Goal: Task Accomplishment & Management: Complete application form

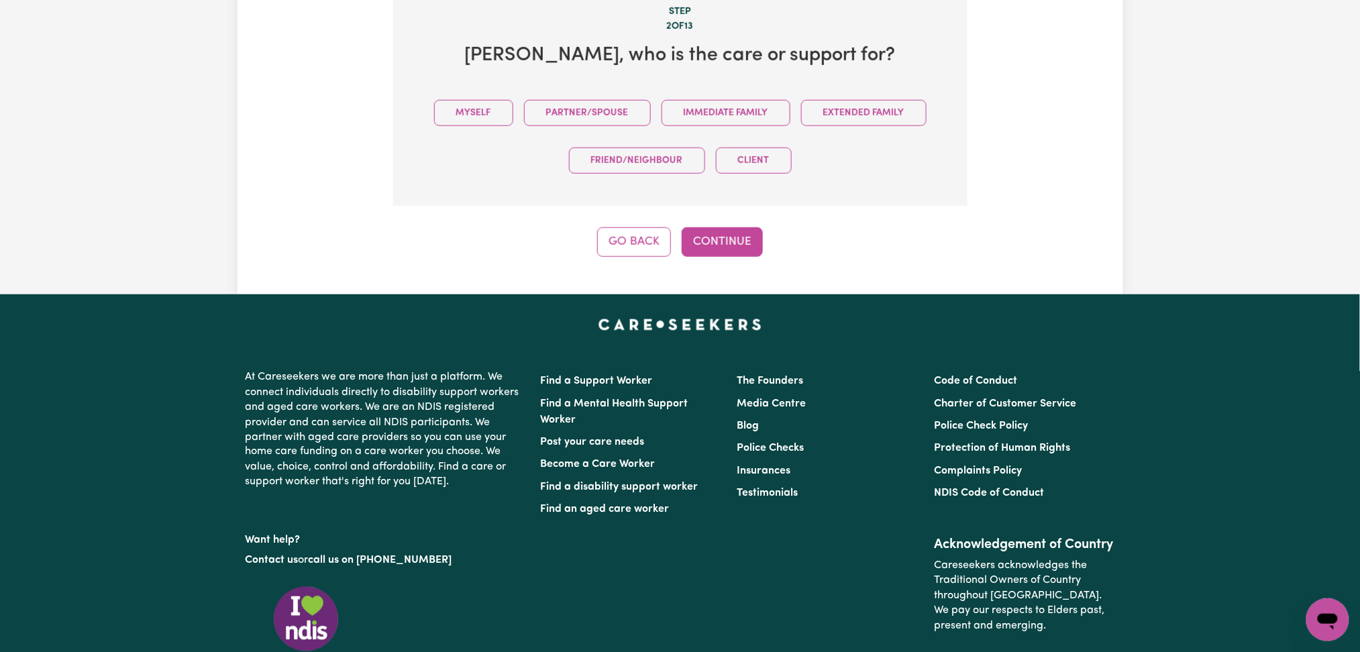
scroll to position [303, 0]
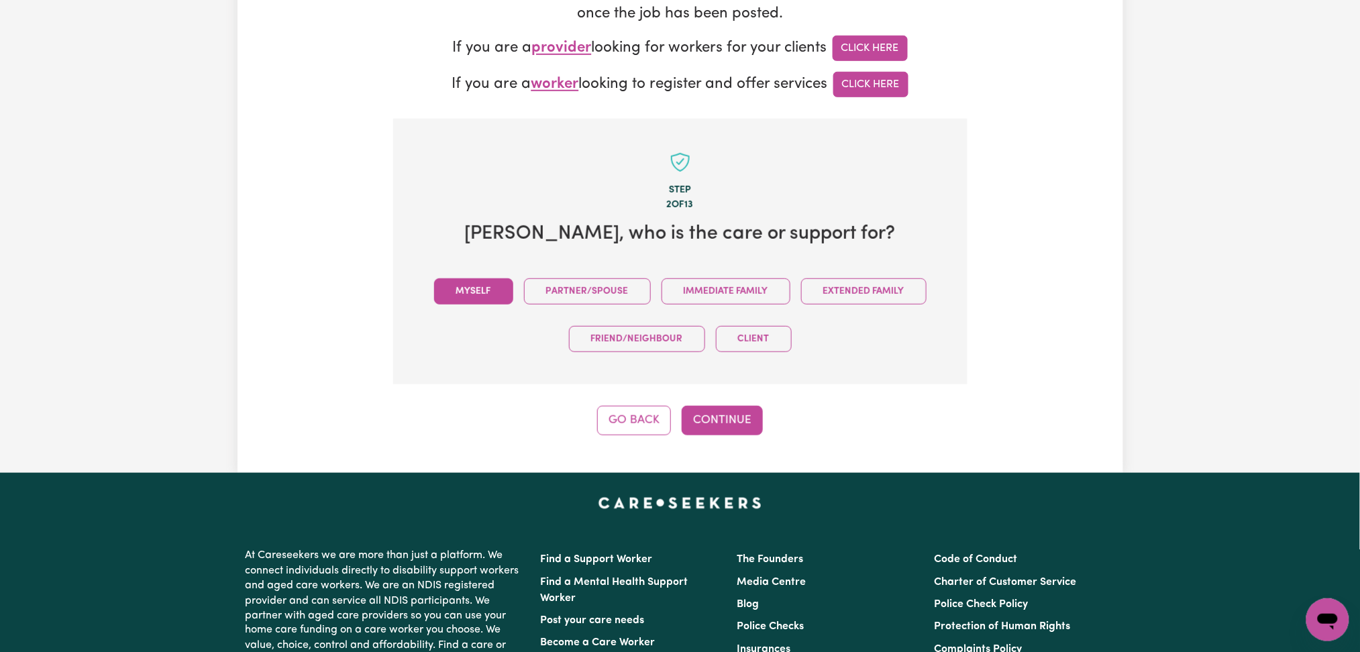
drag, startPoint x: 474, startPoint y: 292, endPoint x: 649, endPoint y: 348, distance: 183.7
click at [474, 293] on button "Myself" at bounding box center [473, 291] width 79 height 26
click at [741, 429] on button "Continue" at bounding box center [722, 421] width 81 height 30
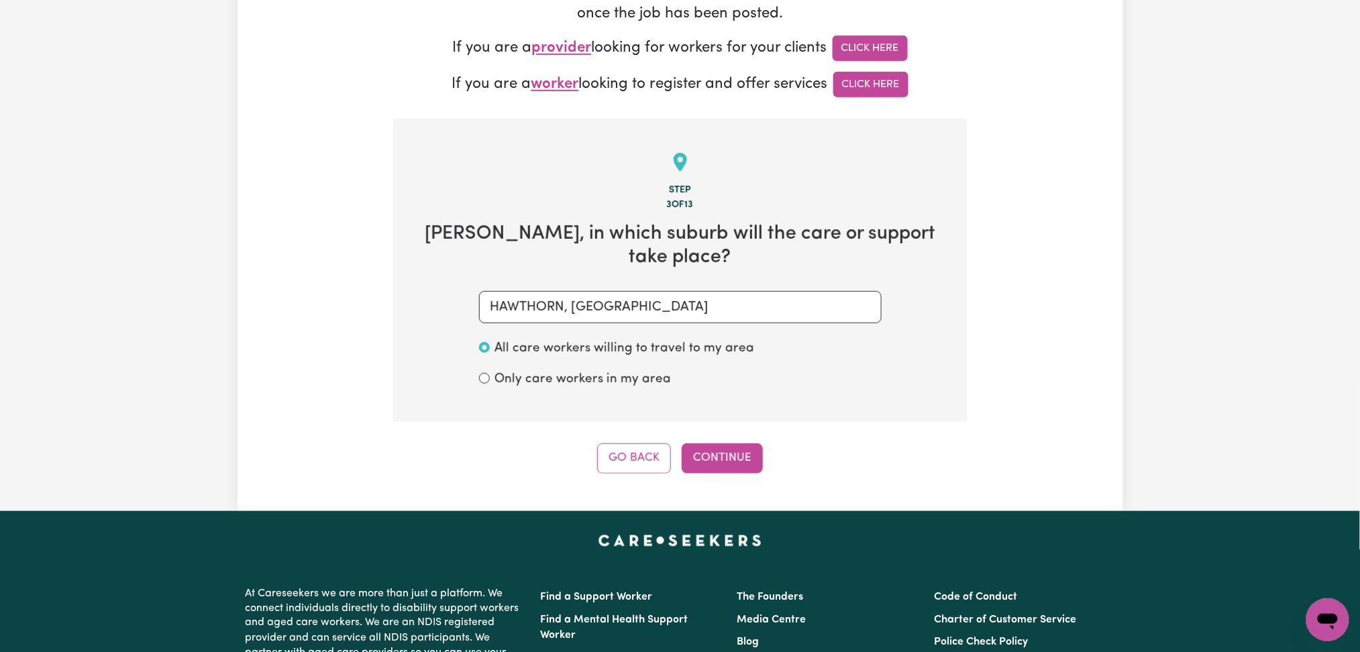
scroll to position [422, 0]
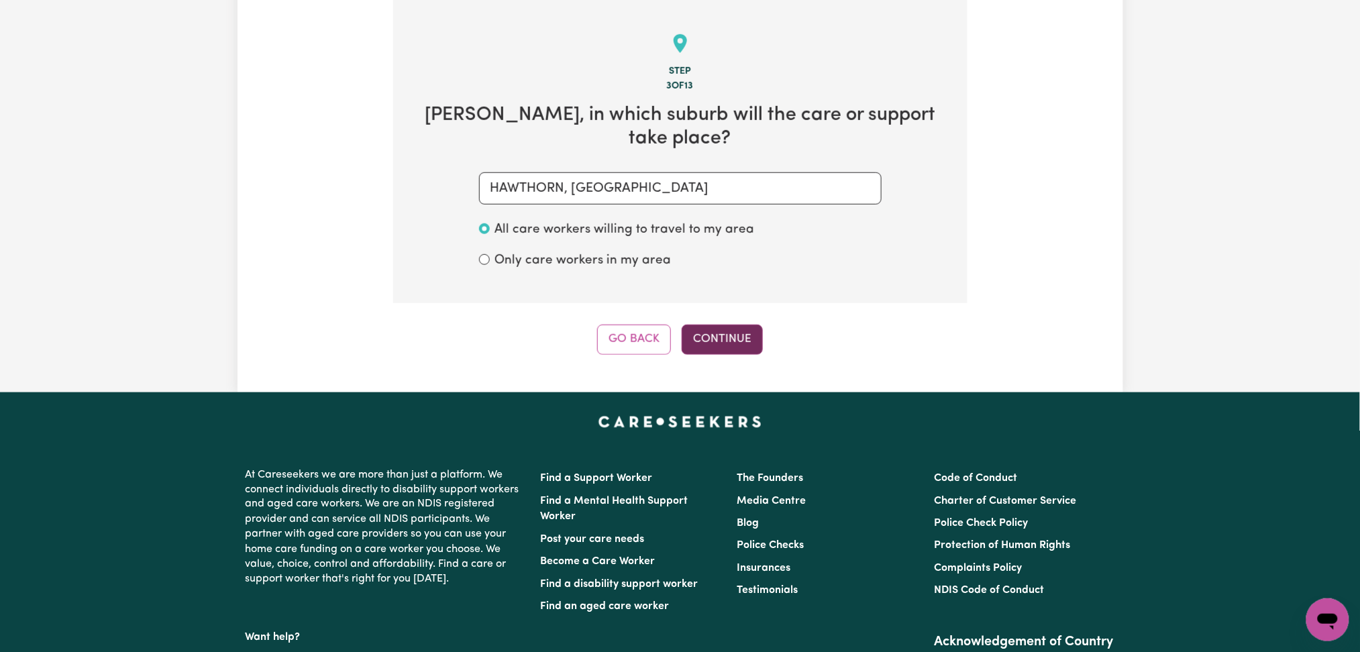
click at [730, 325] on button "Continue" at bounding box center [722, 340] width 81 height 30
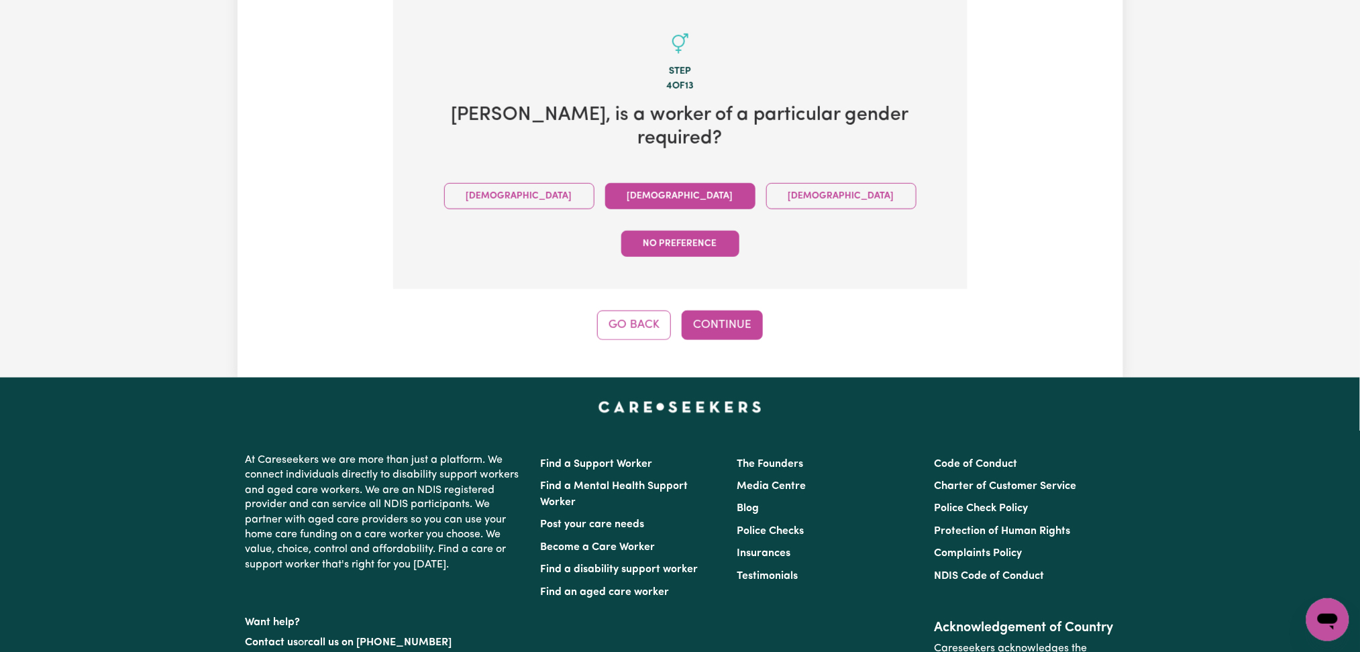
click at [605, 183] on button "[DEMOGRAPHIC_DATA]" at bounding box center [680, 196] width 150 height 26
click at [694, 311] on button "Continue" at bounding box center [722, 326] width 81 height 30
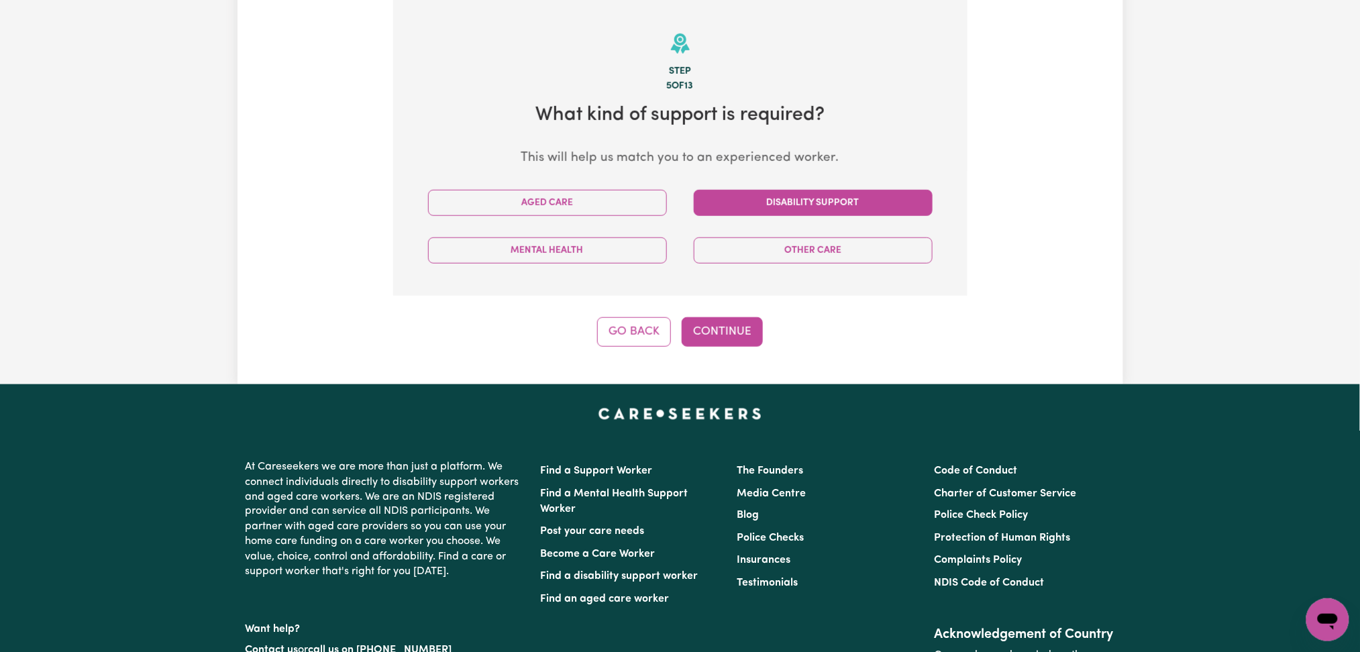
click at [820, 207] on button "Disability Support" at bounding box center [813, 203] width 239 height 26
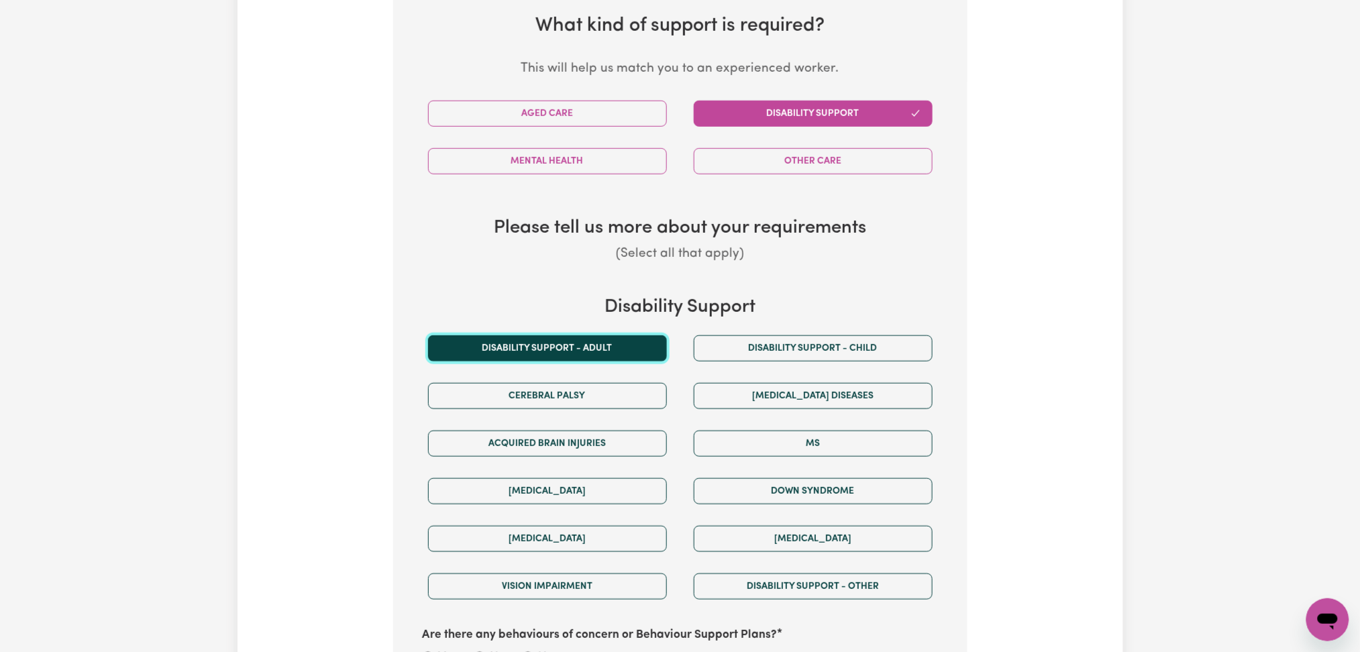
click at [608, 347] on button "Disability support - Adult" at bounding box center [547, 348] width 239 height 26
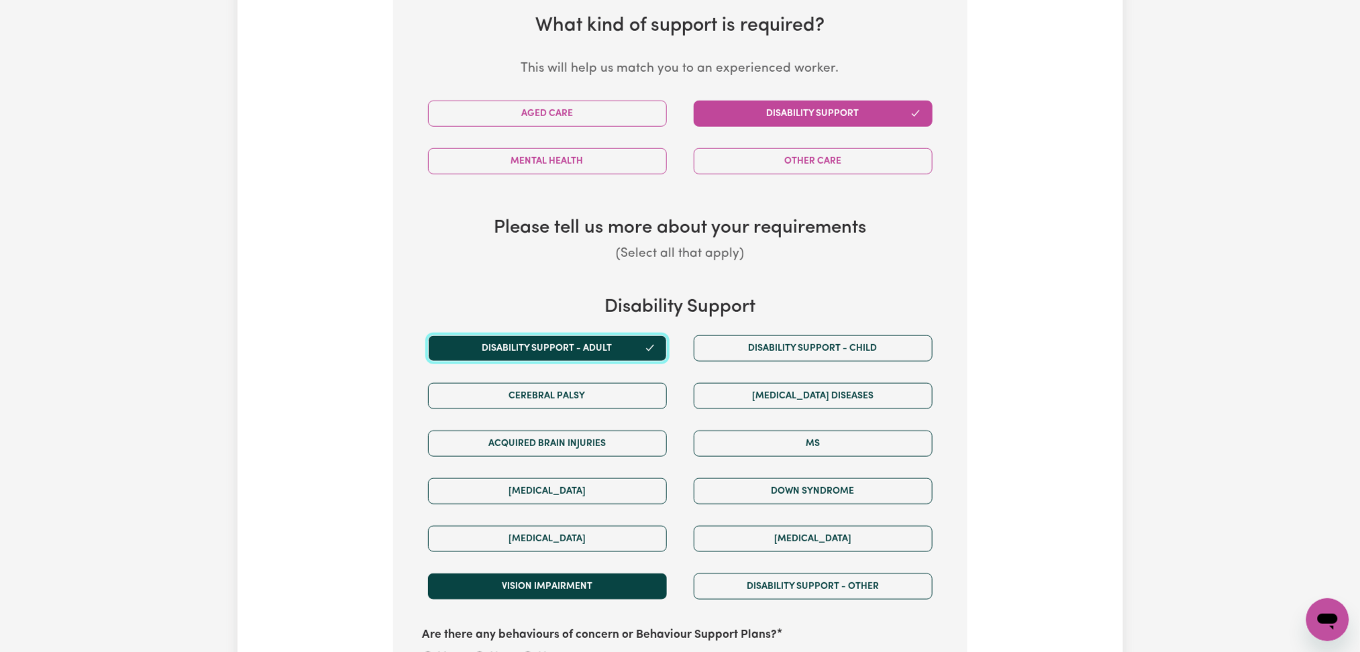
scroll to position [690, 0]
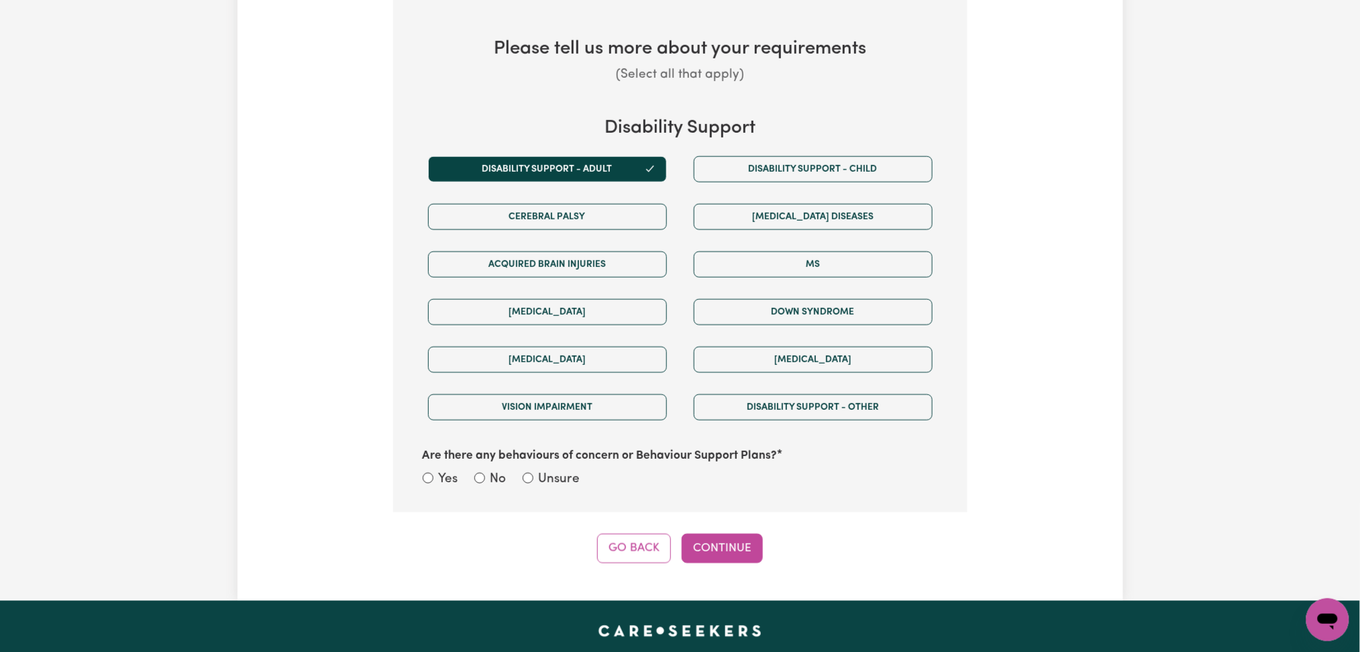
click at [540, 478] on label "Unsure" at bounding box center [560, 479] width 42 height 19
click at [533, 478] on input "Unsure" at bounding box center [528, 478] width 11 height 11
radio input "true"
click at [743, 530] on div "Step 5 of 13 What kind of support is required? This will help us match you to a…" at bounding box center [680, 148] width 574 height 832
click at [733, 556] on button "Continue" at bounding box center [722, 549] width 81 height 30
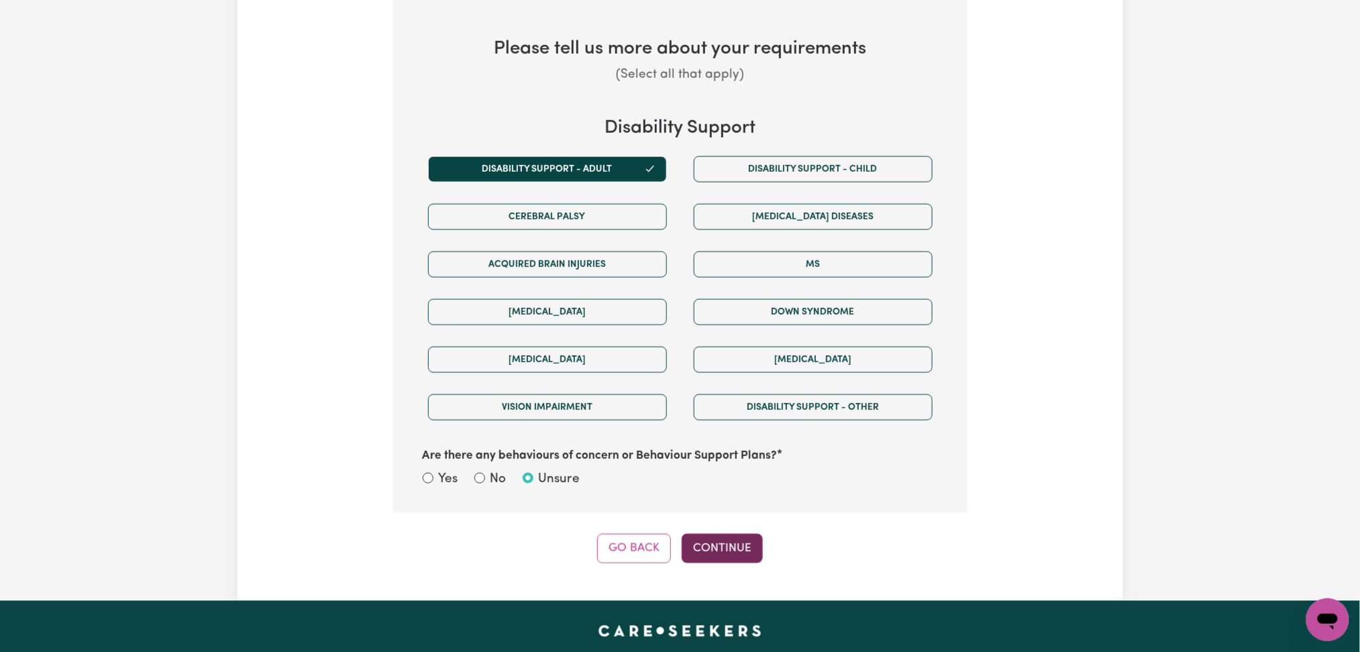
scroll to position [422, 0]
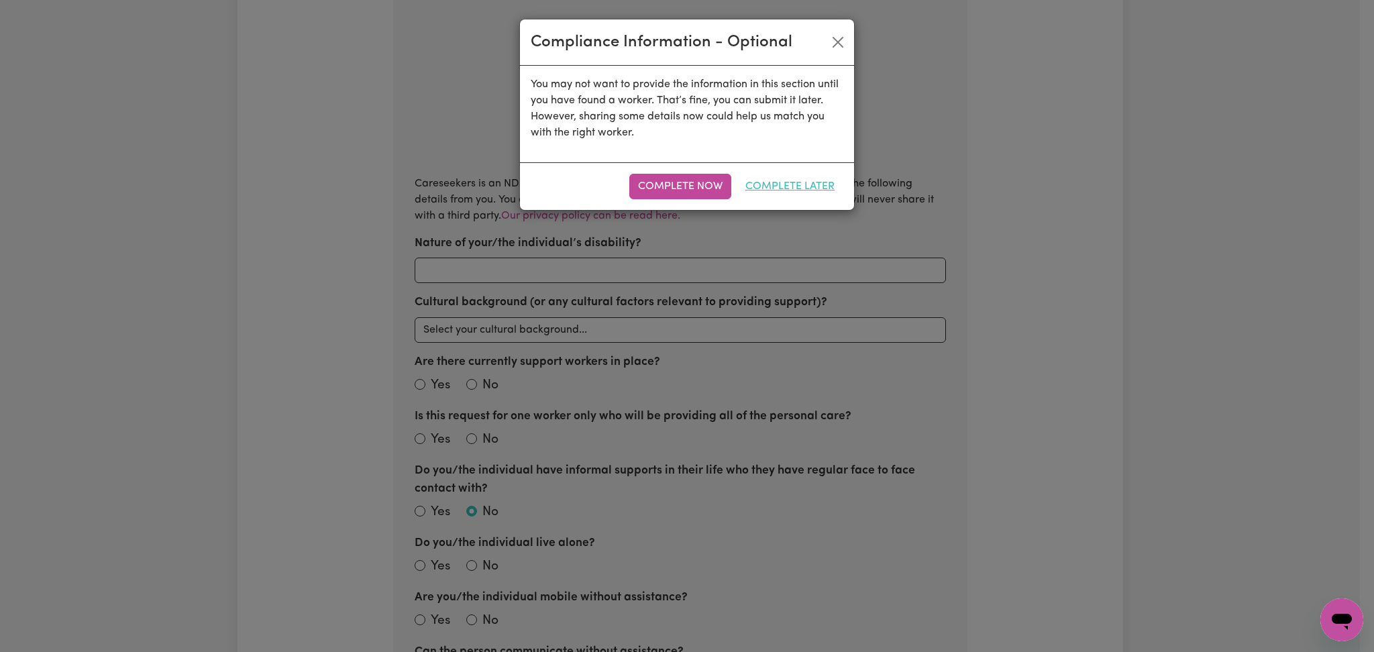
click at [776, 189] on button "Complete Later" at bounding box center [790, 186] width 107 height 25
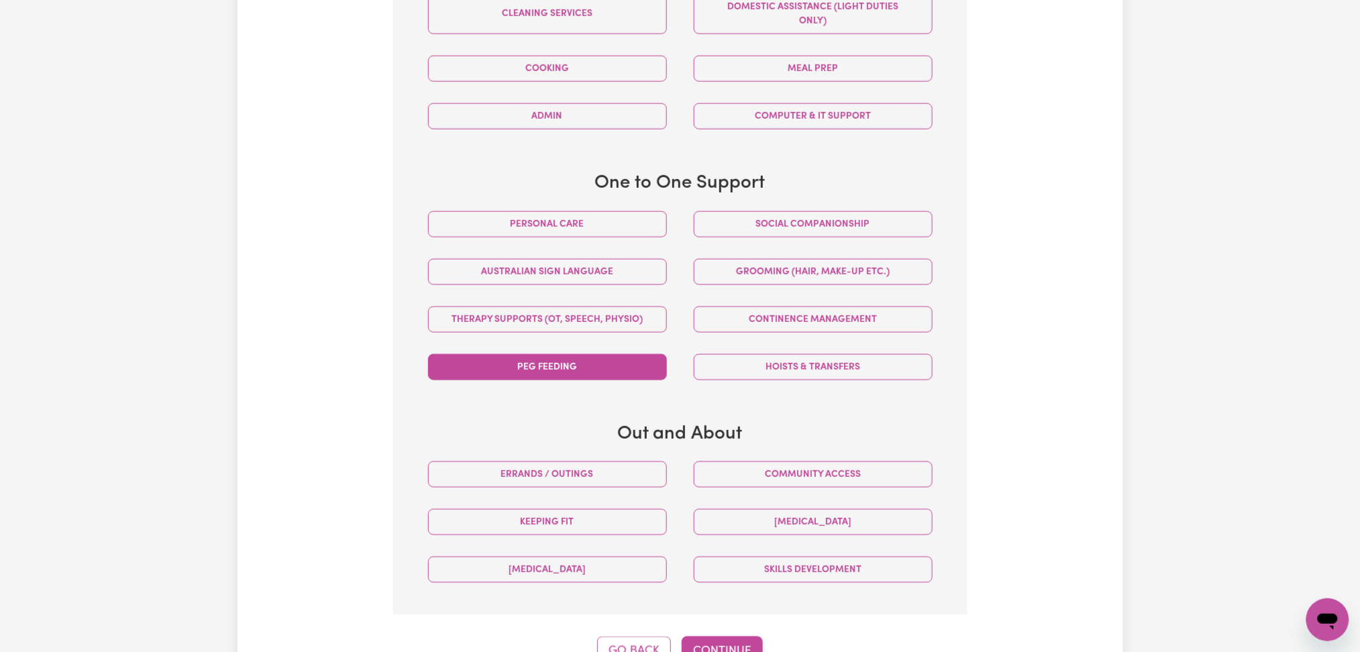
scroll to position [601, 0]
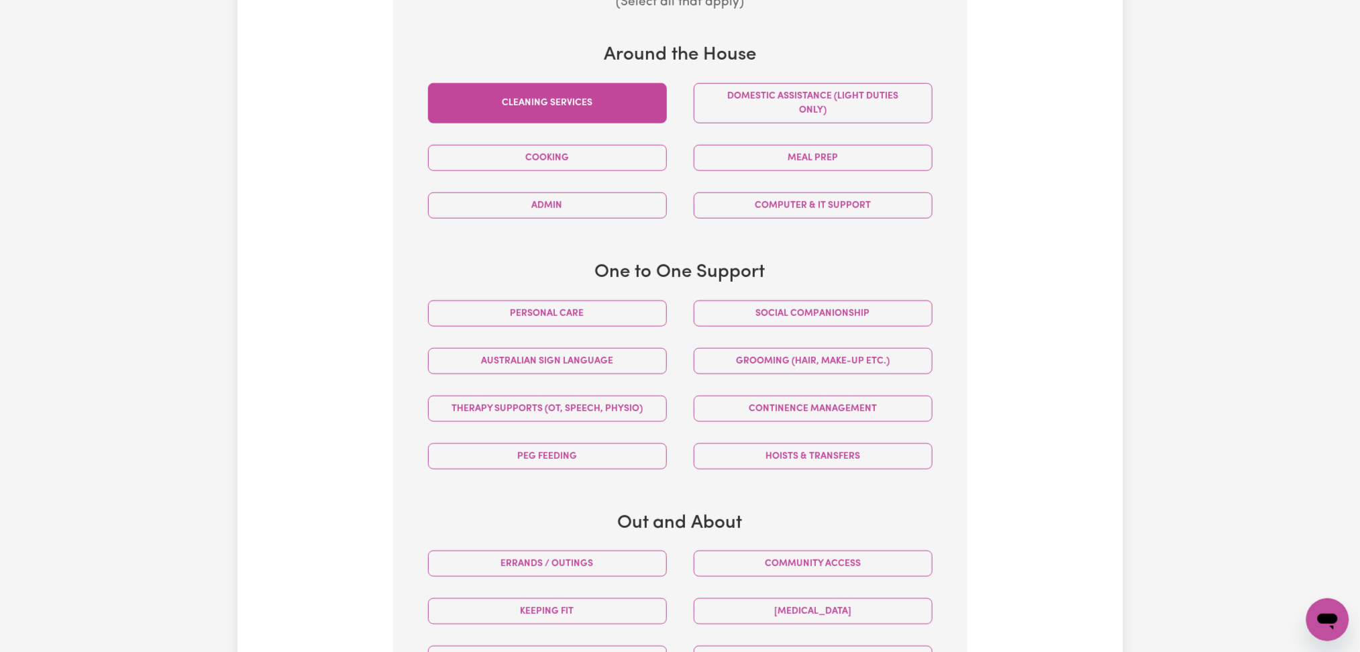
drag, startPoint x: 560, startPoint y: 103, endPoint x: 613, endPoint y: 103, distance: 53.0
click at [560, 101] on button "Cleaning services" at bounding box center [547, 103] width 239 height 40
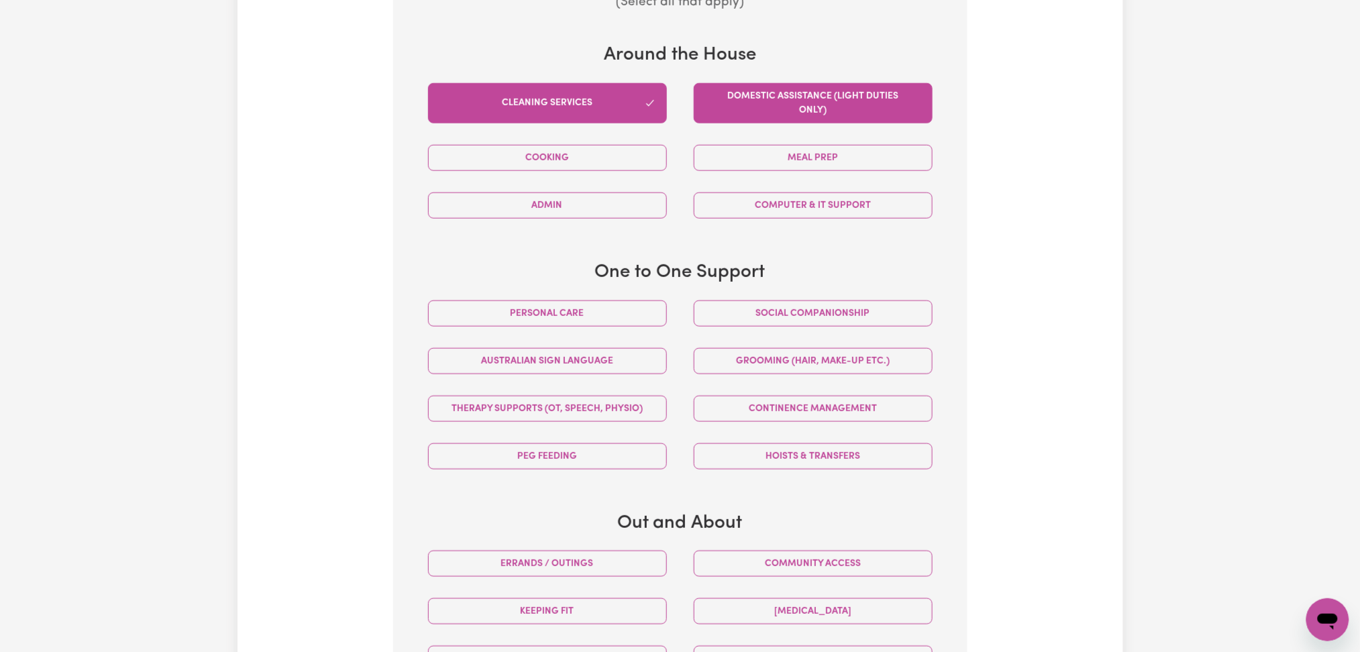
click at [737, 105] on button "Domestic assistance (light duties only)" at bounding box center [813, 103] width 239 height 40
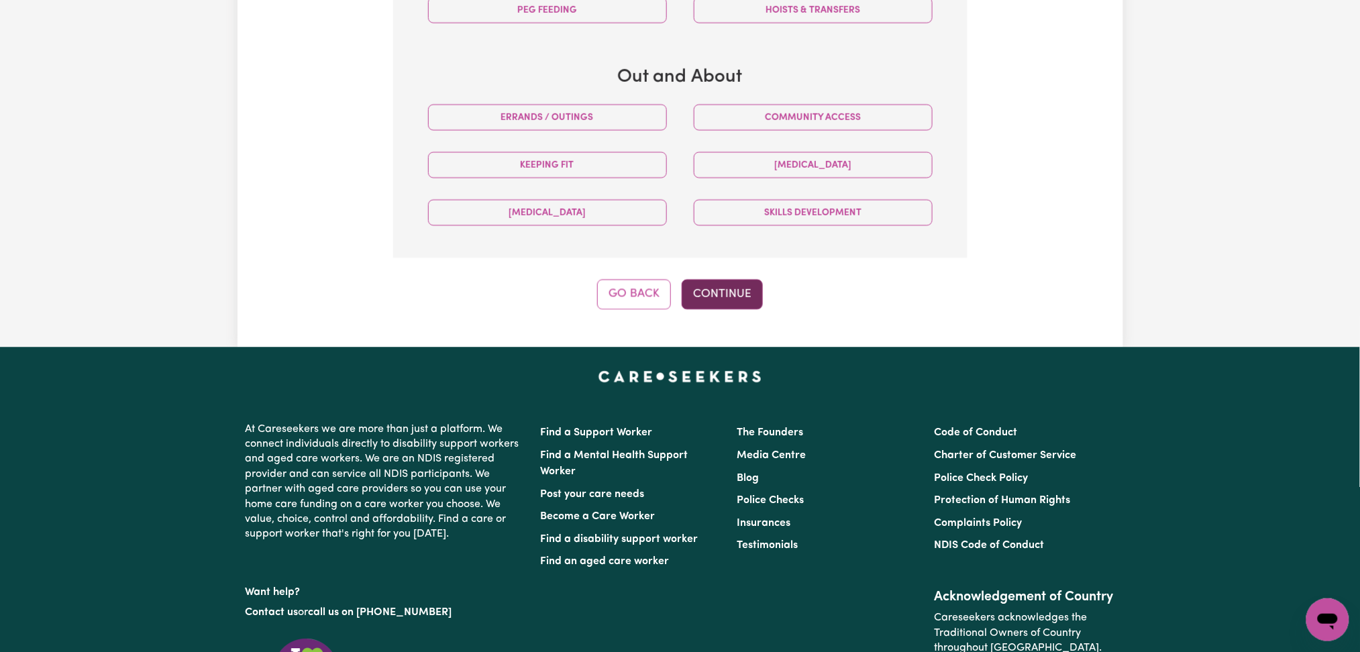
click at [709, 284] on button "Continue" at bounding box center [722, 294] width 81 height 30
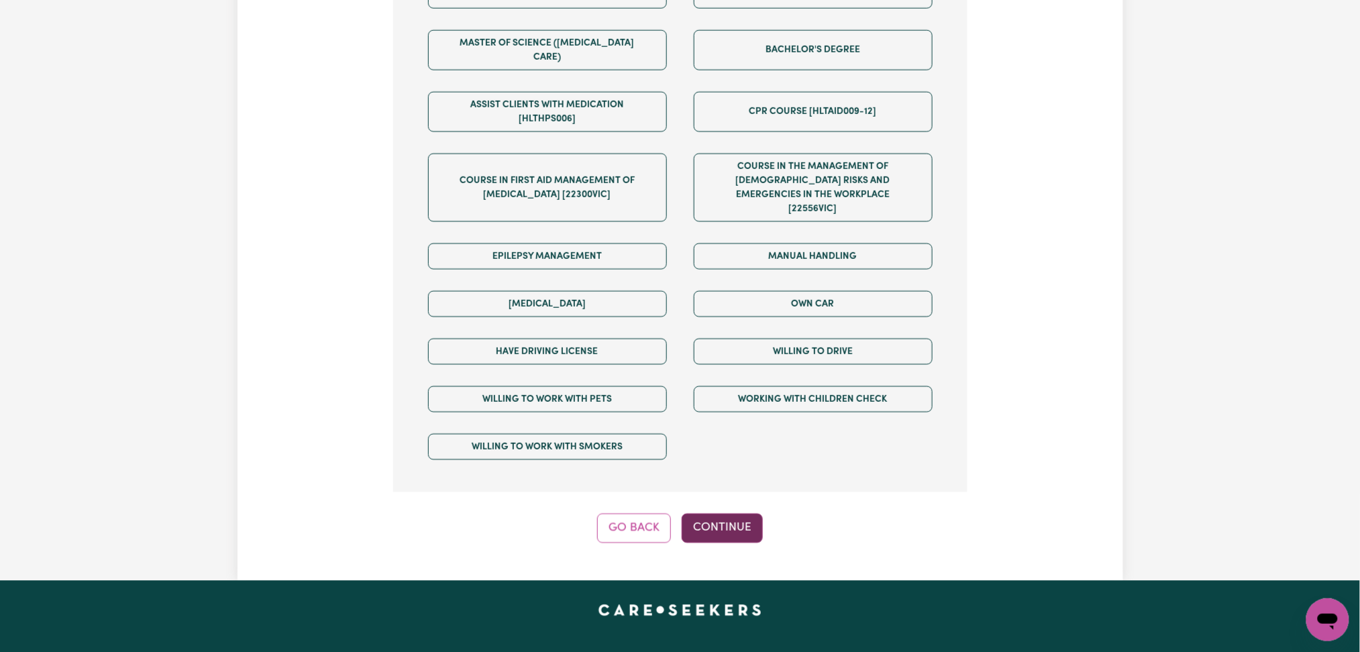
click at [730, 514] on button "Continue" at bounding box center [722, 529] width 81 height 30
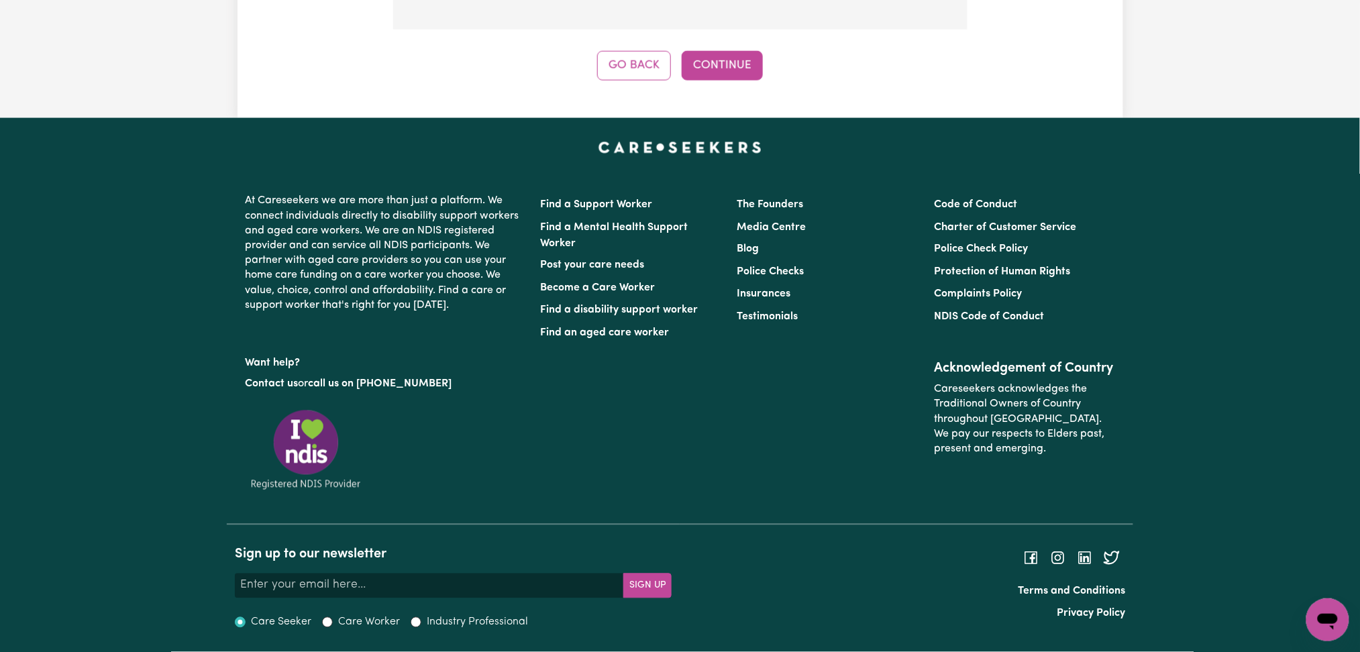
scroll to position [422, 0]
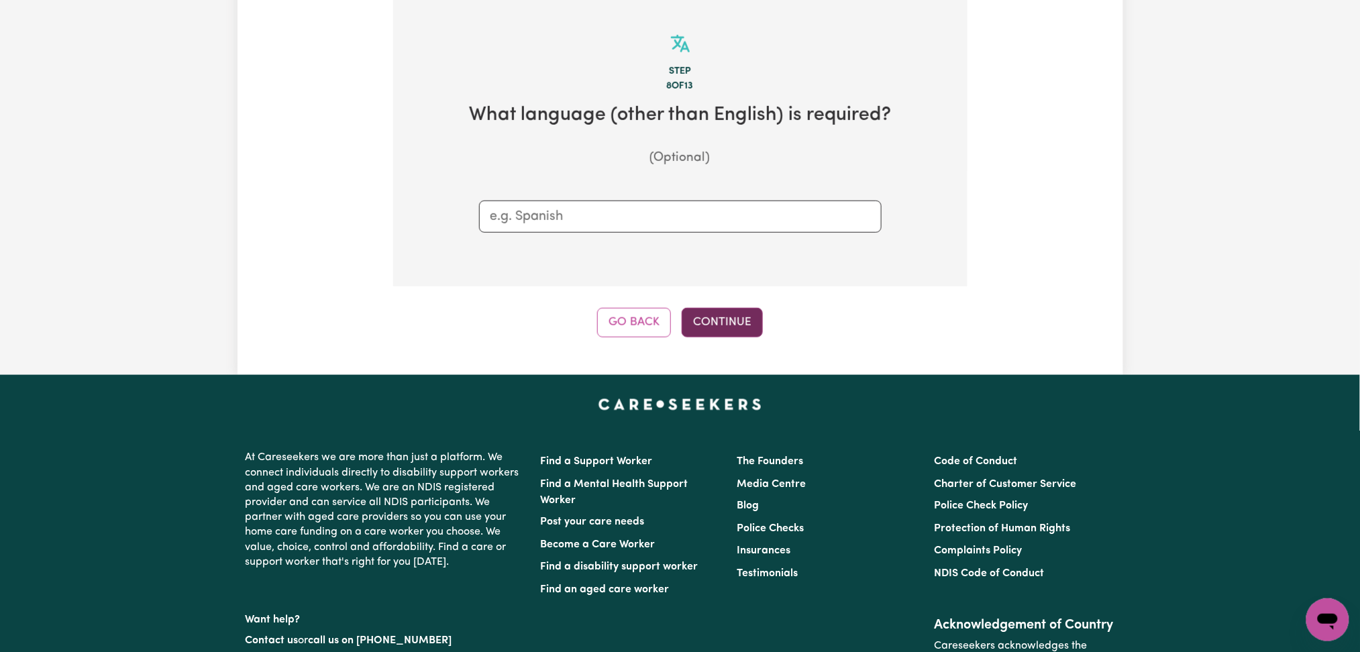
click at [701, 330] on button "Continue" at bounding box center [722, 323] width 81 height 30
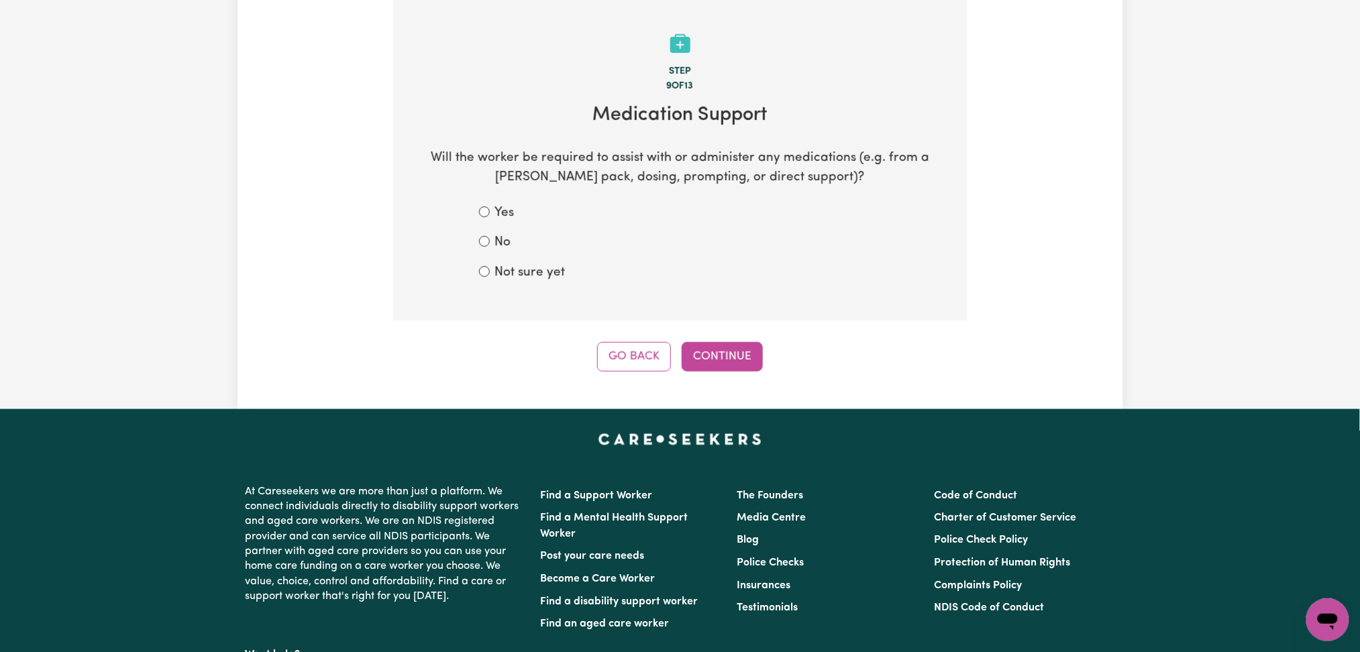
click at [552, 272] on label "Not sure yet" at bounding box center [530, 273] width 70 height 19
click at [490, 272] on input "Not sure yet" at bounding box center [484, 271] width 11 height 11
radio input "true"
click at [705, 359] on button "Continue" at bounding box center [722, 357] width 81 height 30
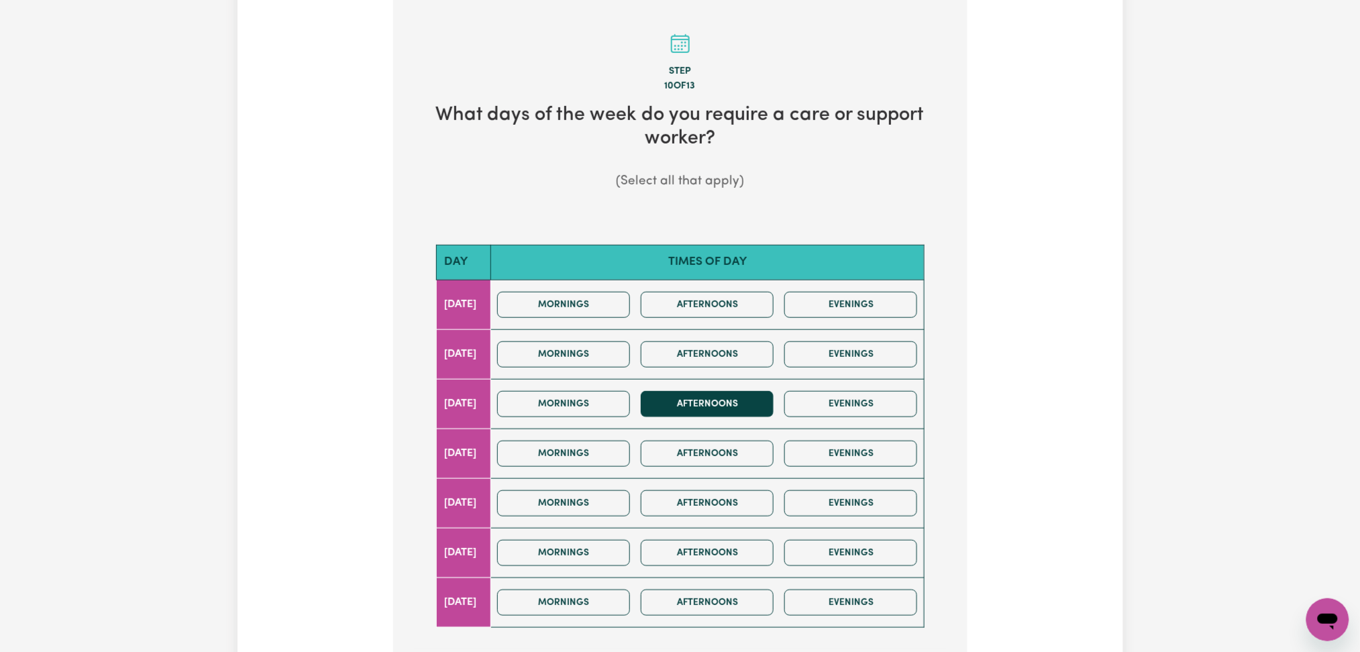
scroll to position [511, 0]
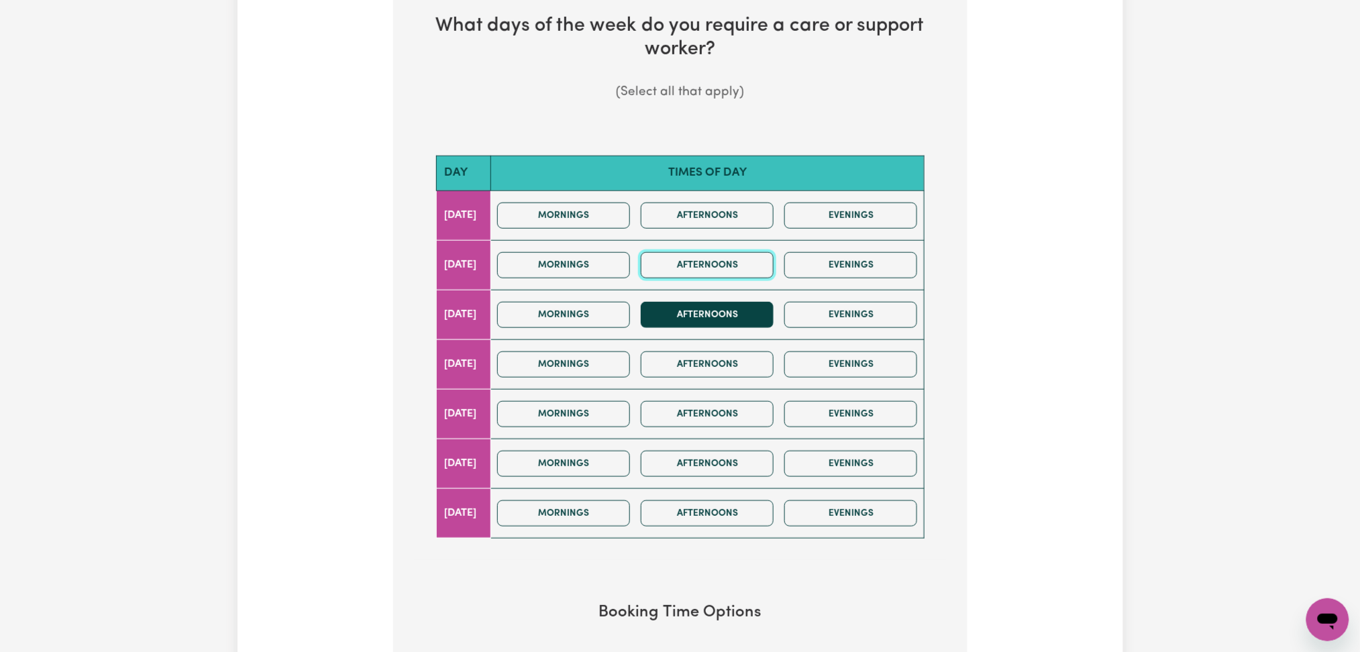
drag, startPoint x: 712, startPoint y: 254, endPoint x: 715, endPoint y: 312, distance: 58.5
click at [712, 256] on button "Afternoons" at bounding box center [707, 265] width 133 height 26
click at [715, 323] on button "Afternoons" at bounding box center [707, 315] width 133 height 26
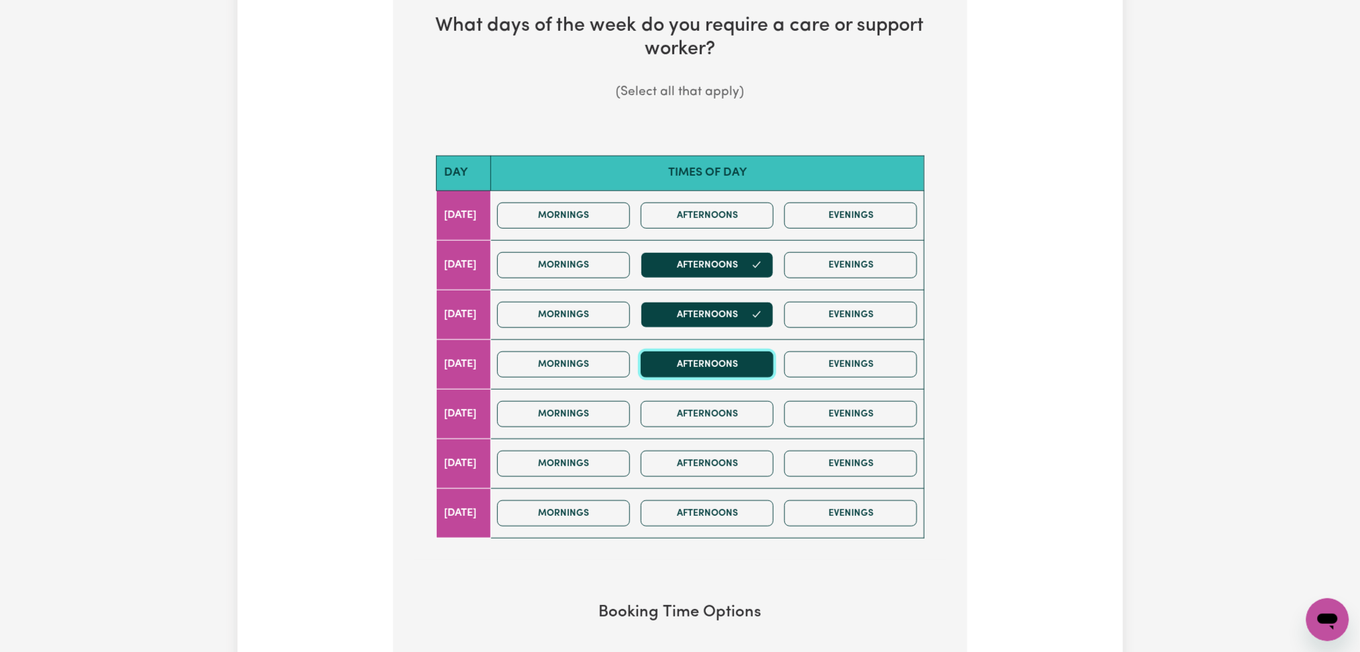
click at [731, 373] on button "Afternoons" at bounding box center [707, 365] width 133 height 26
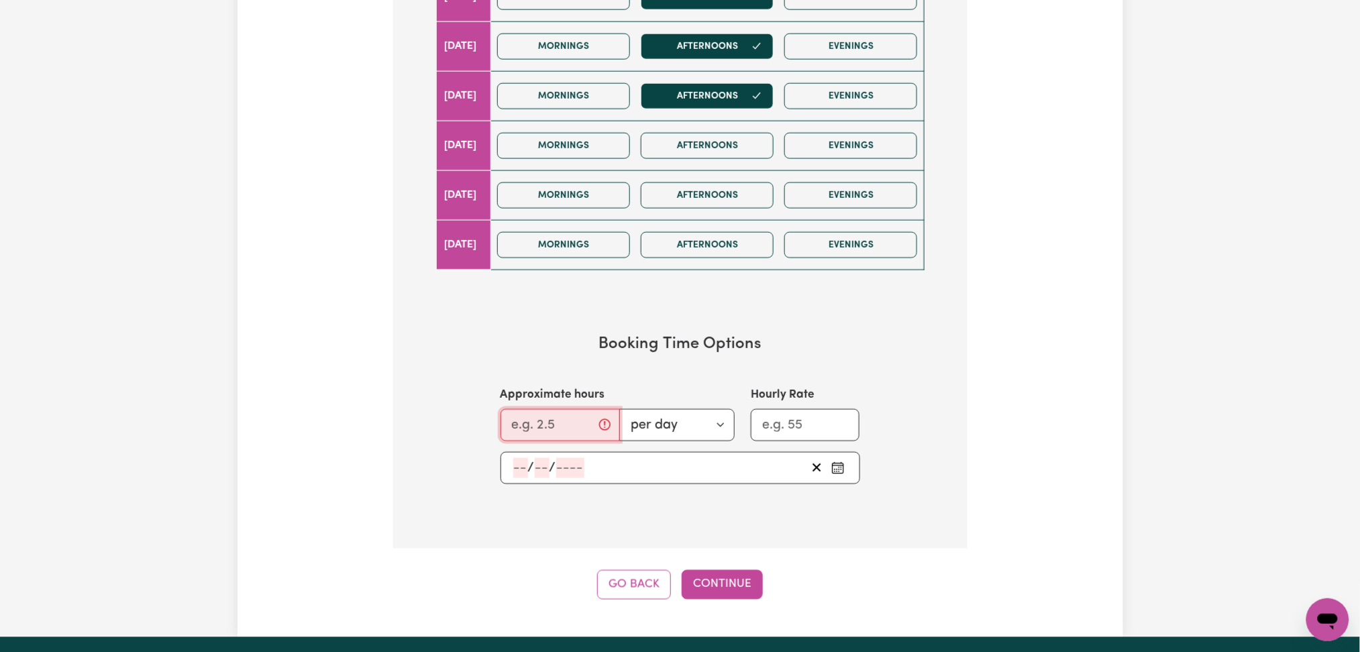
drag, startPoint x: 545, startPoint y: 441, endPoint x: 535, endPoint y: 435, distance: 11.2
click at [545, 442] on section "Booking Time Options Approximate hours per day per week Hourly Rate / /" at bounding box center [680, 409] width 531 height 193
type input "2"
drag, startPoint x: 515, startPoint y: 468, endPoint x: 519, endPoint y: 476, distance: 8.4
click at [515, 470] on input "number" at bounding box center [520, 468] width 15 height 20
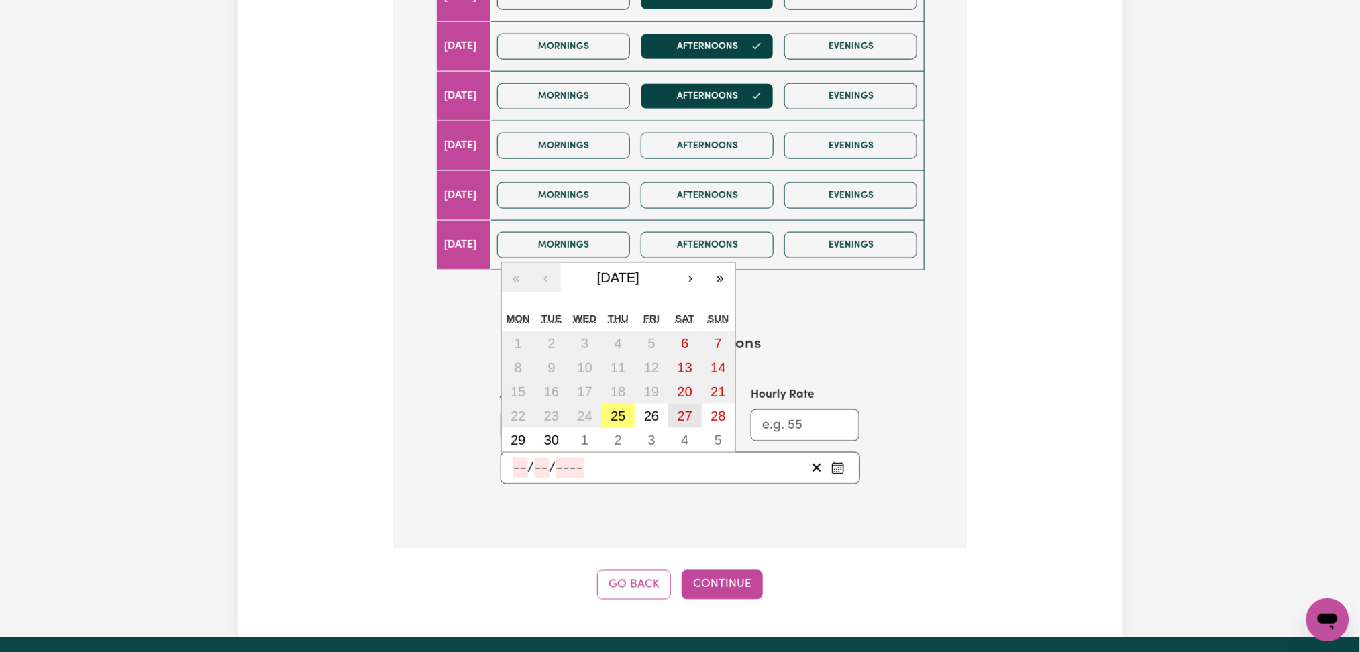
click at [682, 419] on abbr "27" at bounding box center [685, 416] width 15 height 15
type input "[DATE]"
type input "27"
type input "9"
type input "2025"
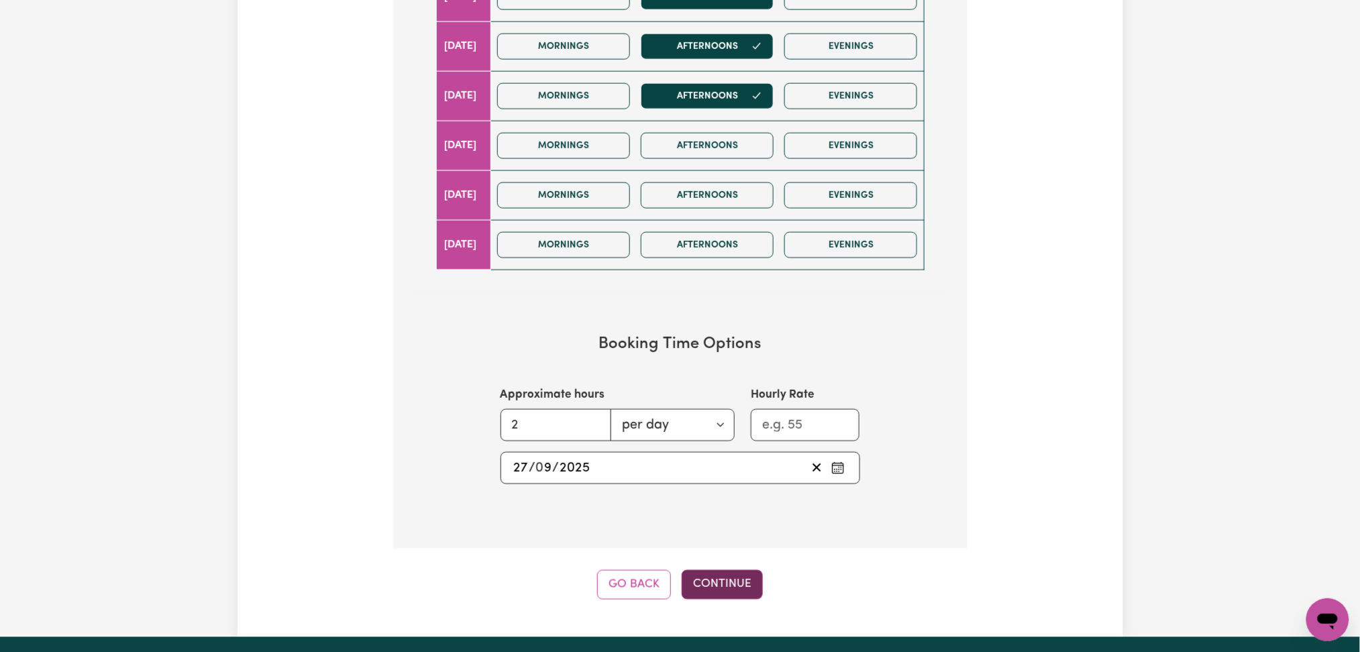
click at [721, 588] on button "Continue" at bounding box center [722, 585] width 81 height 30
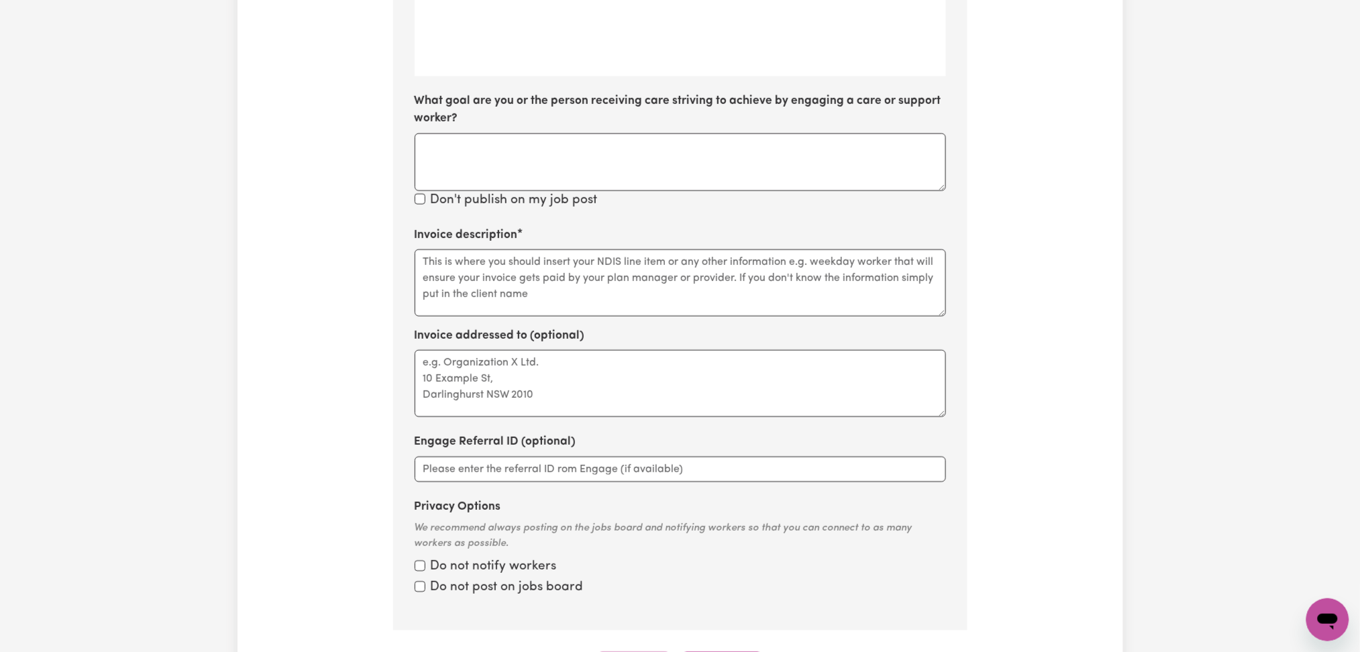
scroll to position [422, 0]
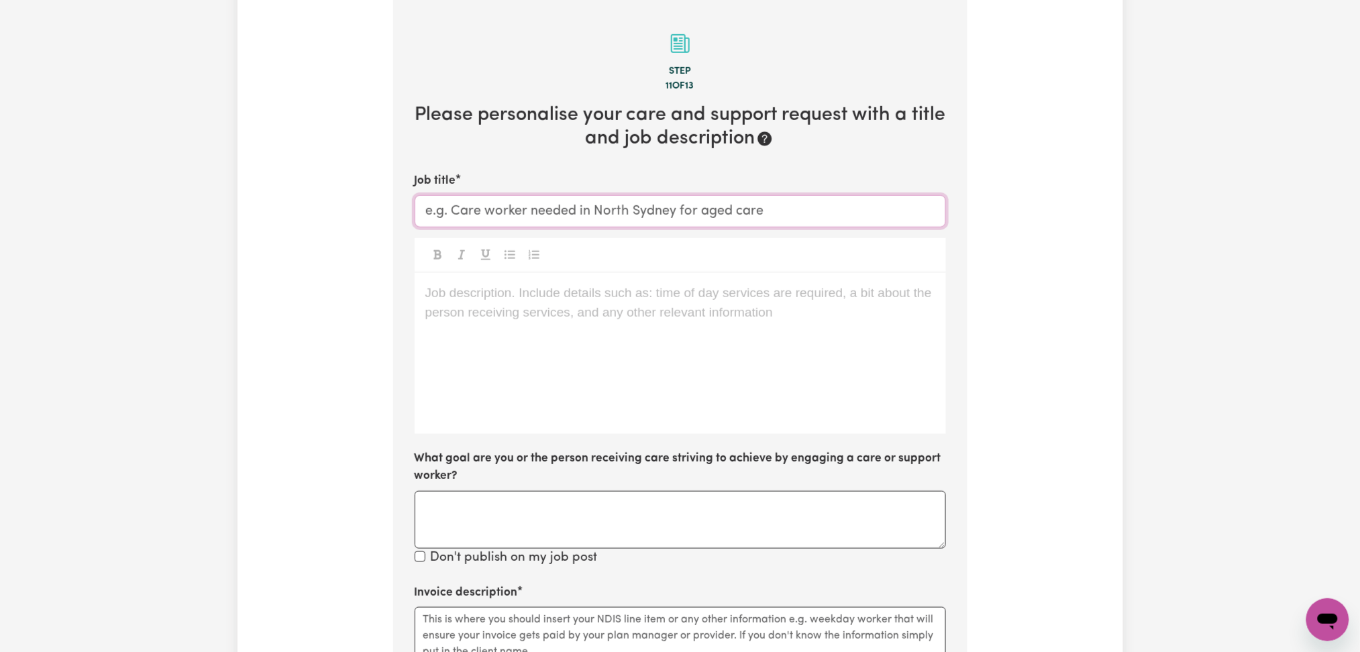
click at [857, 212] on input "Job title" at bounding box center [680, 211] width 531 height 32
paste input "[DEMOGRAPHIC_DATA] Support Worker Needed in [GEOGRAPHIC_DATA]"
type input "[DEMOGRAPHIC_DATA] Support Worker Needed in [GEOGRAPHIC_DATA] [GEOGRAPHIC_DATA]"
click at [769, 313] on div "Job description. Include details such as: time of day services are required, a …" at bounding box center [680, 353] width 531 height 161
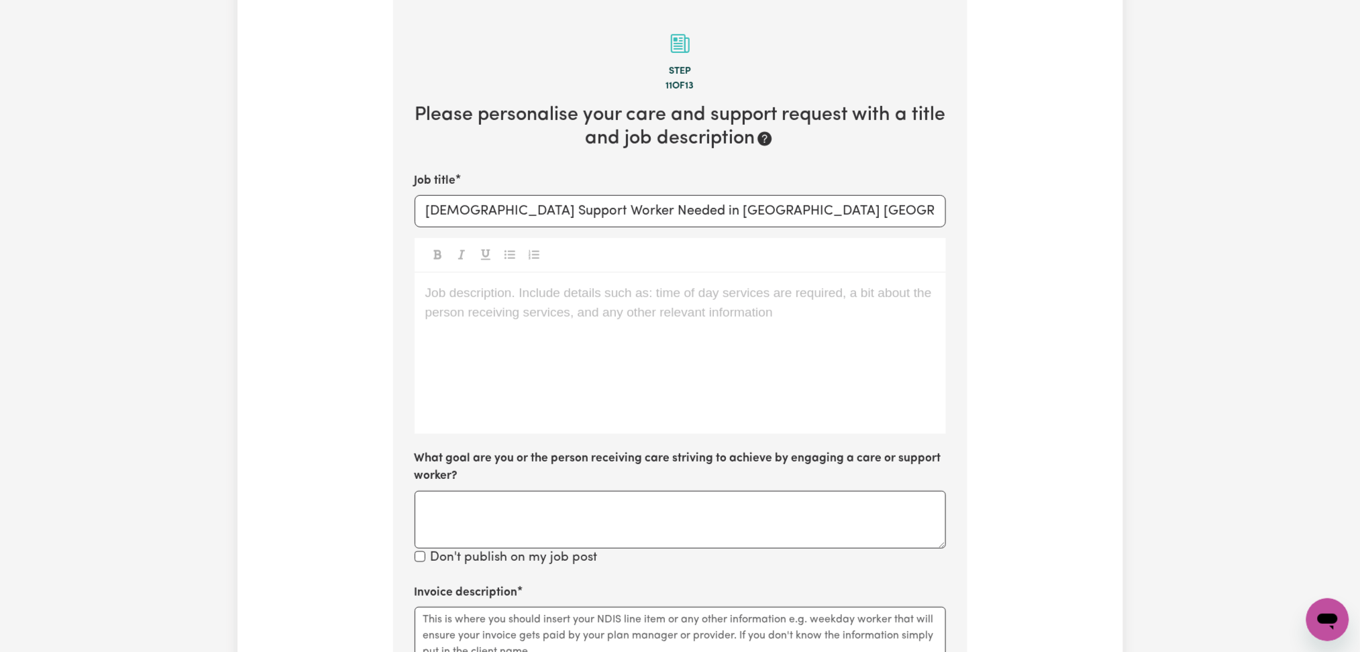
click at [523, 326] on div "Job description. Include details such as: time of day services are required, a …" at bounding box center [680, 353] width 531 height 161
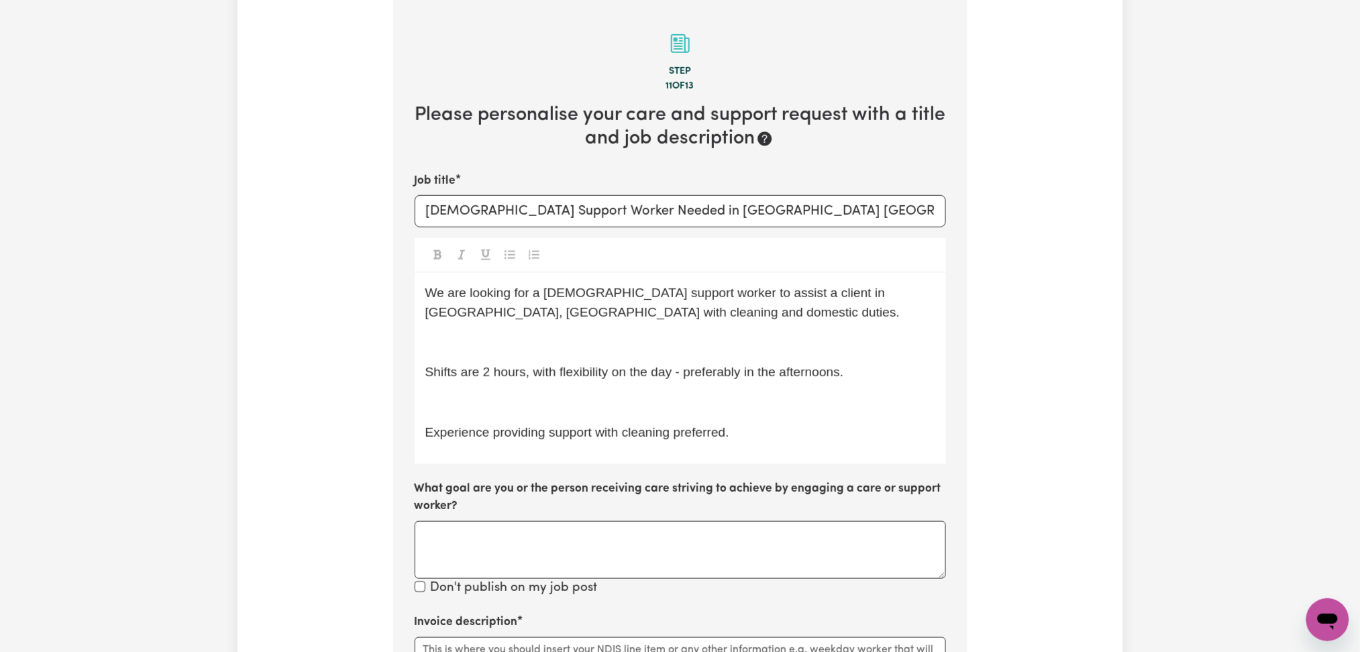
click at [488, 343] on p "﻿" at bounding box center [680, 342] width 510 height 19
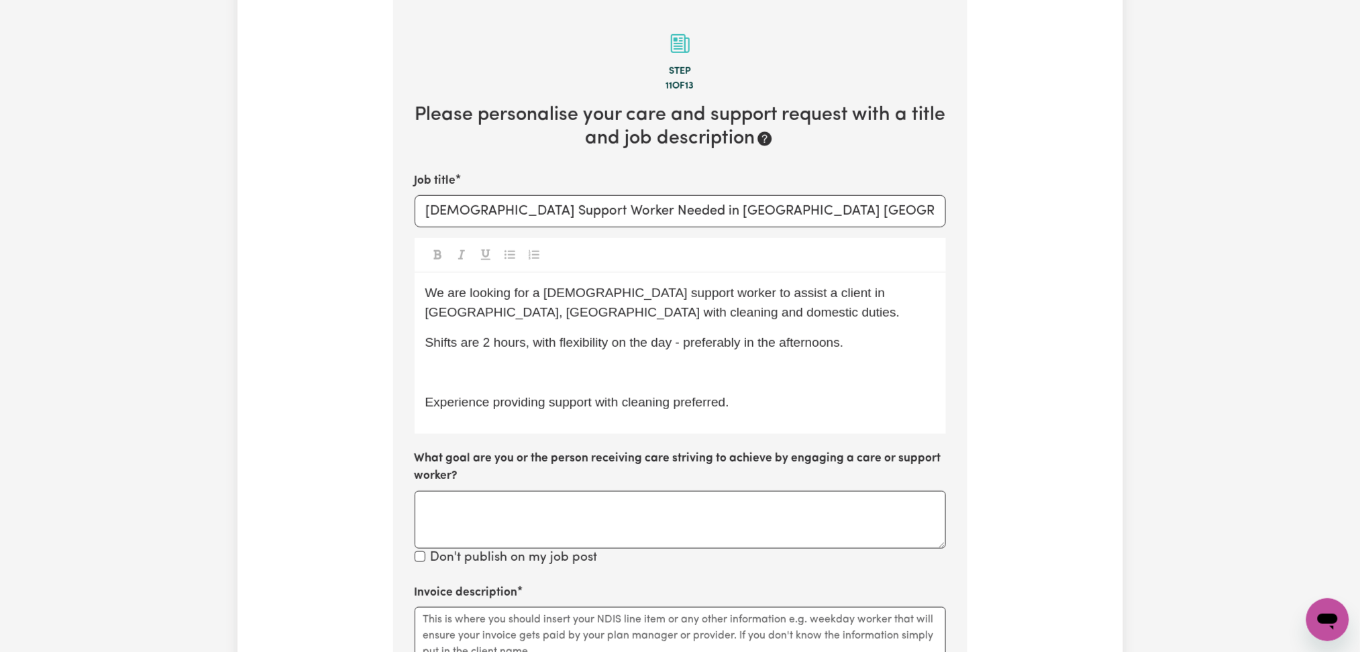
click at [480, 388] on div "We are looking for a [DEMOGRAPHIC_DATA] support worker to assist a client in [G…" at bounding box center [680, 353] width 531 height 161
click at [492, 364] on p "﻿" at bounding box center [680, 372] width 510 height 19
click at [767, 395] on div "We are looking for a [DEMOGRAPHIC_DATA] support worker to assist a client in [G…" at bounding box center [680, 353] width 531 height 161
click at [586, 428] on div "We are looking for a [DEMOGRAPHIC_DATA] support worker to assist a client in [G…" at bounding box center [680, 353] width 531 height 161
click at [778, 376] on p "Experience providing support with cleaning preferred." at bounding box center [680, 372] width 510 height 19
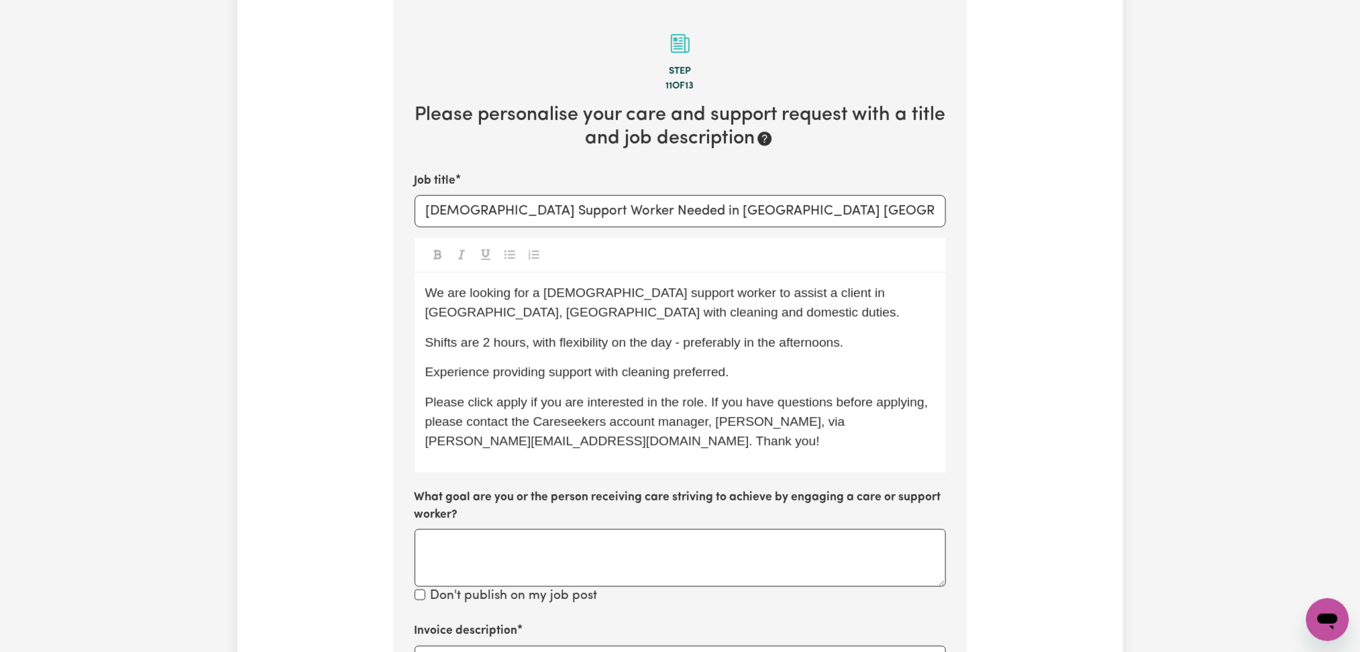
click at [778, 419] on span "Please click apply if you are interested in the role. If you have questions bef…" at bounding box center [678, 421] width 507 height 53
click at [778, 433] on p "Please click apply if you are interested in the role. If you have questions bef…" at bounding box center [680, 422] width 510 height 58
click at [779, 433] on p "Please click apply if you are interested in the role. If you have questions bef…" at bounding box center [680, 422] width 510 height 58
click at [788, 431] on p "Please click apply if you are interested in the role. If you have questions bef…" at bounding box center [680, 422] width 510 height 58
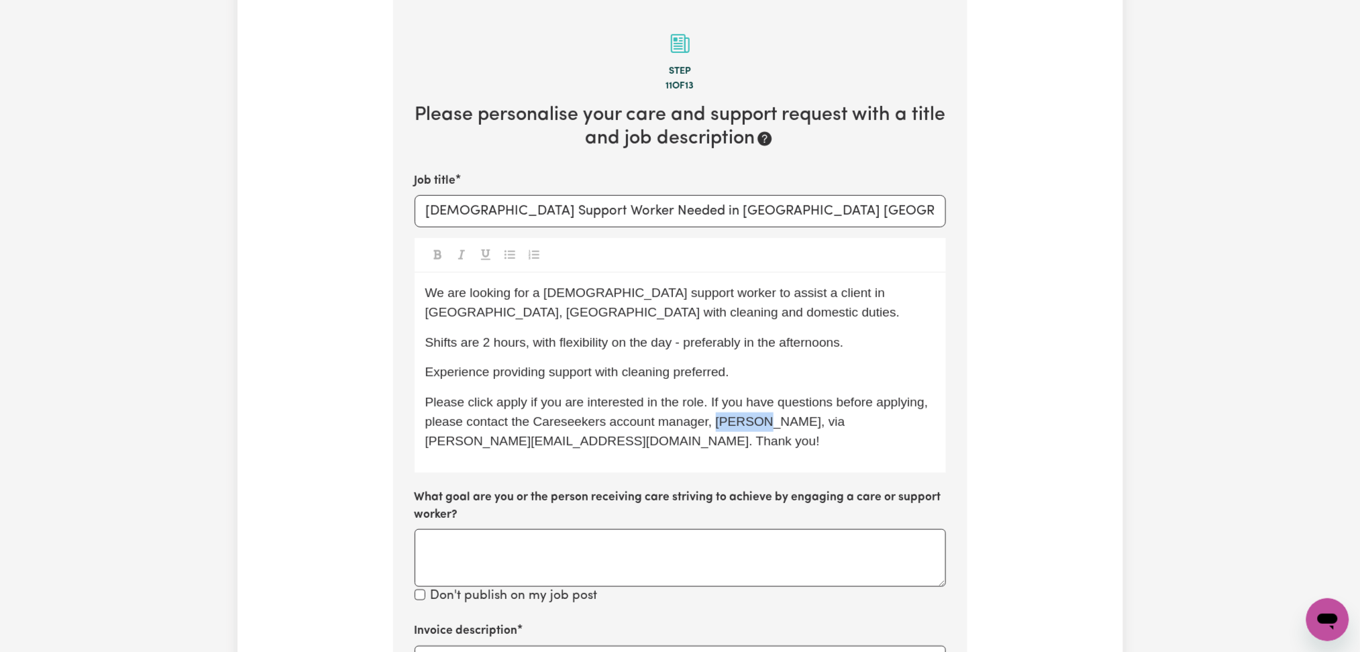
click at [788, 431] on p "Please click apply if you are interested in the role. If you have questions bef…" at bounding box center [680, 422] width 510 height 58
copy span "[PERSON_NAME]"
click at [444, 445] on span "Please click apply if you are interested in the role. If you have questions bef…" at bounding box center [678, 421] width 507 height 53
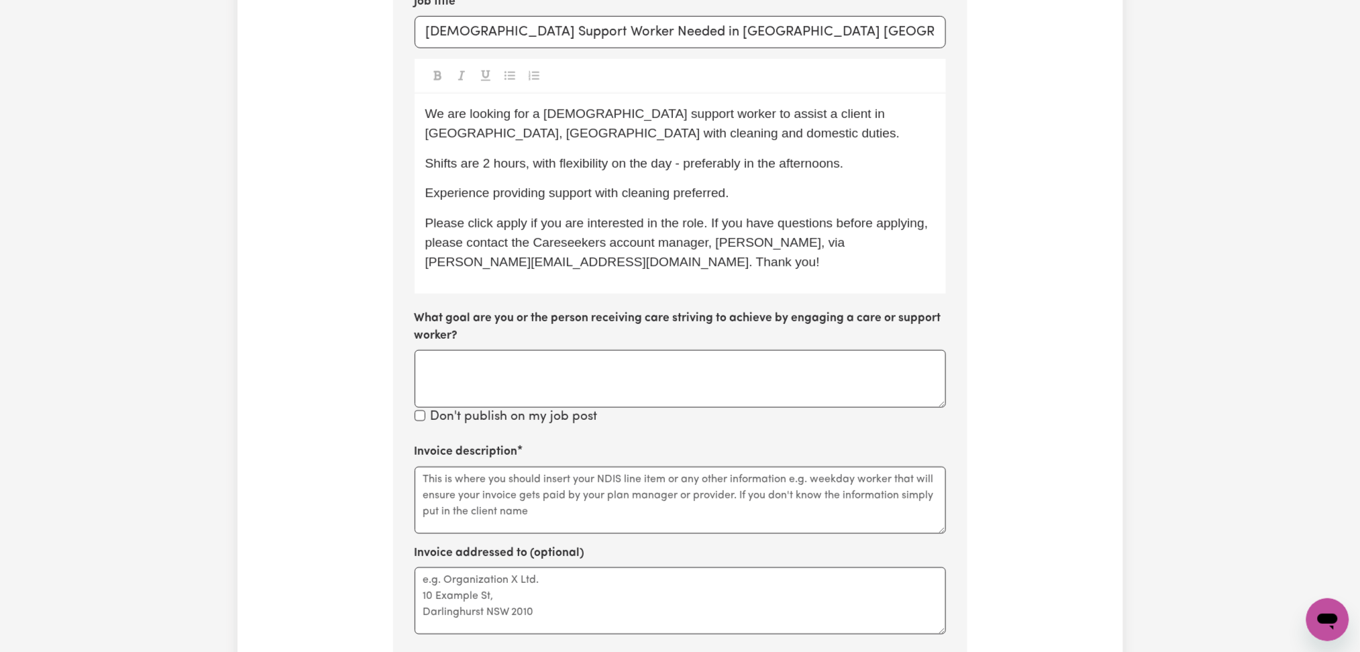
scroll to position [690, 0]
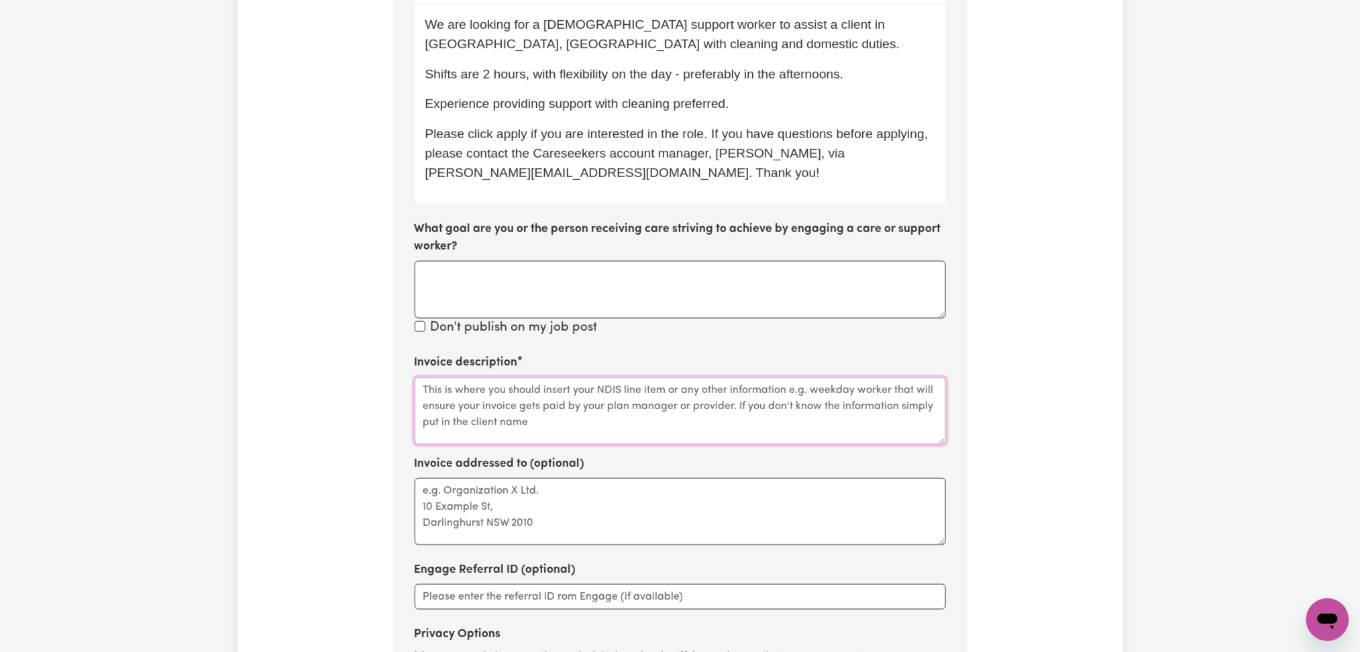
click at [456, 394] on textarea "Invoice description" at bounding box center [680, 411] width 531 height 67
paste textarea "cleaning and domestic duties."
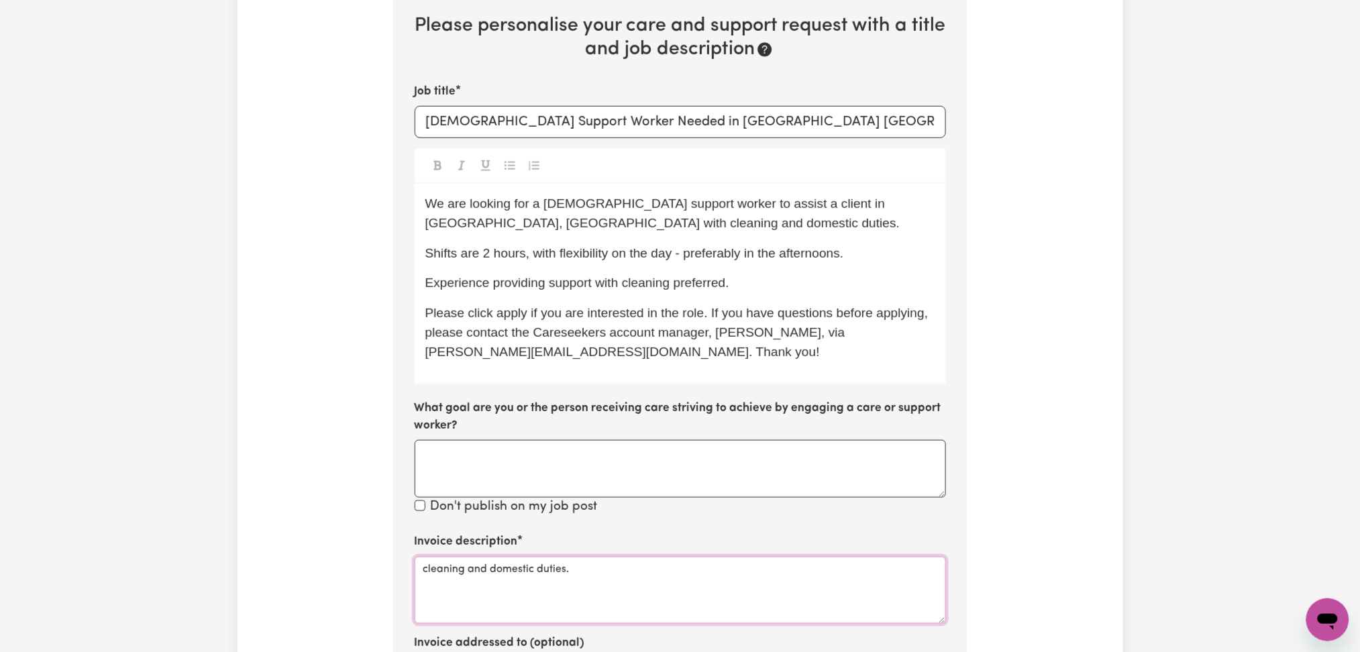
scroll to position [422, 0]
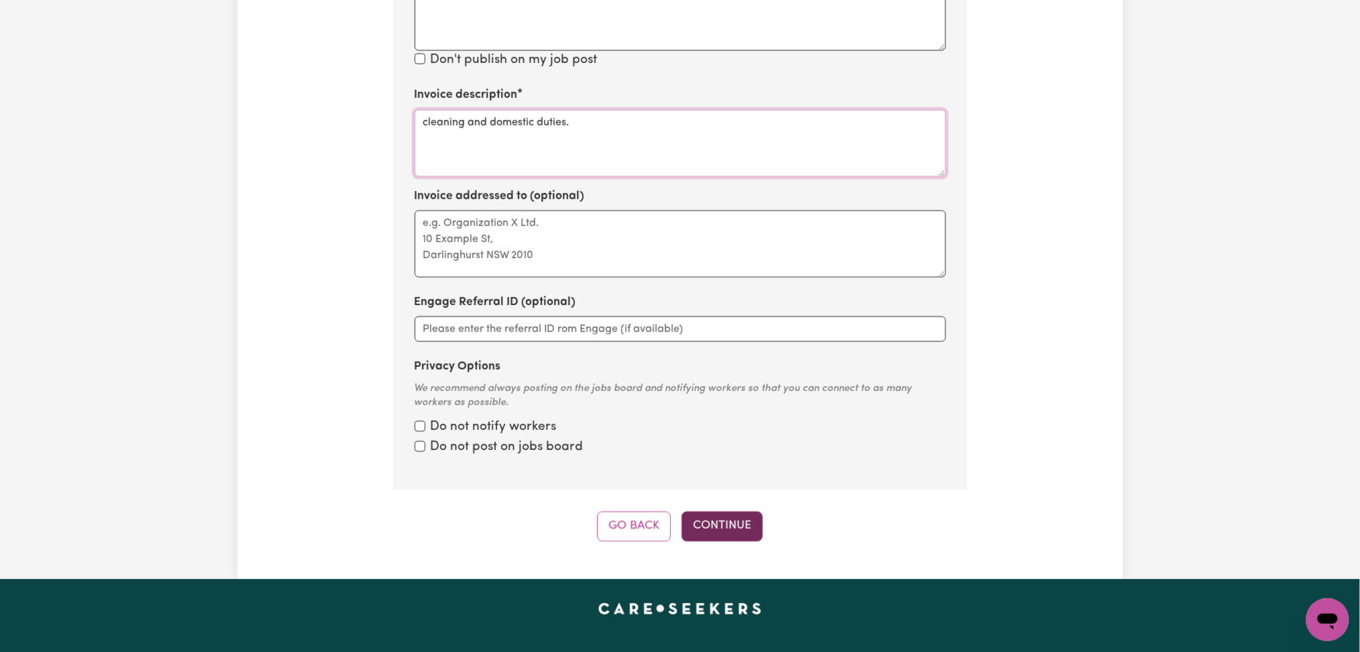
type textarea "cleaning and domestic duties."
click at [708, 517] on button "Continue" at bounding box center [722, 526] width 81 height 30
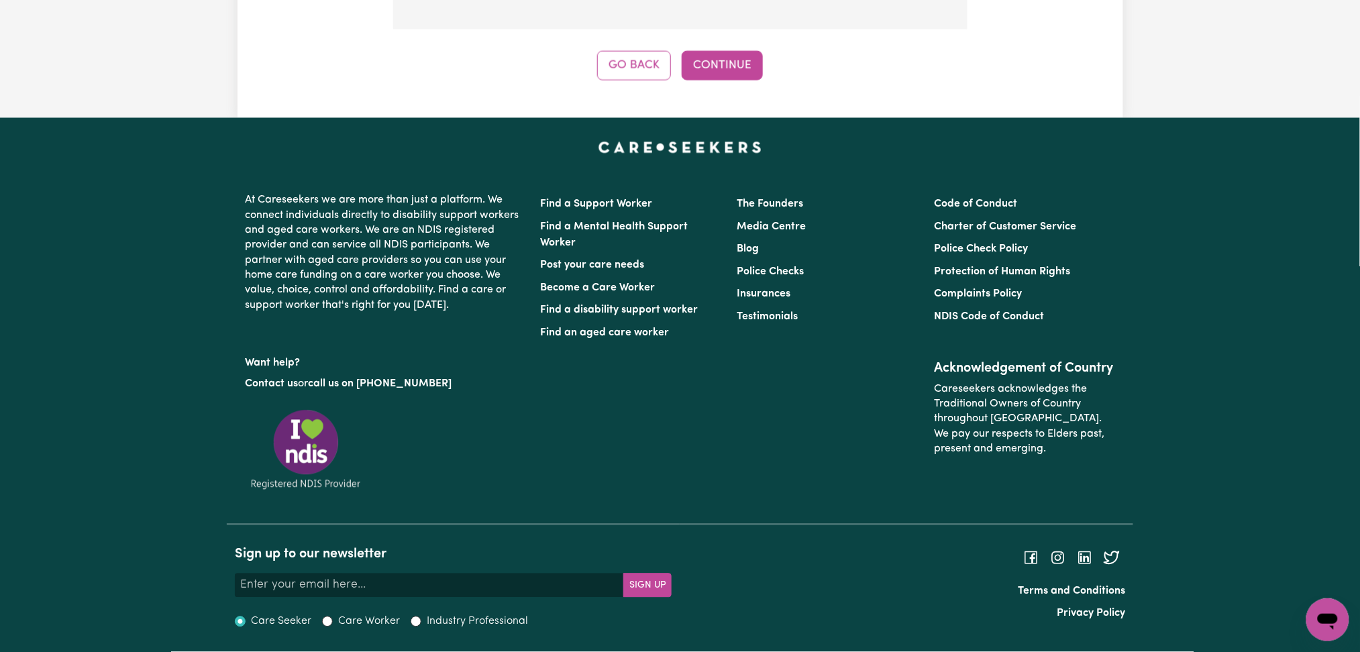
scroll to position [422, 0]
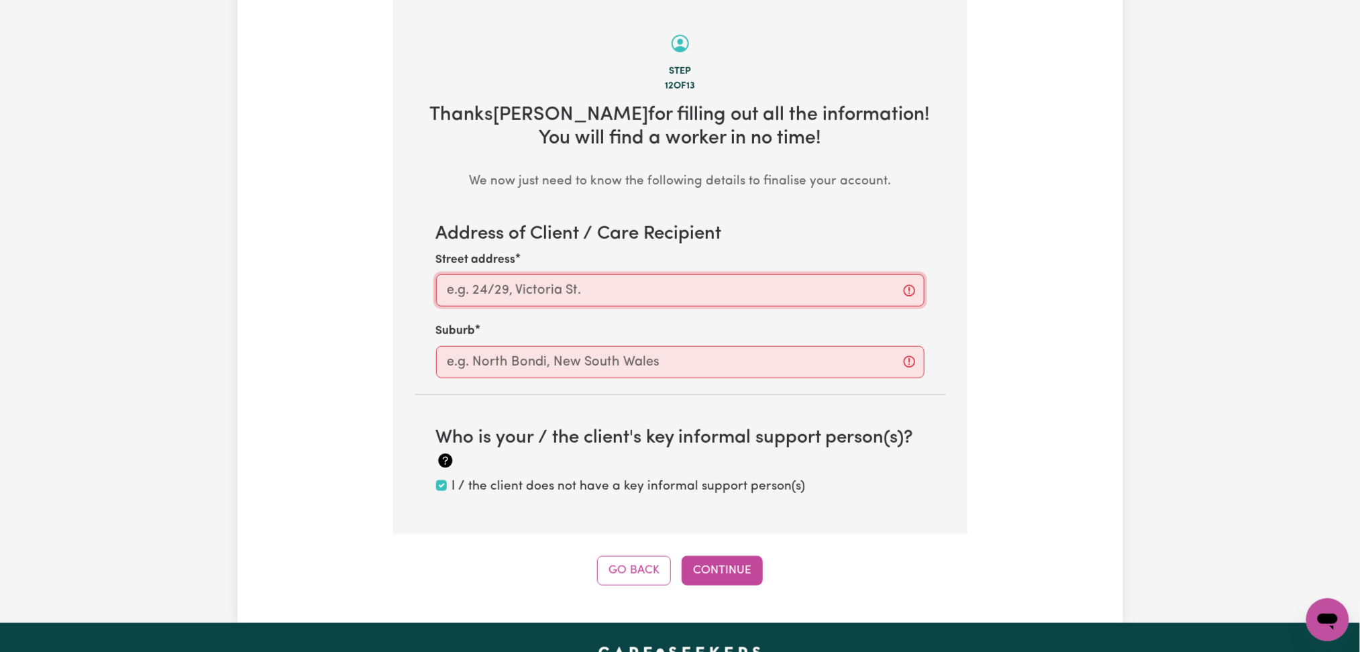
drag, startPoint x: 584, startPoint y: 286, endPoint x: 576, endPoint y: 294, distance: 11.4
click at [584, 288] on input "Street address" at bounding box center [680, 290] width 488 height 32
paste input "Hawthorn- [GEOGRAPHIC_DATA]"
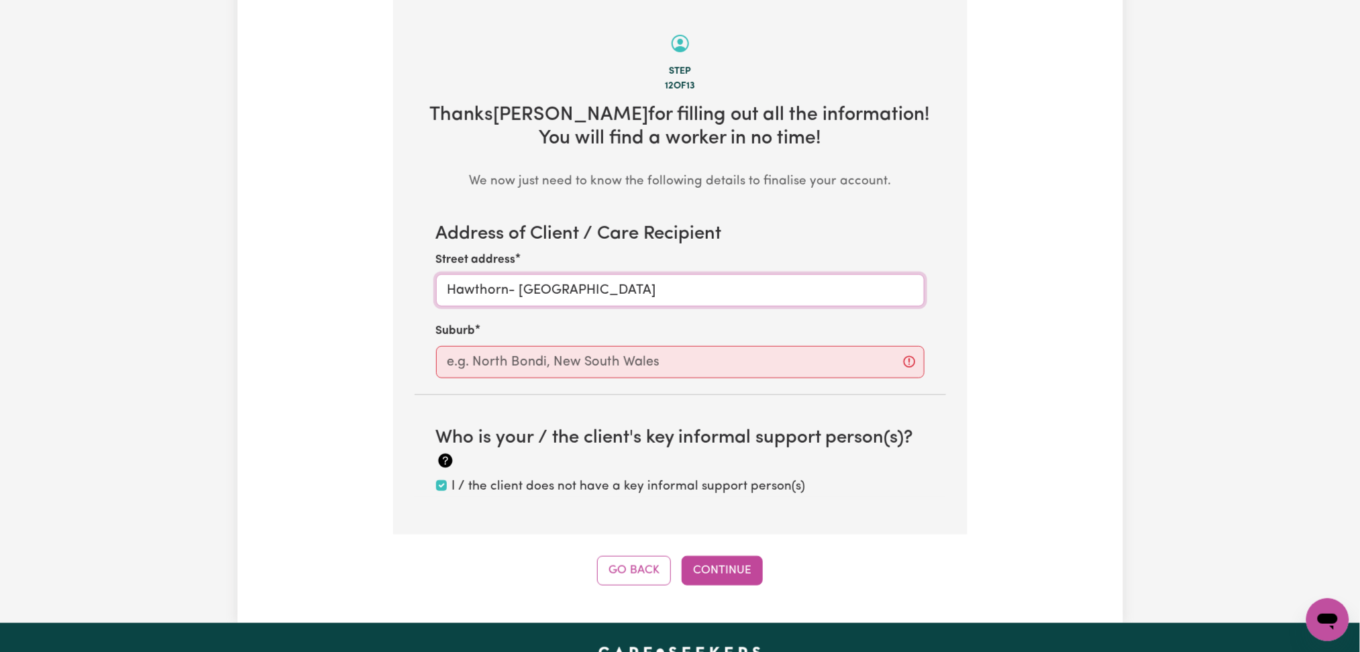
click at [514, 292] on input "Hawthorn- [GEOGRAPHIC_DATA]" at bounding box center [680, 290] width 488 height 32
click at [462, 297] on input "Hawthorn, [GEOGRAPHIC_DATA]" at bounding box center [680, 290] width 488 height 32
type input "Hawthorn, [GEOGRAPHIC_DATA]"
click at [449, 345] on div "Suburb" at bounding box center [680, 350] width 488 height 55
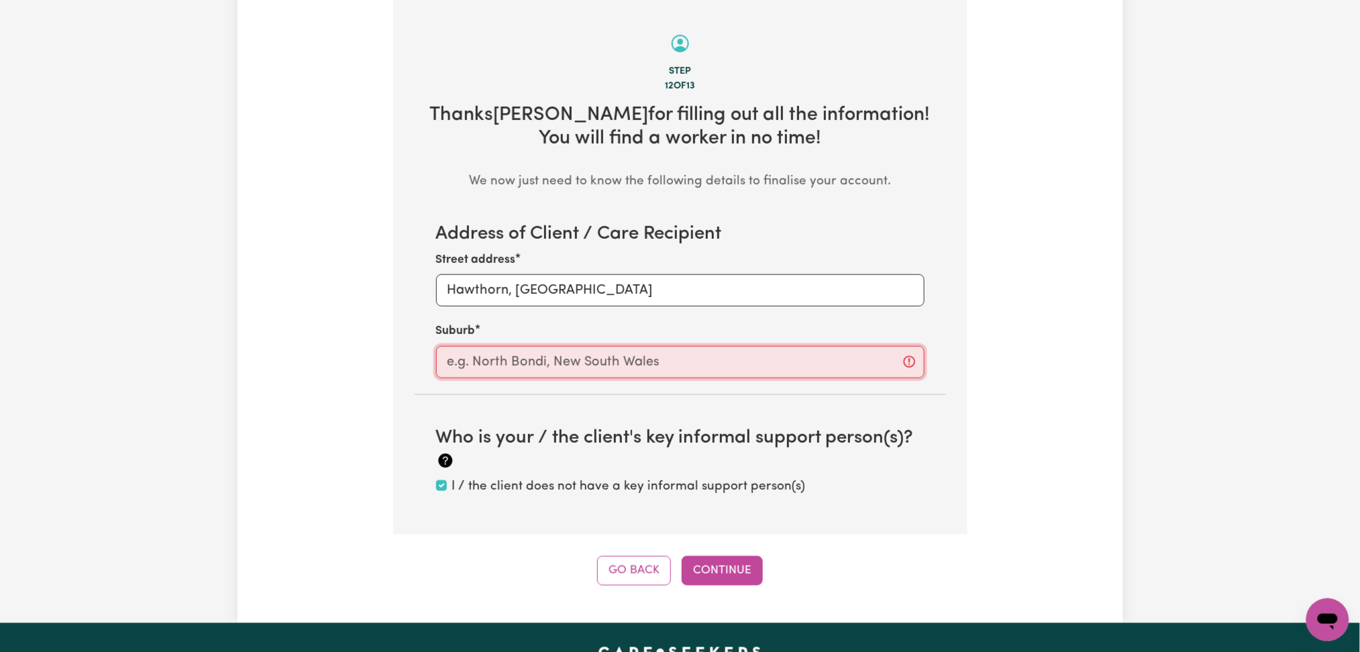
click at [448, 356] on input "text" at bounding box center [680, 362] width 488 height 32
paste input "Hawthorn"
type input "Hawthorn"
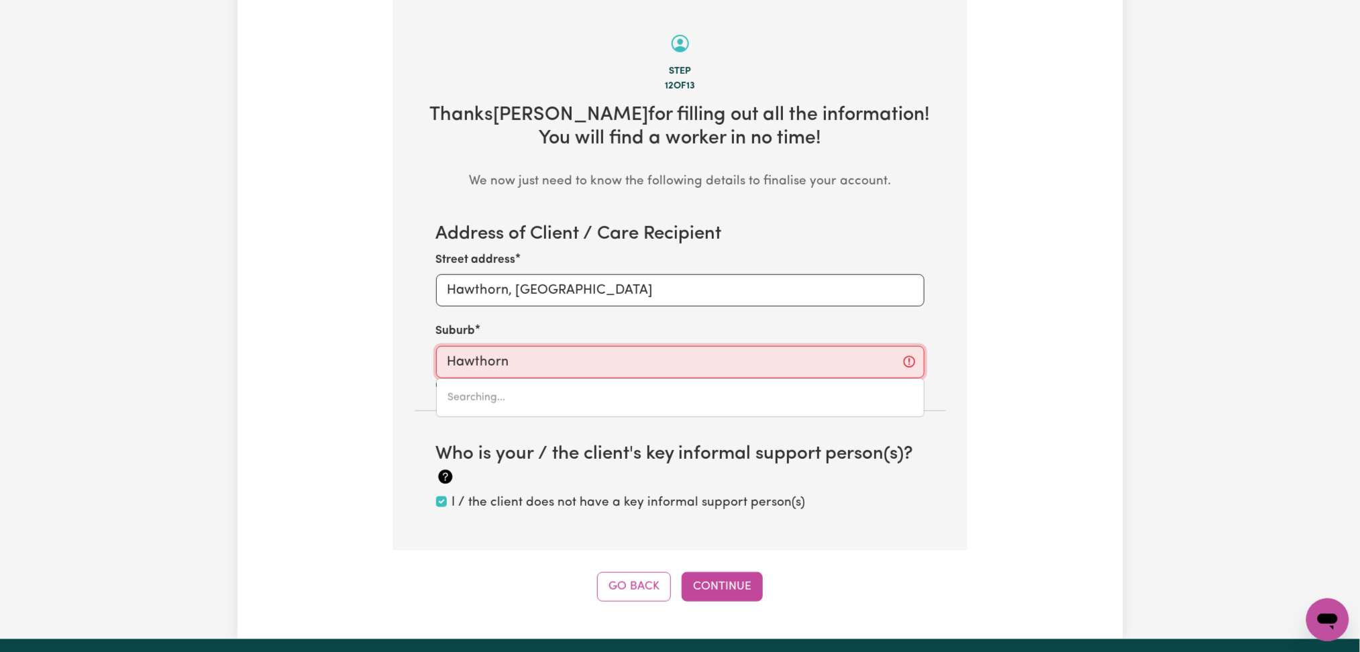
type input "[GEOGRAPHIC_DATA], [GEOGRAPHIC_DATA], 5062"
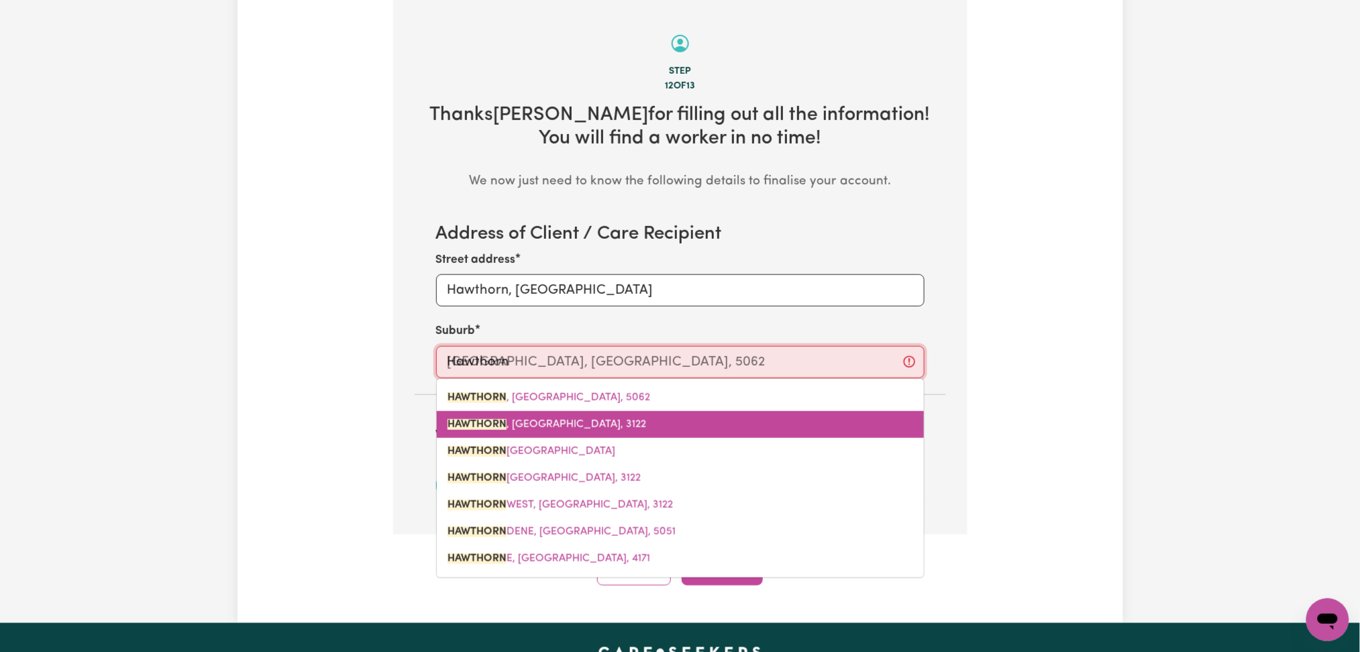
click at [474, 429] on mark "HAWTHORN" at bounding box center [476, 424] width 59 height 11
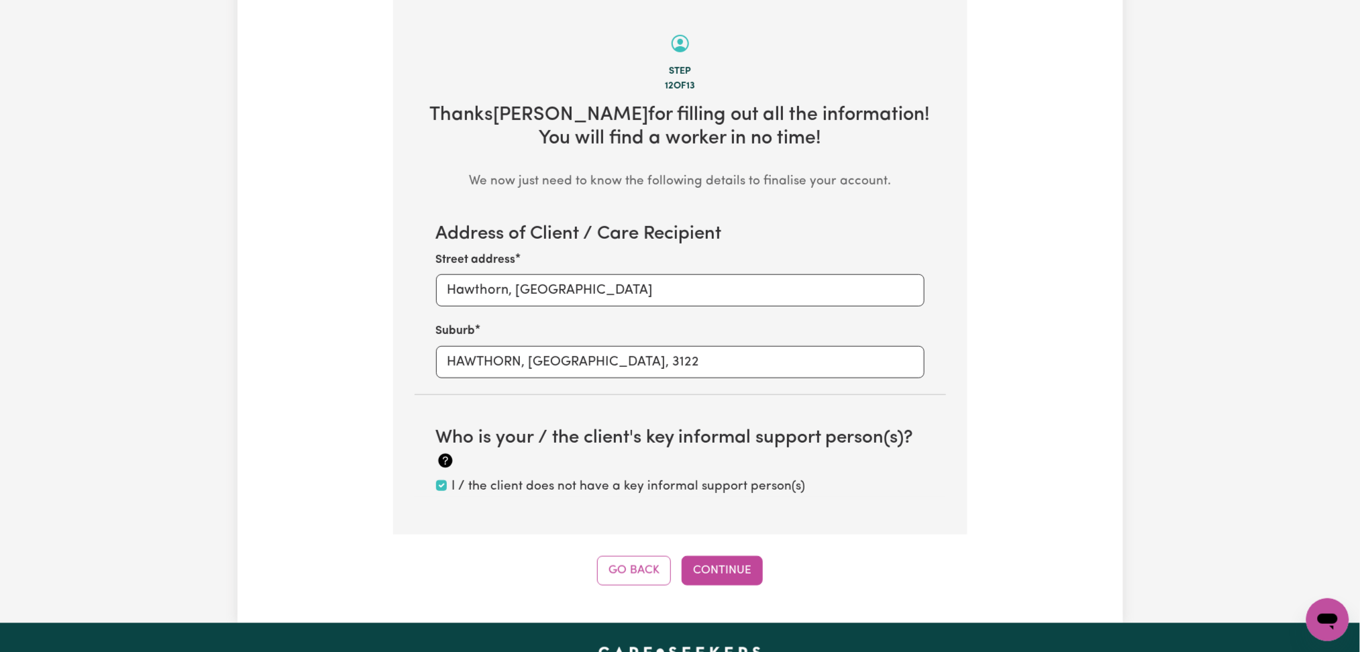
click at [369, 413] on div "Tell us your care and support requirements Welcome to Careseekers. We are excit…" at bounding box center [680, 124] width 886 height 923
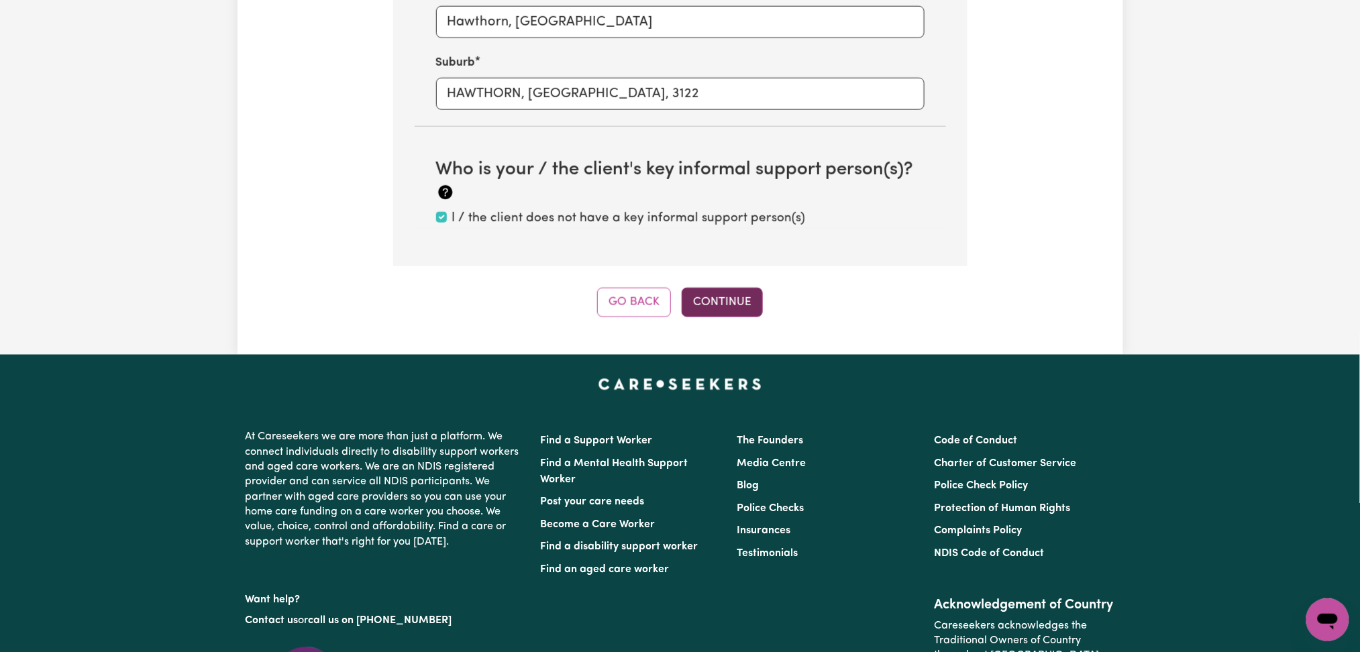
click at [756, 291] on button "Continue" at bounding box center [722, 303] width 81 height 30
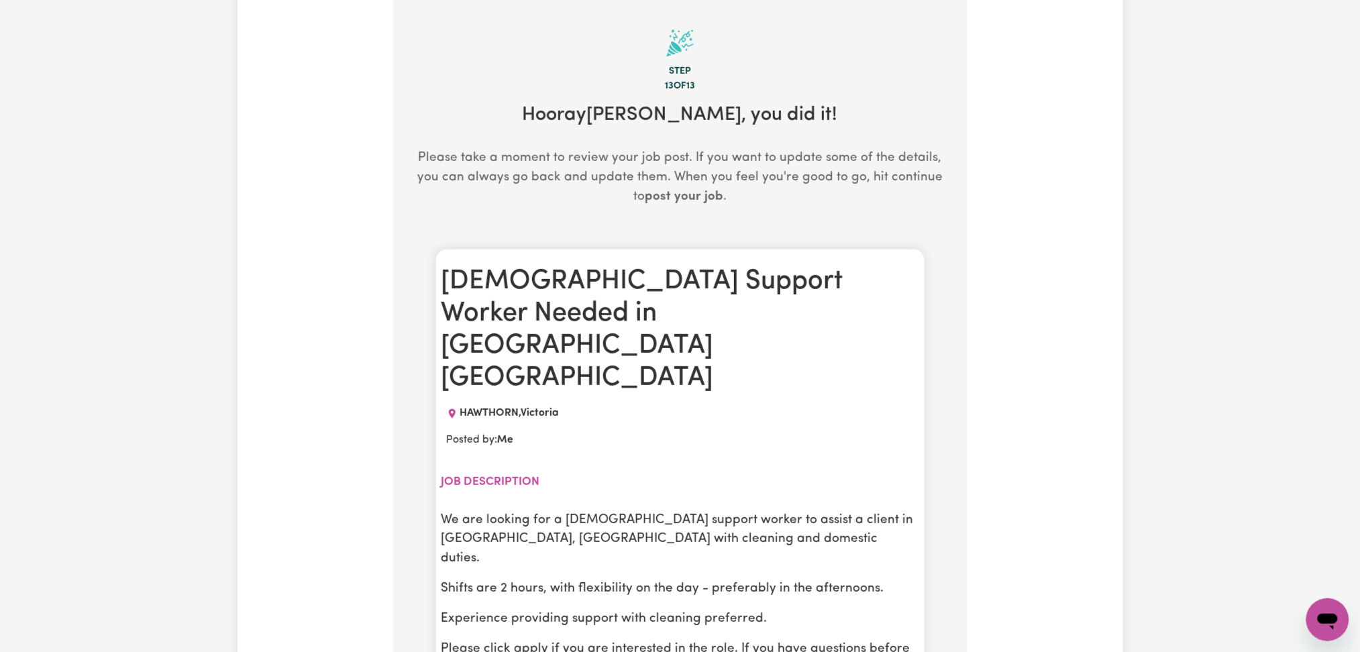
scroll to position [601, 0]
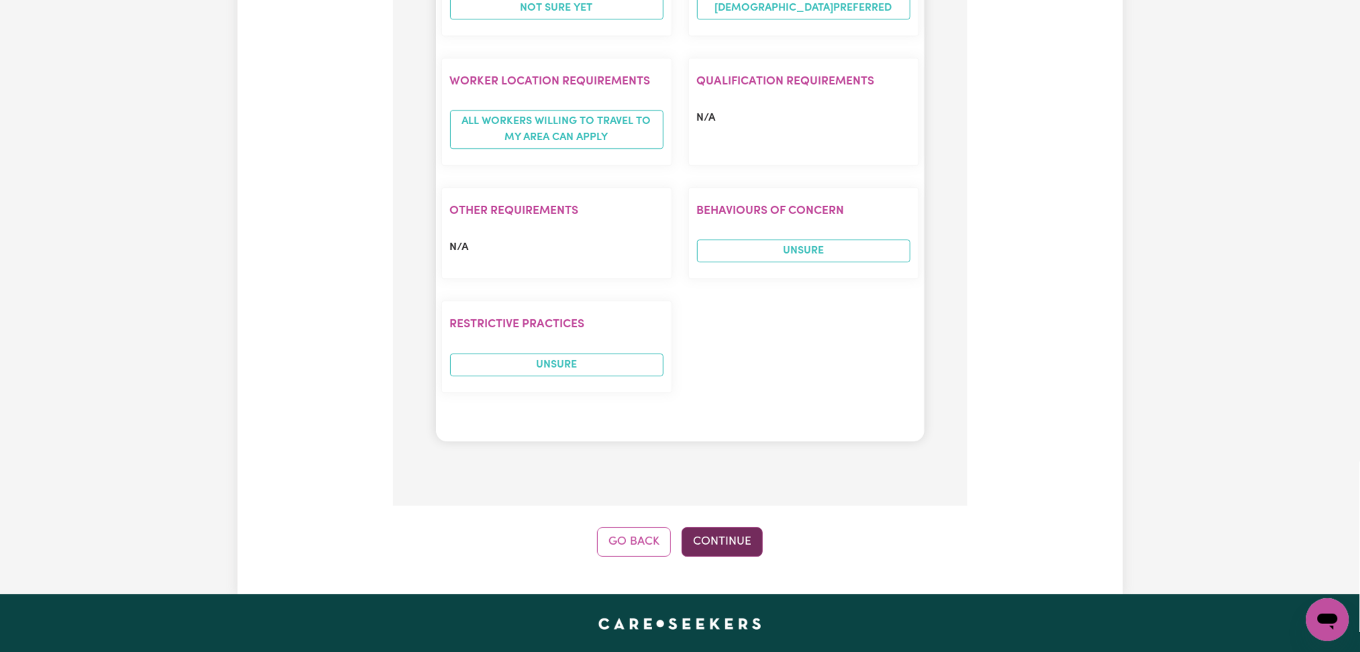
click at [708, 527] on button "Continue" at bounding box center [722, 542] width 81 height 30
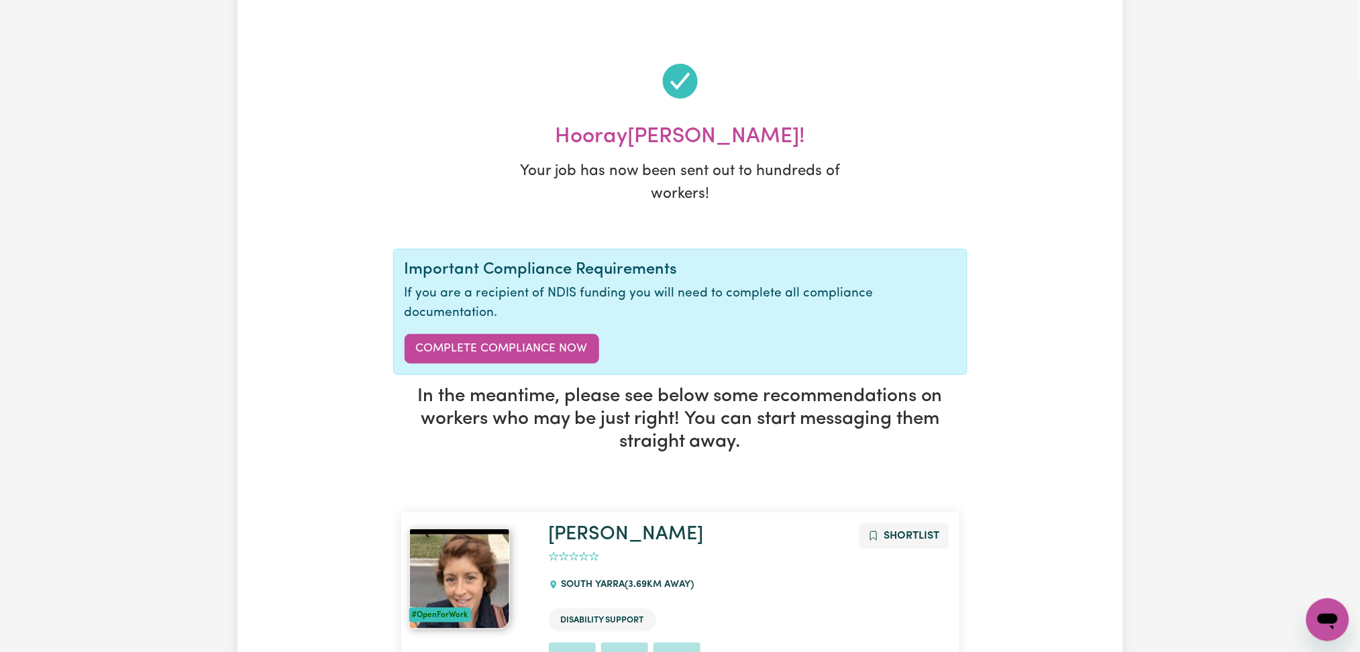
scroll to position [0, 0]
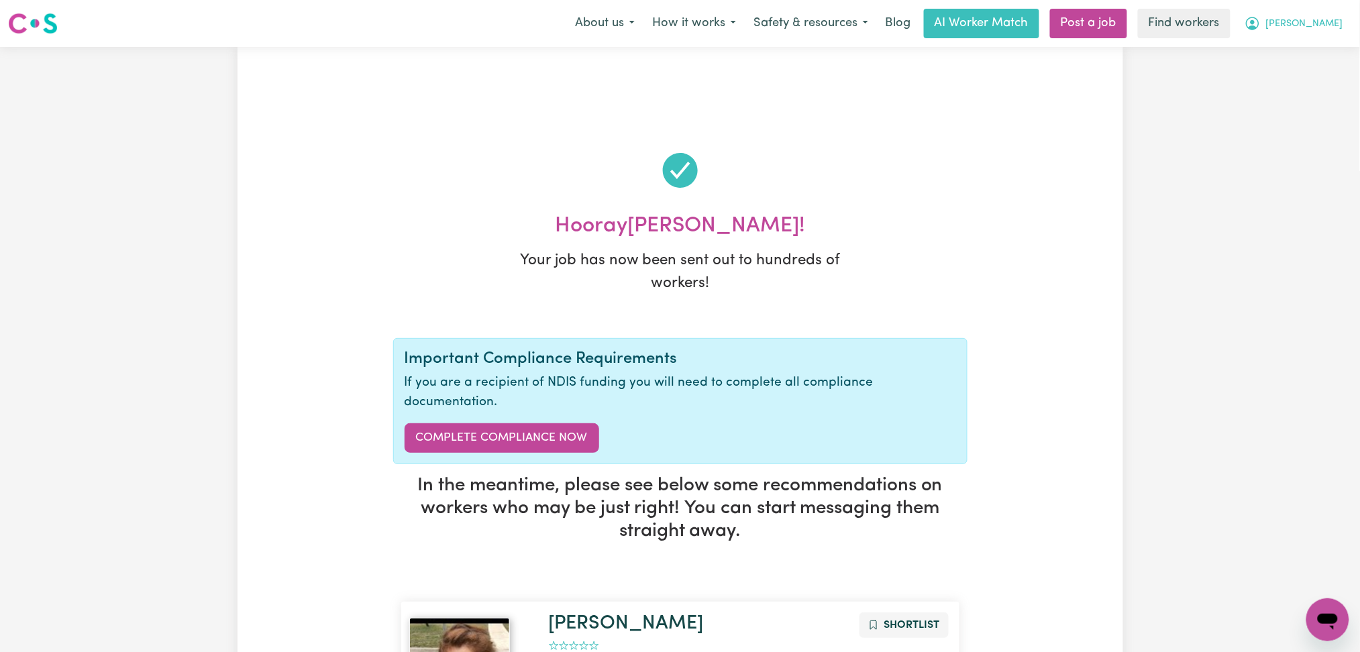
drag, startPoint x: 1324, startPoint y: 28, endPoint x: 1306, endPoint y: 36, distance: 19.8
click at [1324, 28] on span "[PERSON_NAME]" at bounding box center [1304, 24] width 77 height 15
click at [1293, 54] on link "My Dashboard" at bounding box center [1298, 52] width 106 height 25
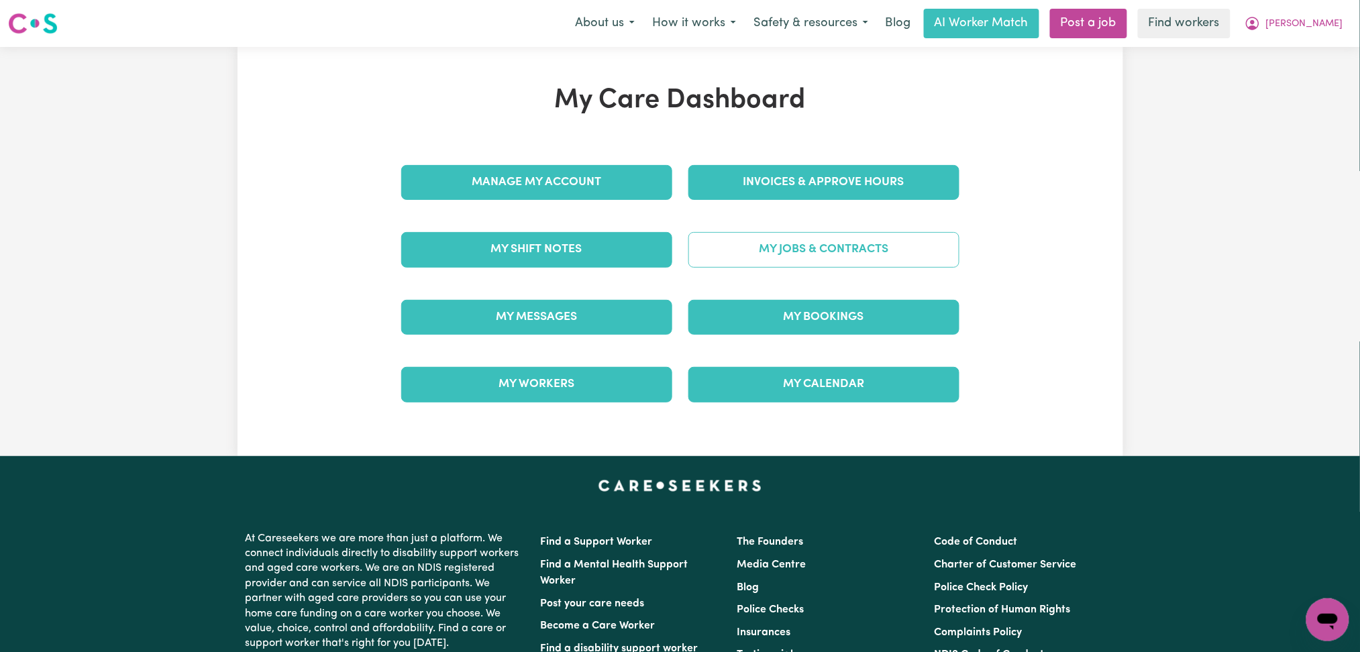
click at [810, 242] on link "My Jobs & Contracts" at bounding box center [823, 249] width 271 height 35
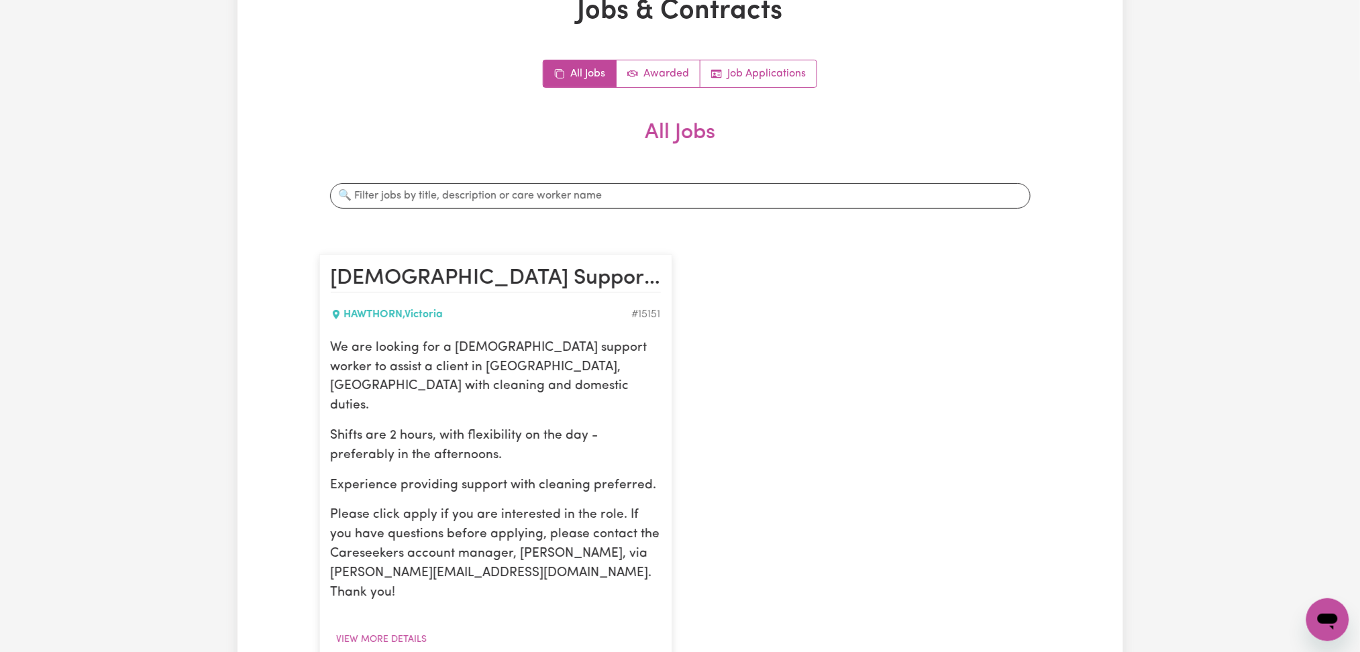
scroll to position [268, 0]
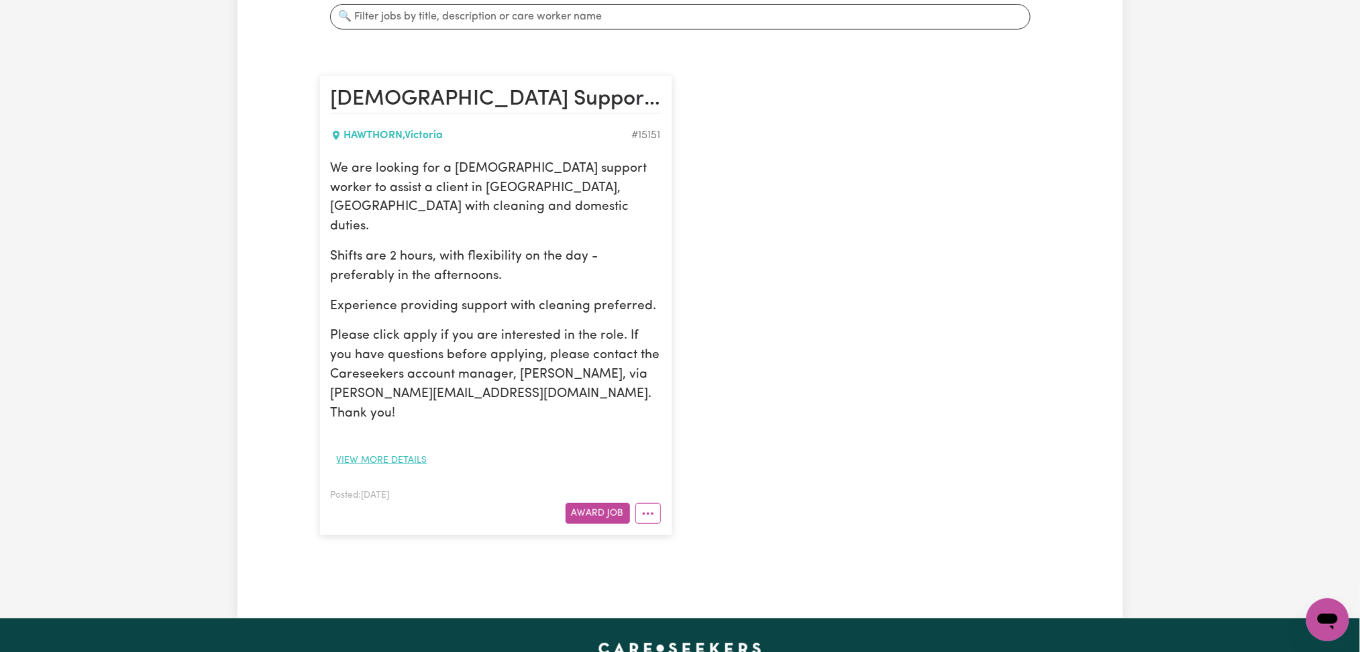
click at [395, 450] on button "View more details" at bounding box center [382, 460] width 103 height 21
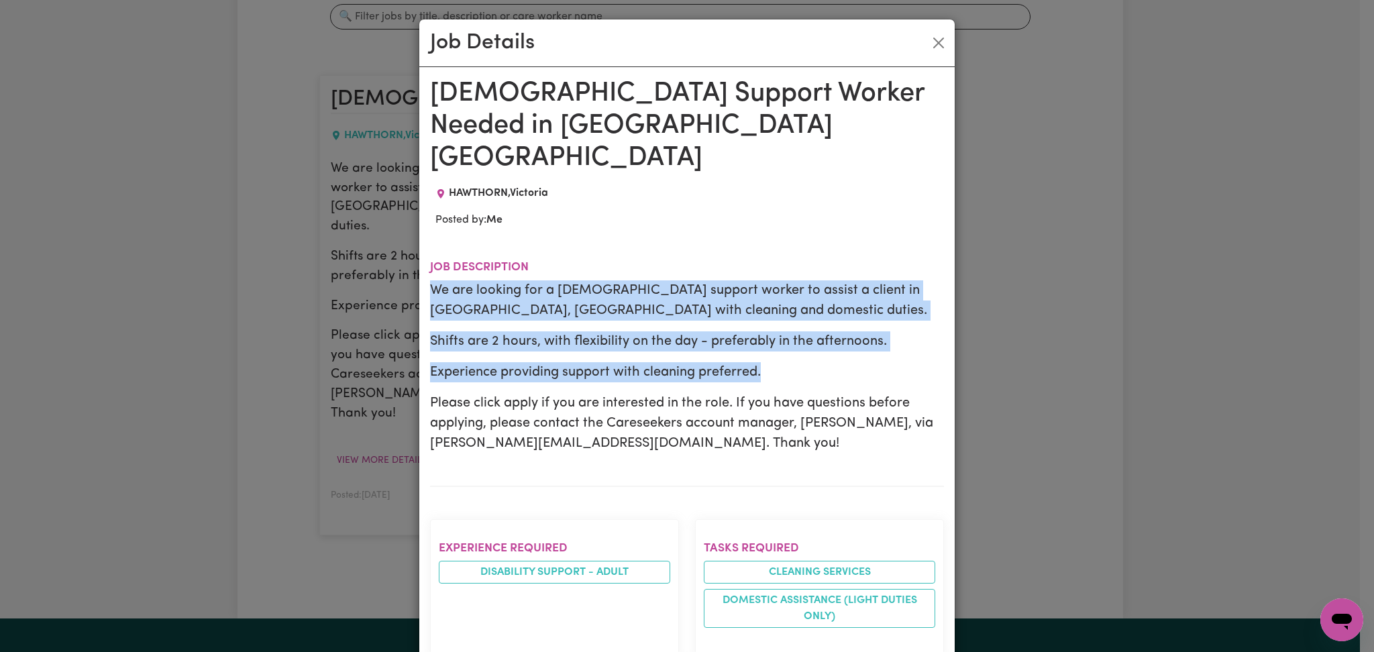
drag, startPoint x: 417, startPoint y: 253, endPoint x: 764, endPoint y: 342, distance: 358.1
copy div "We are looking for a [DEMOGRAPHIC_DATA] support worker to assist a client in [G…"
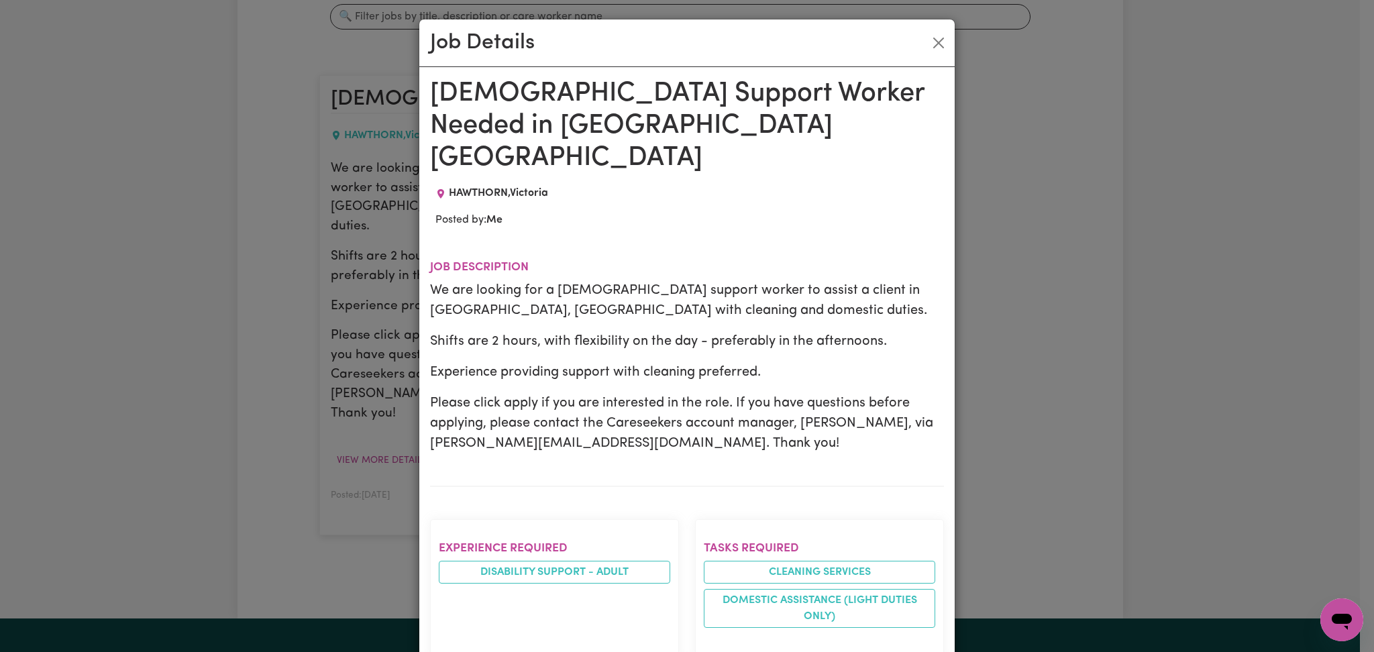
click at [1110, 213] on div "Job Details [DEMOGRAPHIC_DATA] Support Worker Needed in [GEOGRAPHIC_DATA] [GEOG…" at bounding box center [687, 326] width 1374 height 652
click at [931, 45] on button "Close" at bounding box center [938, 42] width 21 height 21
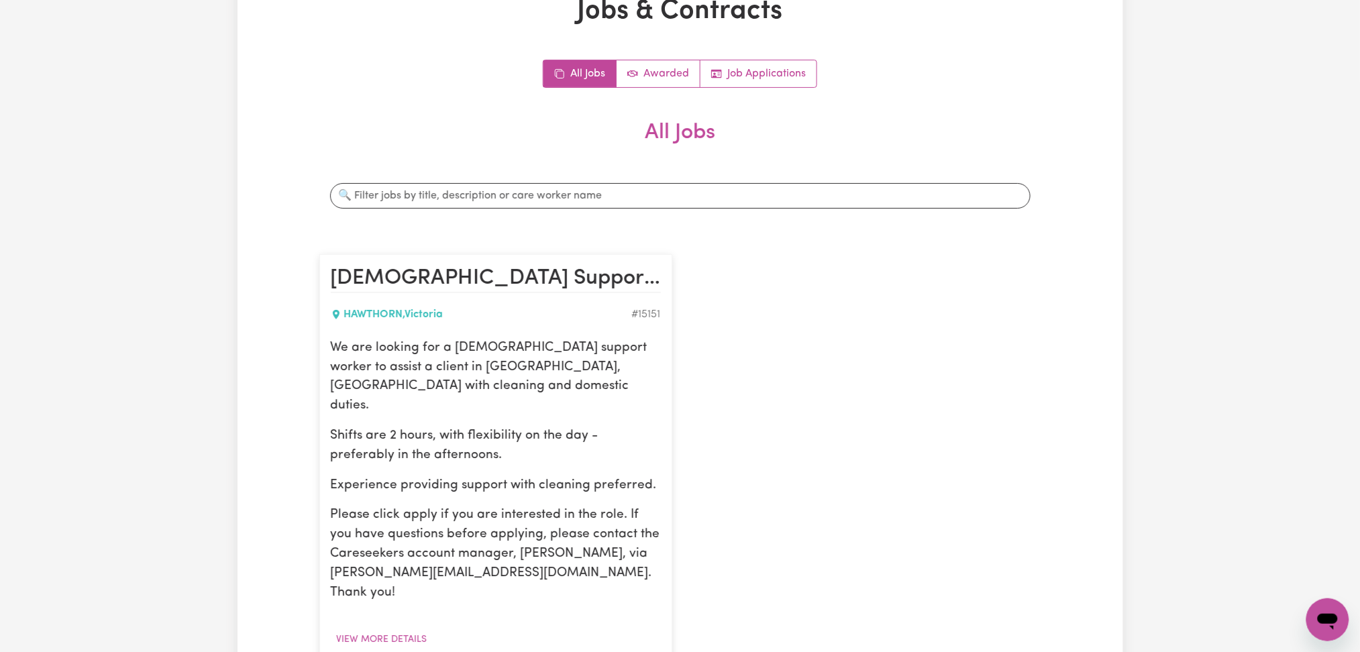
scroll to position [0, 0]
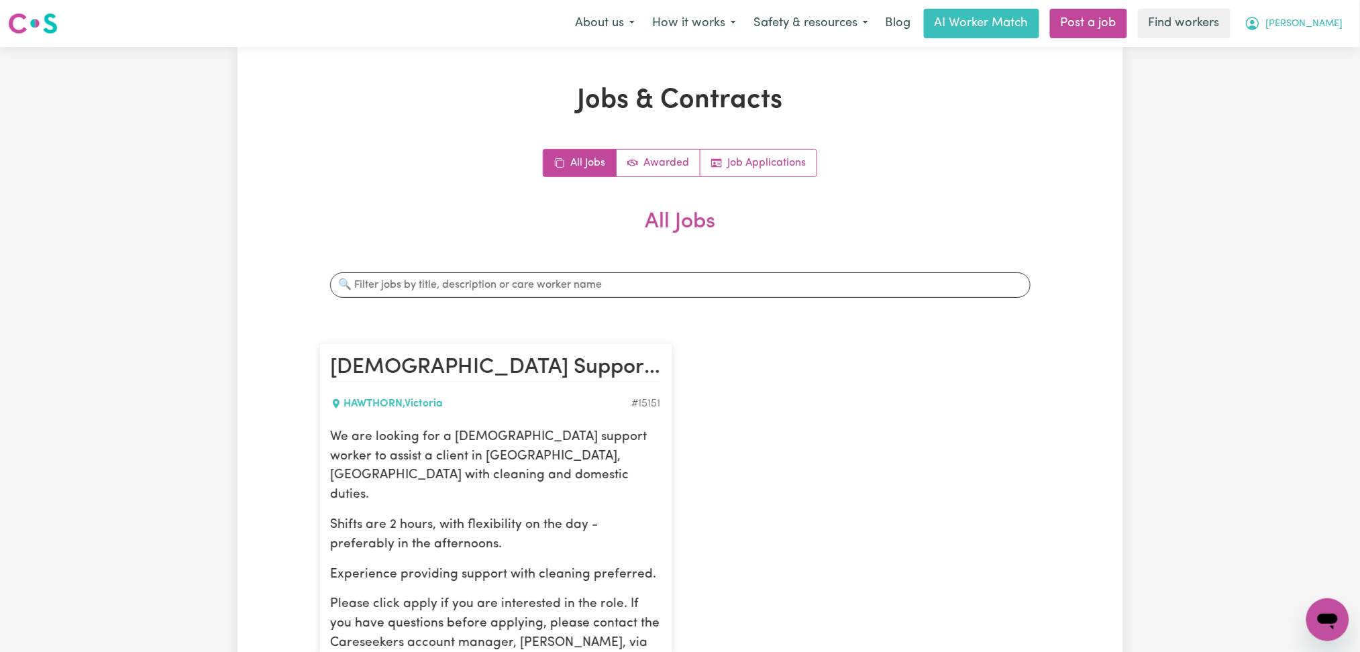
click at [1318, 17] on span "[PERSON_NAME]" at bounding box center [1304, 24] width 77 height 15
click at [1293, 51] on link "My Dashboard" at bounding box center [1298, 52] width 106 height 25
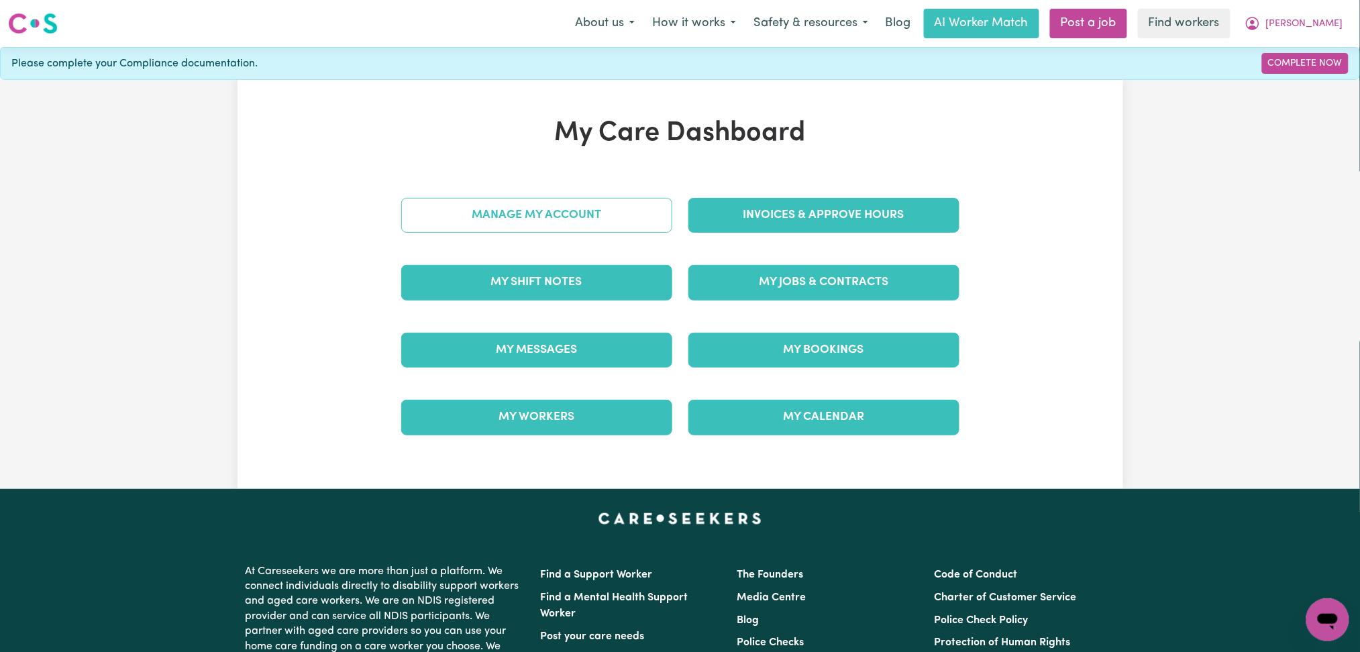
click at [528, 212] on link "Manage My Account" at bounding box center [536, 215] width 271 height 35
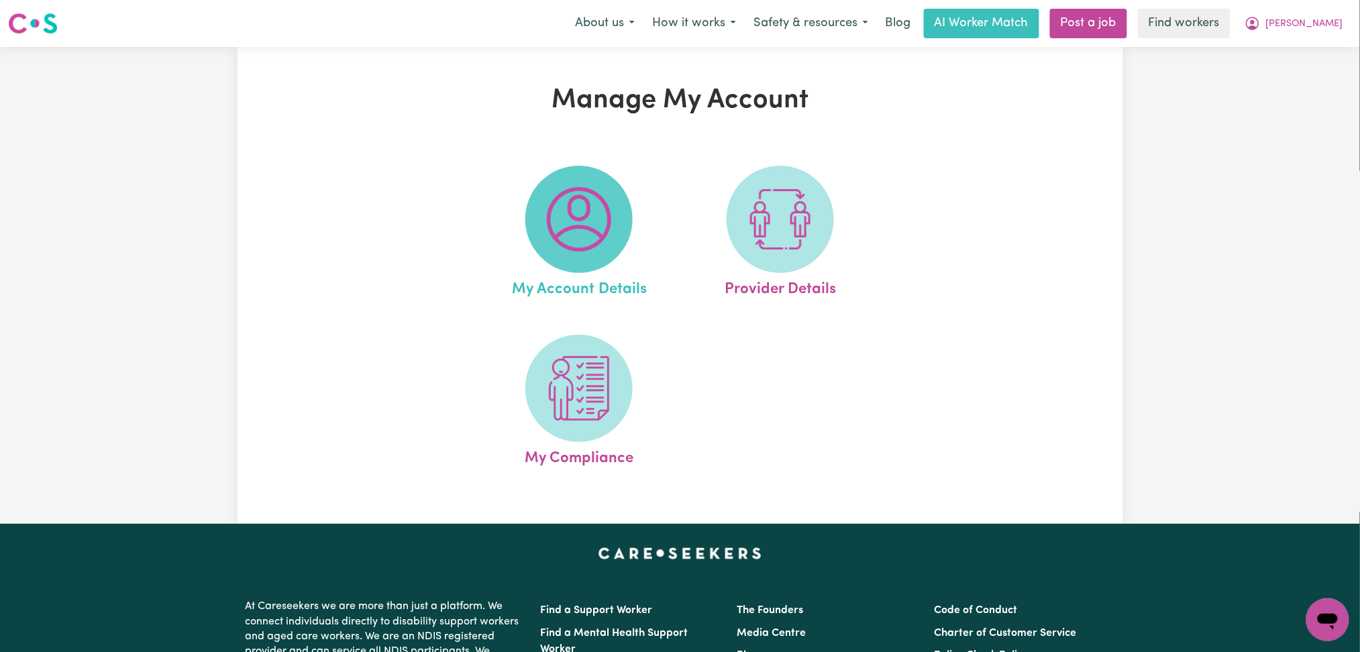
click at [604, 235] on img at bounding box center [579, 219] width 64 height 64
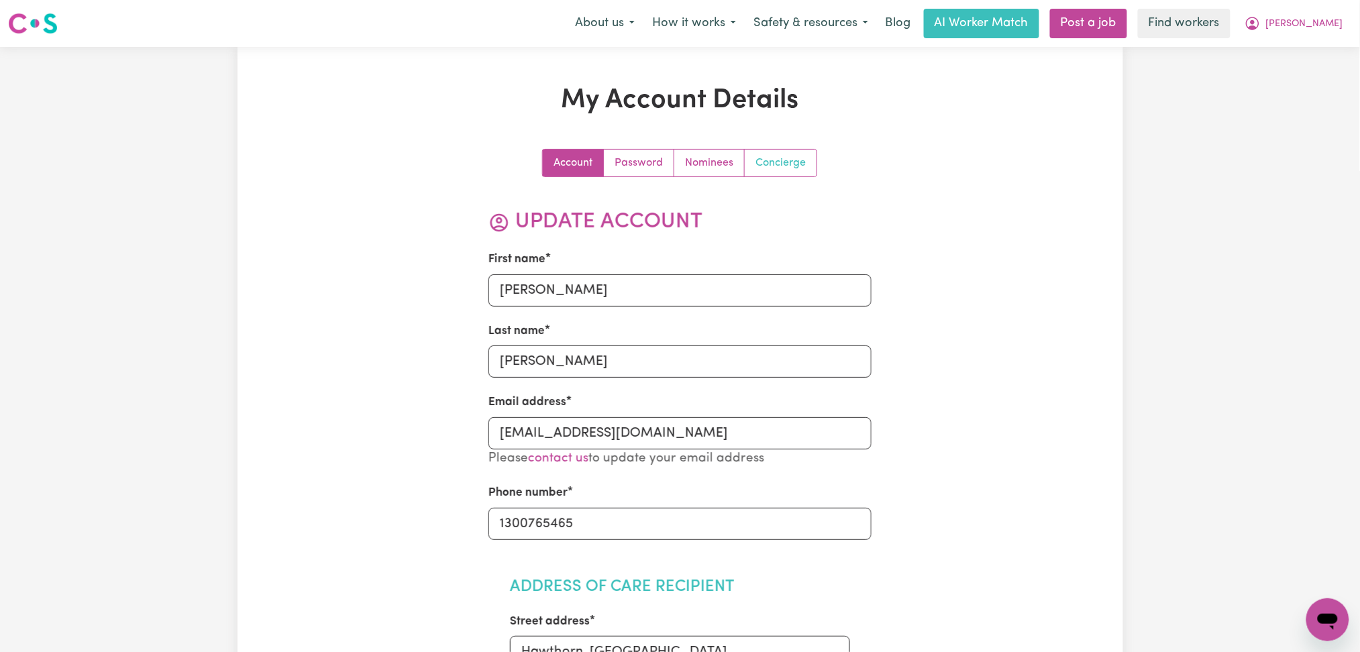
drag, startPoint x: 780, startPoint y: 165, endPoint x: 748, endPoint y: 180, distance: 34.8
click at [780, 166] on link "Concierge" at bounding box center [781, 163] width 72 height 27
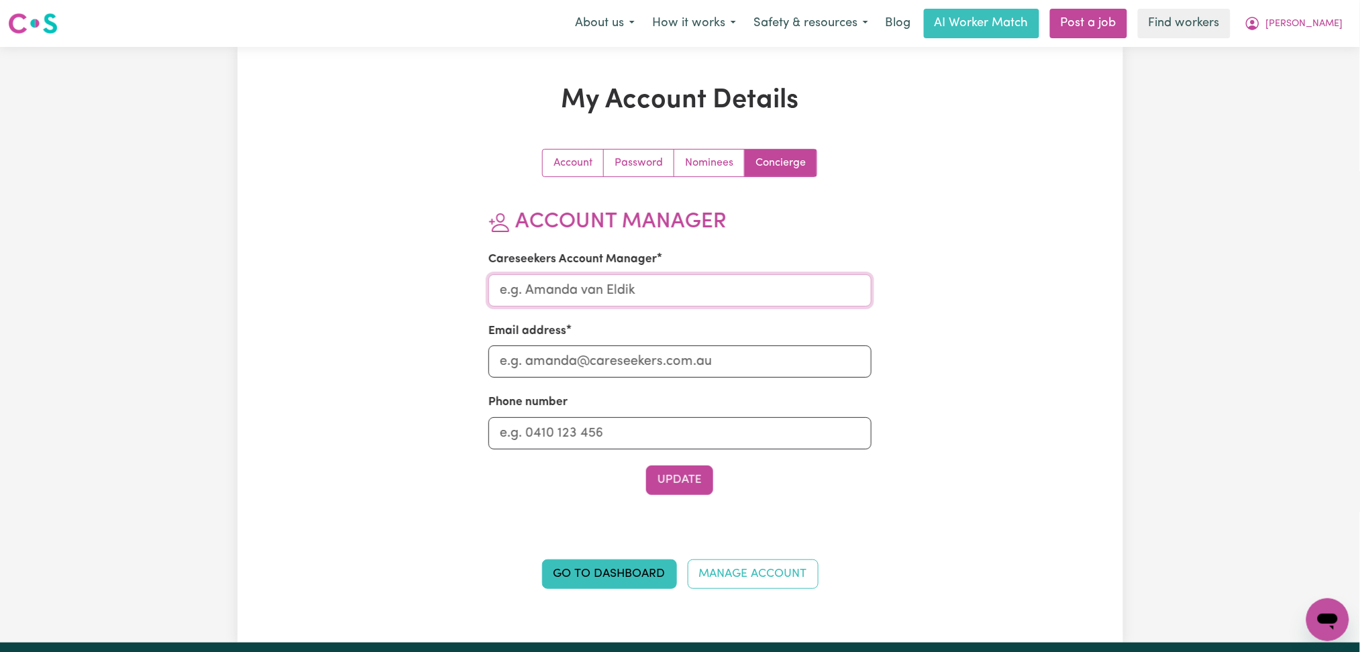
click at [576, 304] on input "Careseekers Account Manager" at bounding box center [679, 290] width 383 height 32
type input "[PERSON_NAME]"
click at [564, 364] on input "Email address" at bounding box center [679, 361] width 383 height 32
type input "[PERSON_NAME][EMAIL_ADDRESS][DOMAIN_NAME]"
click at [544, 417] on div "Phone number" at bounding box center [679, 421] width 383 height 55
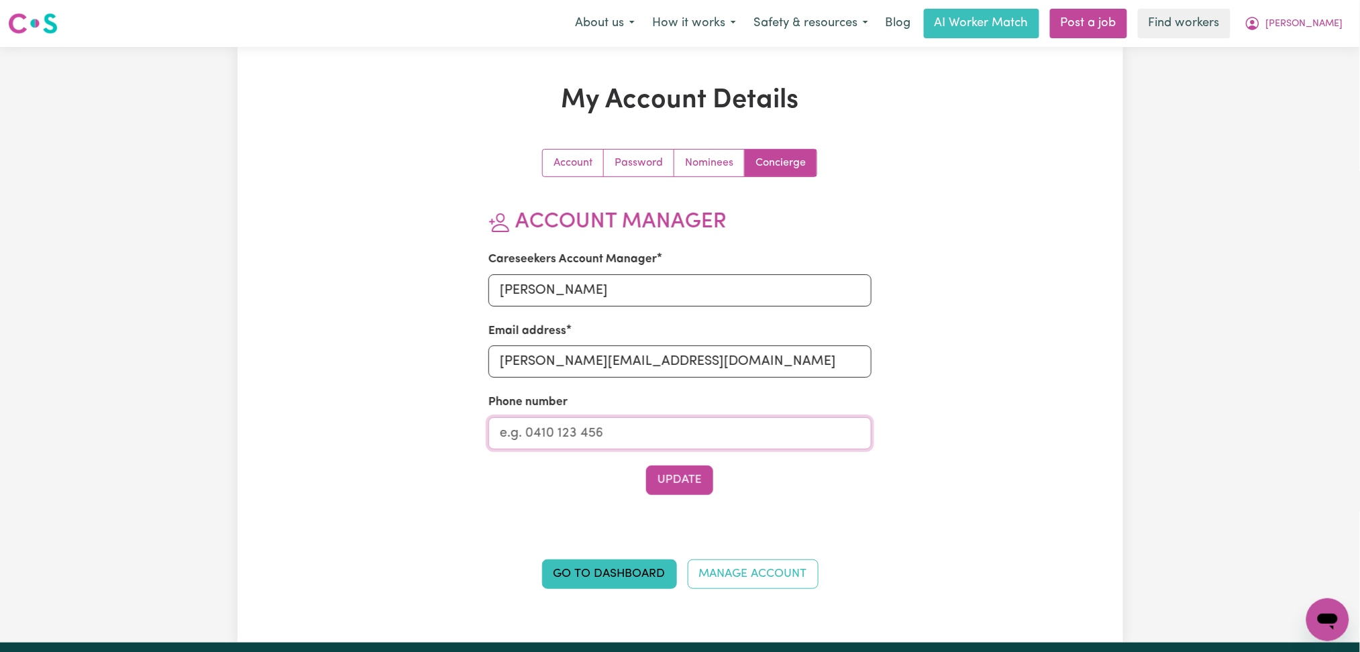
click at [550, 435] on input "Phone number" at bounding box center [679, 433] width 383 height 32
type input "1300765465"
click at [684, 484] on button "Update" at bounding box center [679, 481] width 67 height 30
click at [1259, 28] on icon "My Account" at bounding box center [1252, 23] width 13 height 13
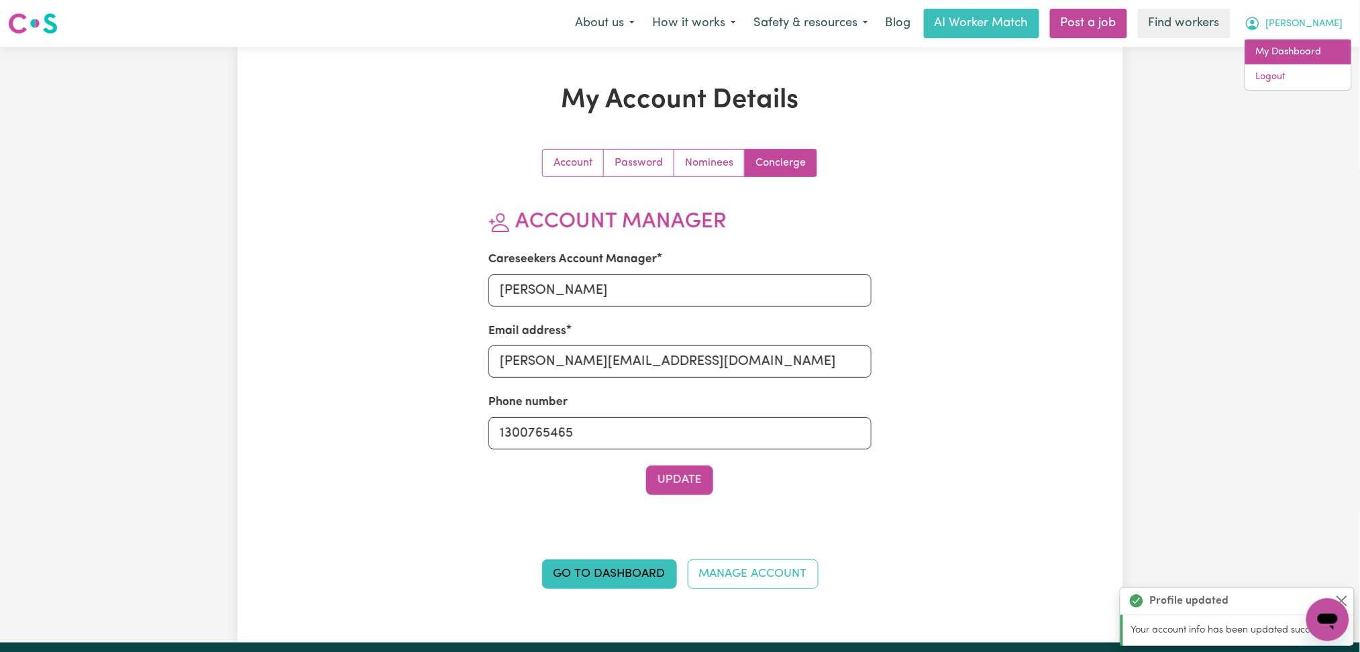
click at [1295, 53] on link "My Dashboard" at bounding box center [1298, 52] width 106 height 25
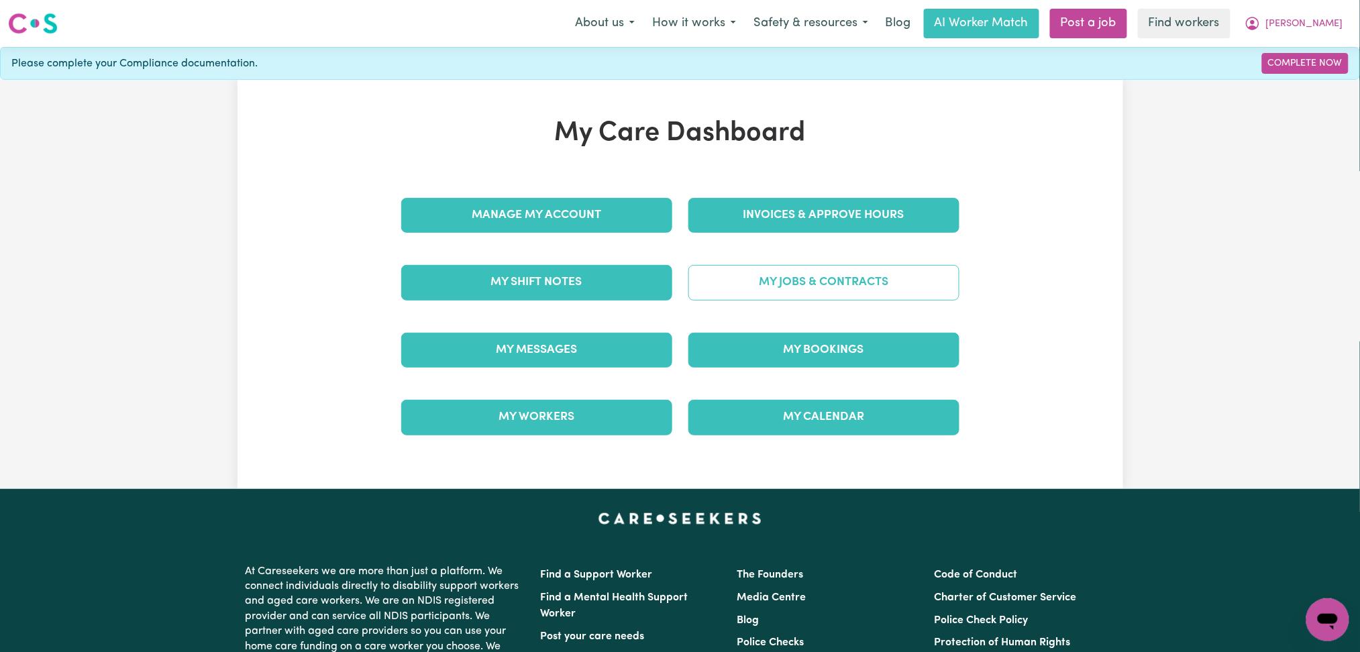
click at [792, 290] on link "My Jobs & Contracts" at bounding box center [823, 282] width 271 height 35
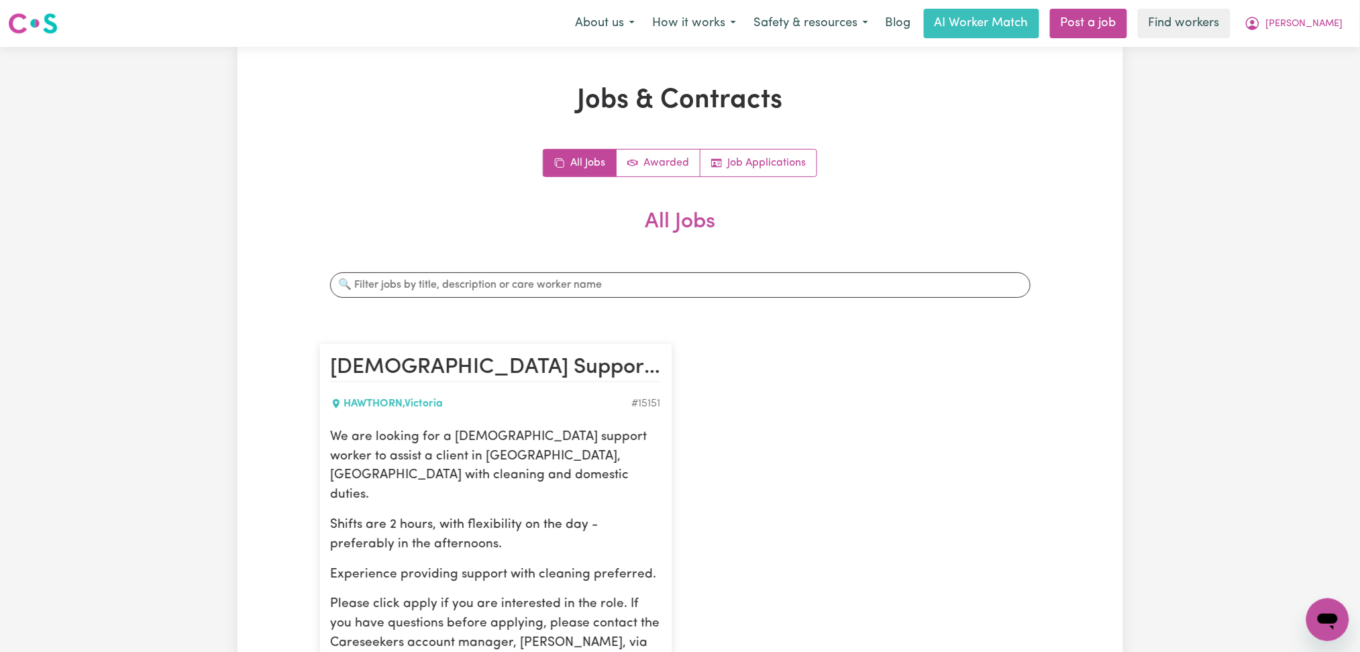
scroll to position [268, 0]
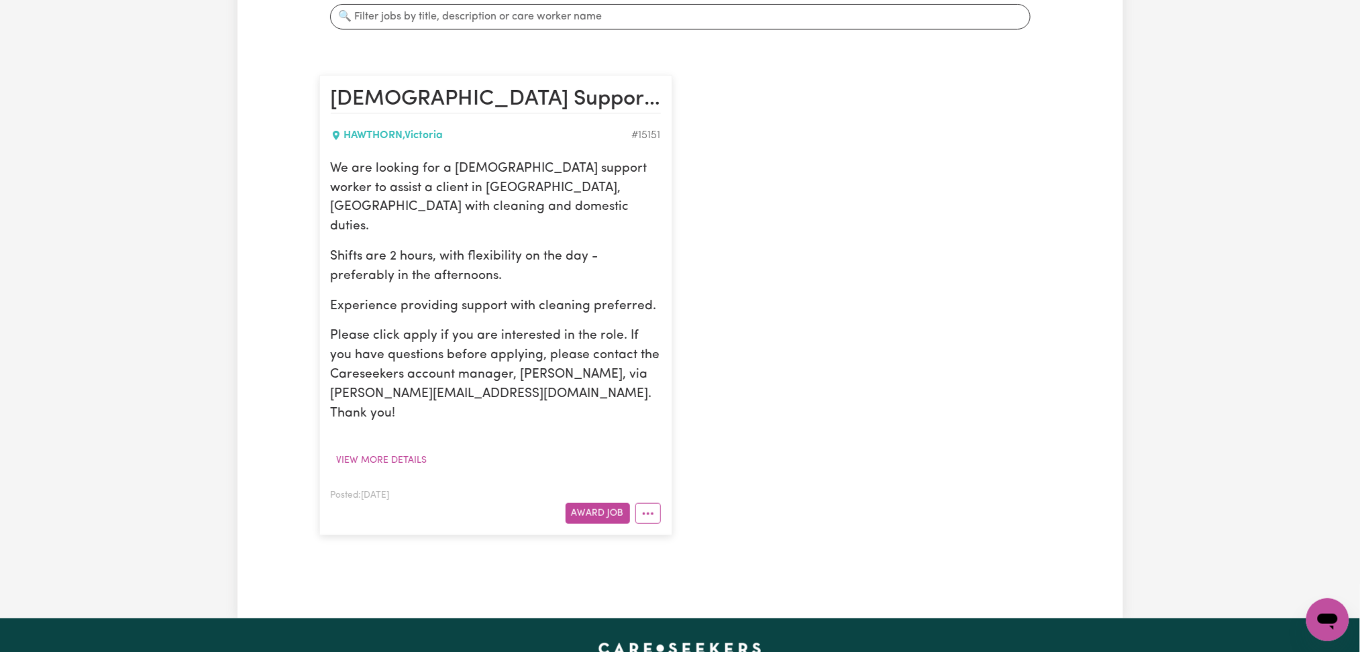
click at [964, 213] on div "[DEMOGRAPHIC_DATA] Support Worker Needed in [GEOGRAPHIC_DATA] [PERSON_NAME] , […" at bounding box center [680, 305] width 738 height 487
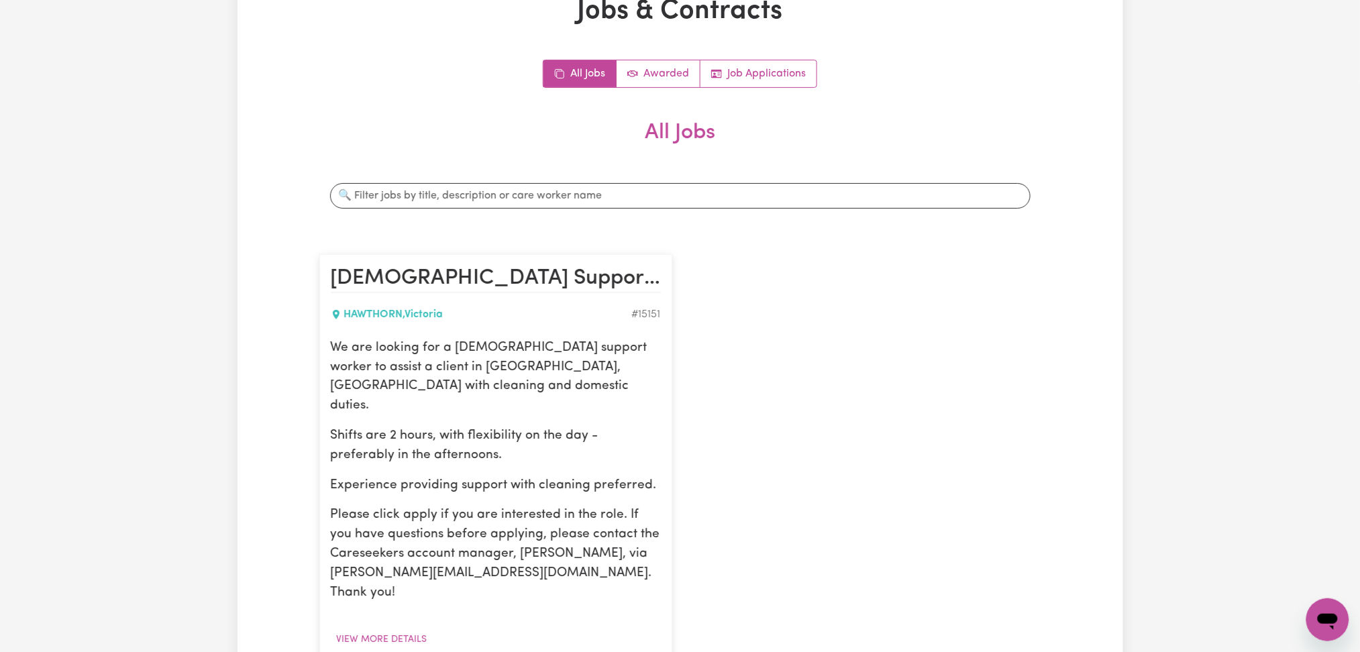
scroll to position [0, 0]
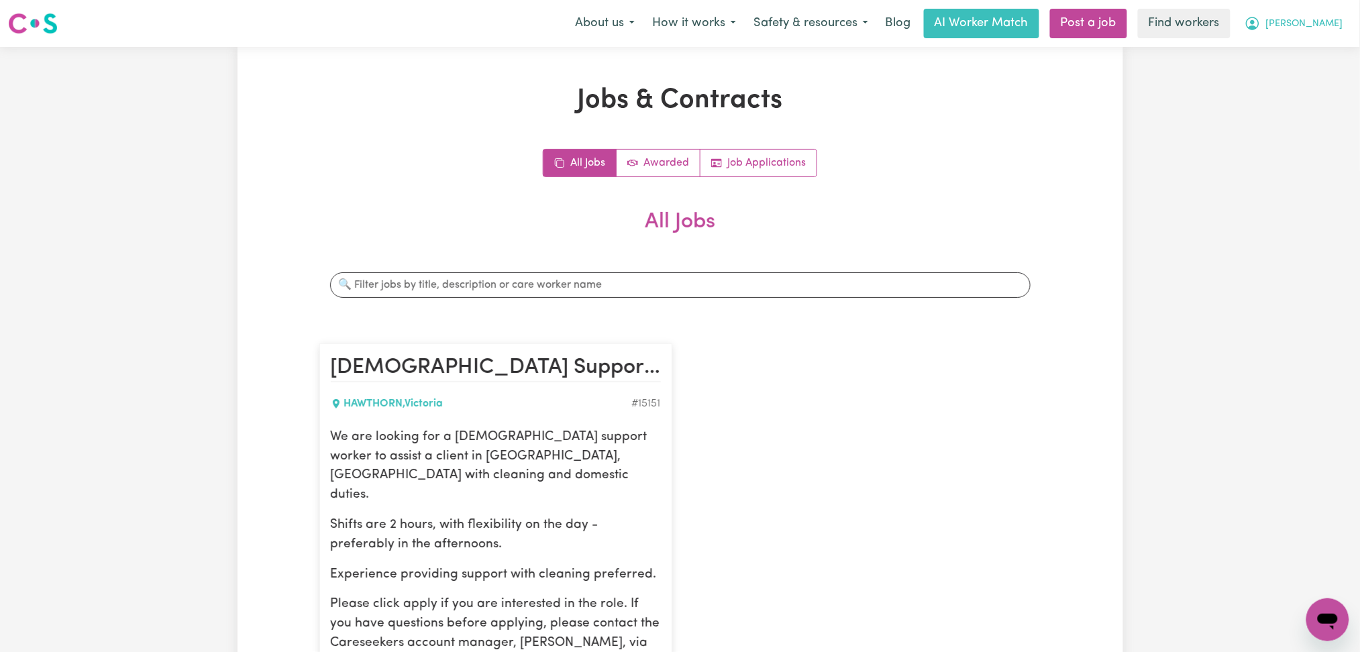
drag, startPoint x: 1337, startPoint y: 11, endPoint x: 1334, endPoint y: 19, distance: 8.1
click at [1338, 13] on button "[PERSON_NAME]" at bounding box center [1294, 23] width 116 height 28
click at [1275, 79] on link "Logout" at bounding box center [1298, 76] width 106 height 25
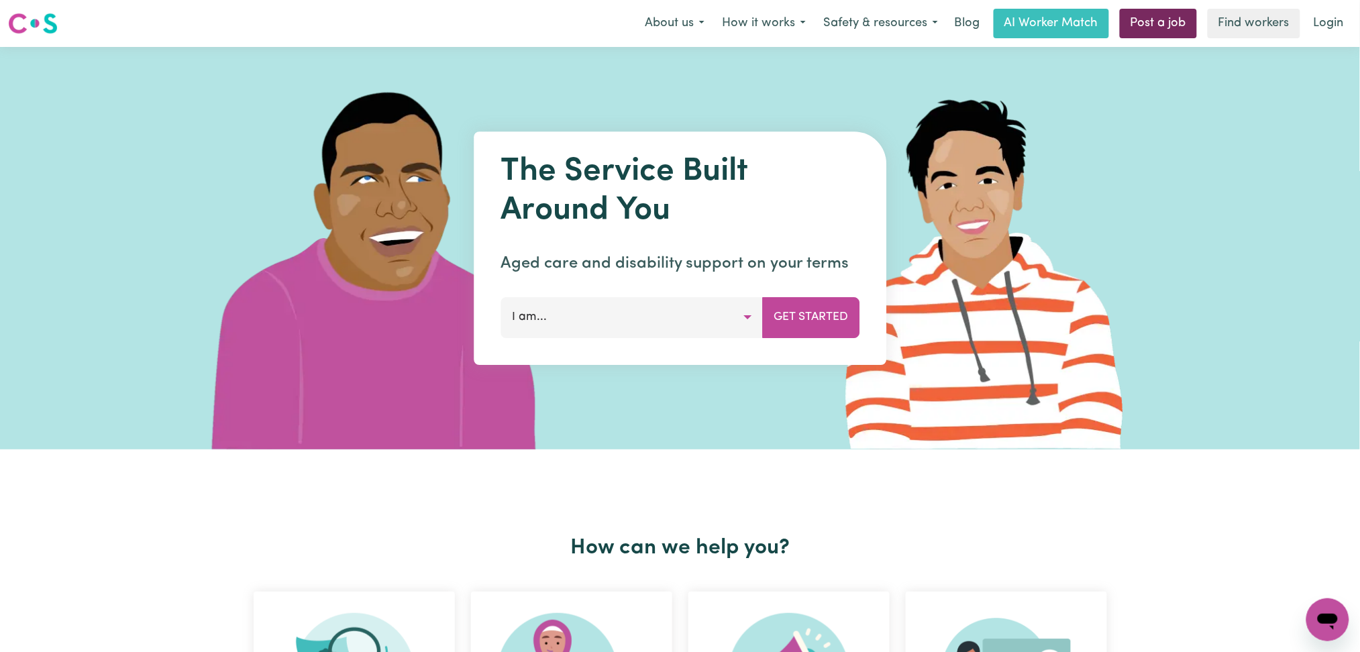
click at [1142, 14] on link "Post a job" at bounding box center [1158, 24] width 77 height 30
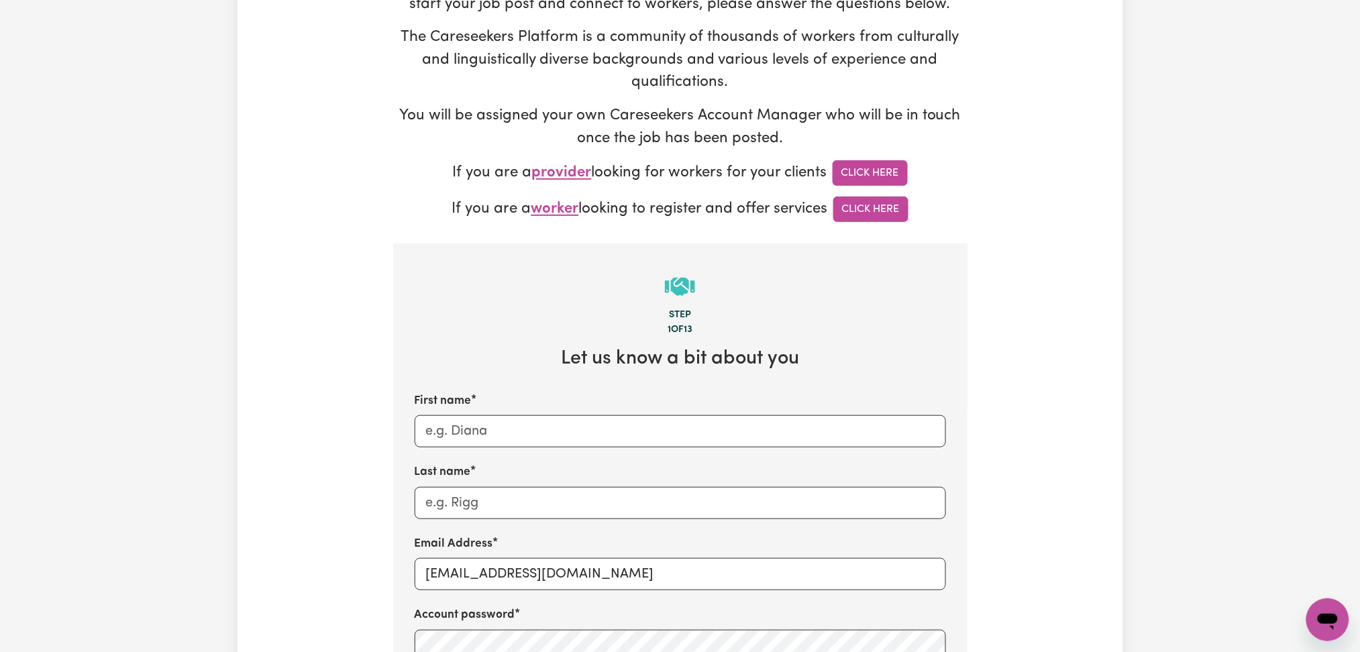
scroll to position [358, 0]
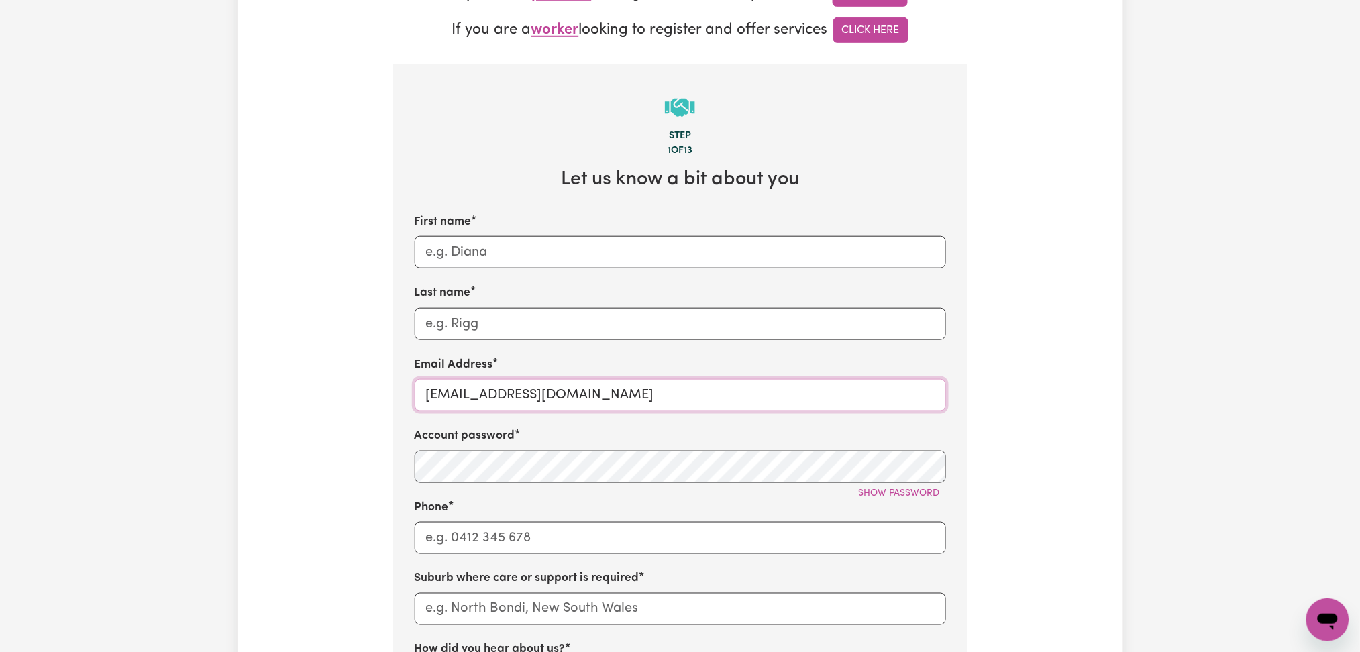
click at [464, 389] on input "[EMAIL_ADDRESS][DOMAIN_NAME]" at bounding box center [680, 395] width 531 height 32
paste input "KristinBrookfield"
type input "[EMAIL_ADDRESS][DOMAIN_NAME]"
click at [900, 500] on button "Show password" at bounding box center [899, 493] width 93 height 21
click at [531, 257] on input "First name" at bounding box center [680, 252] width 531 height 32
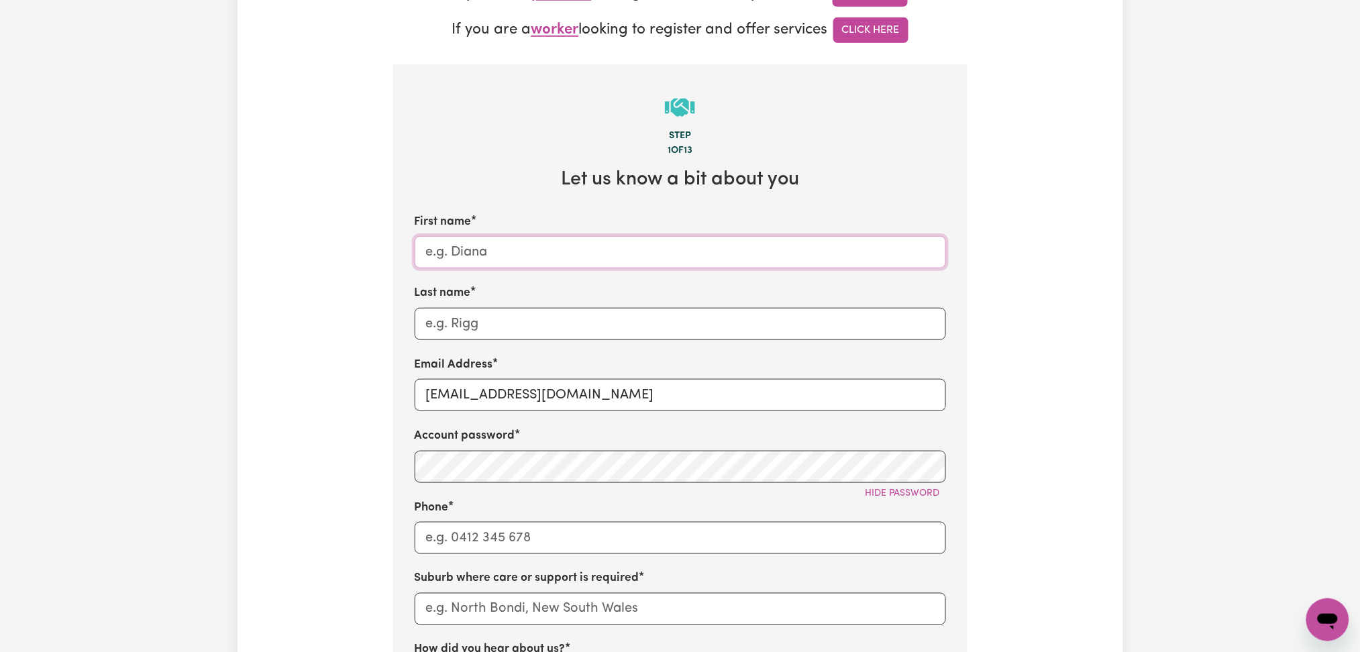
paste input "[PERSON_NAME]"
type input "[PERSON_NAME]"
click at [446, 320] on input "Last name" at bounding box center [680, 324] width 531 height 32
paste input "[GEOGRAPHIC_DATA] - [GEOGRAPHIC_DATA]"
drag, startPoint x: 498, startPoint y: 329, endPoint x: 490, endPoint y: 329, distance: 7.4
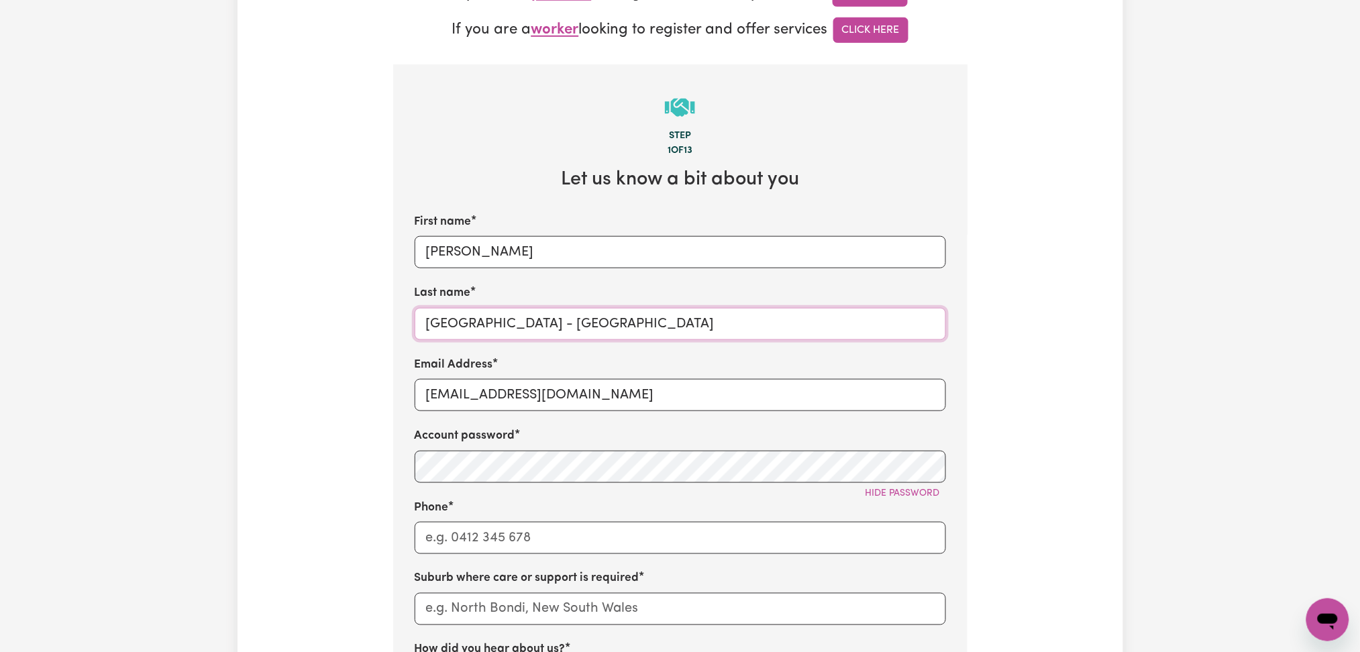
click at [490, 329] on input "[GEOGRAPHIC_DATA] - [GEOGRAPHIC_DATA]" at bounding box center [680, 324] width 531 height 32
click at [478, 332] on input "Brookfield [GEOGRAPHIC_DATA]" at bounding box center [680, 324] width 531 height 32
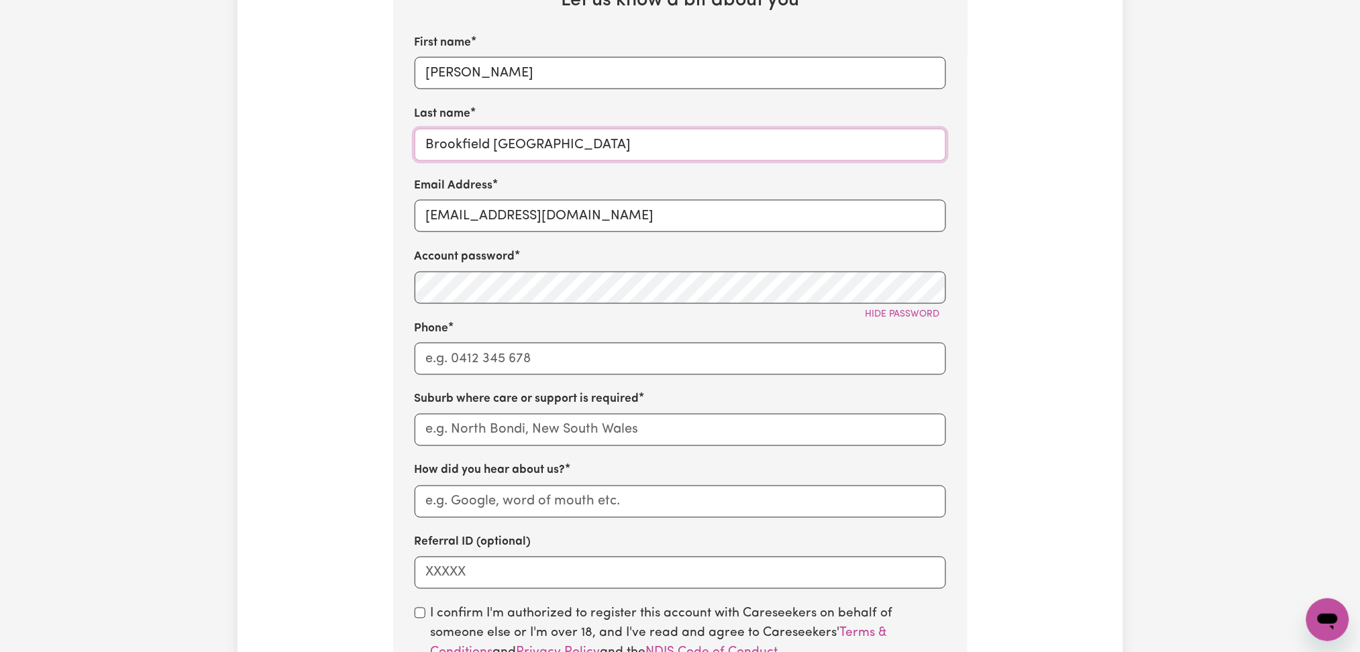
type input "Brookfield [GEOGRAPHIC_DATA]"
click at [474, 360] on input "Phone" at bounding box center [680, 359] width 531 height 32
type input "1300765465"
click at [489, 429] on input "text" at bounding box center [680, 430] width 531 height 32
paste input "Brookfield"
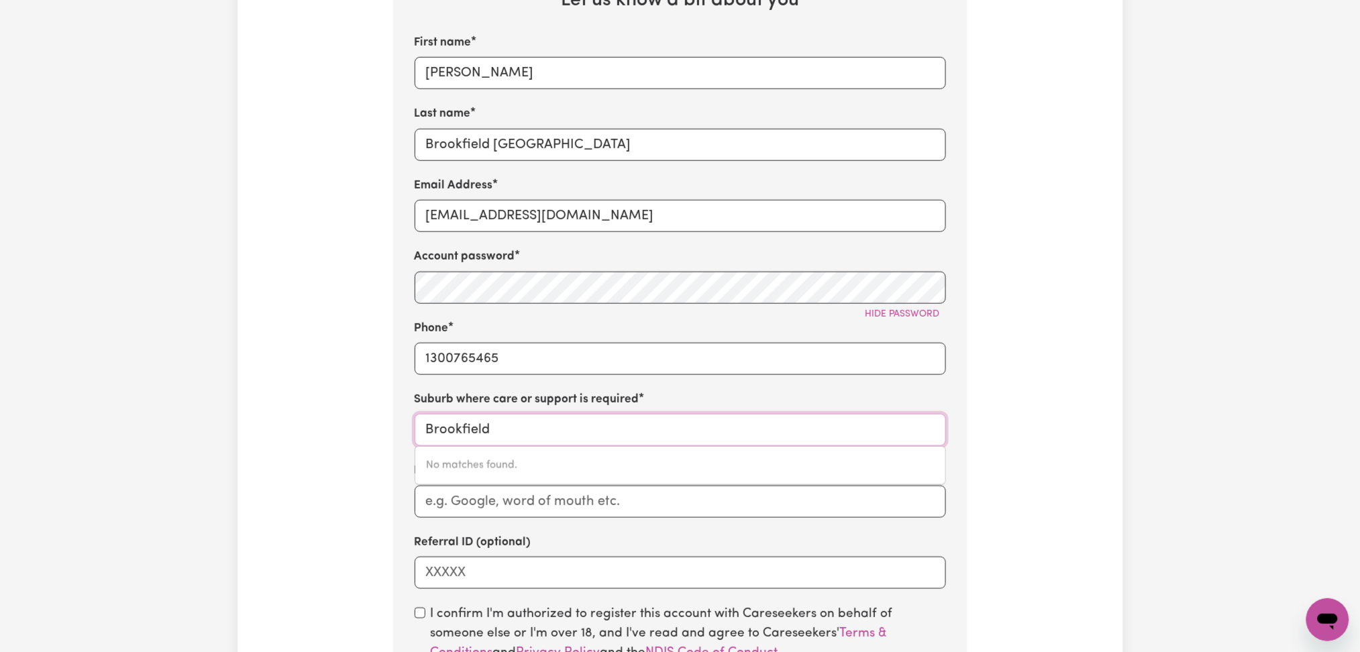
type input "Brookfield"
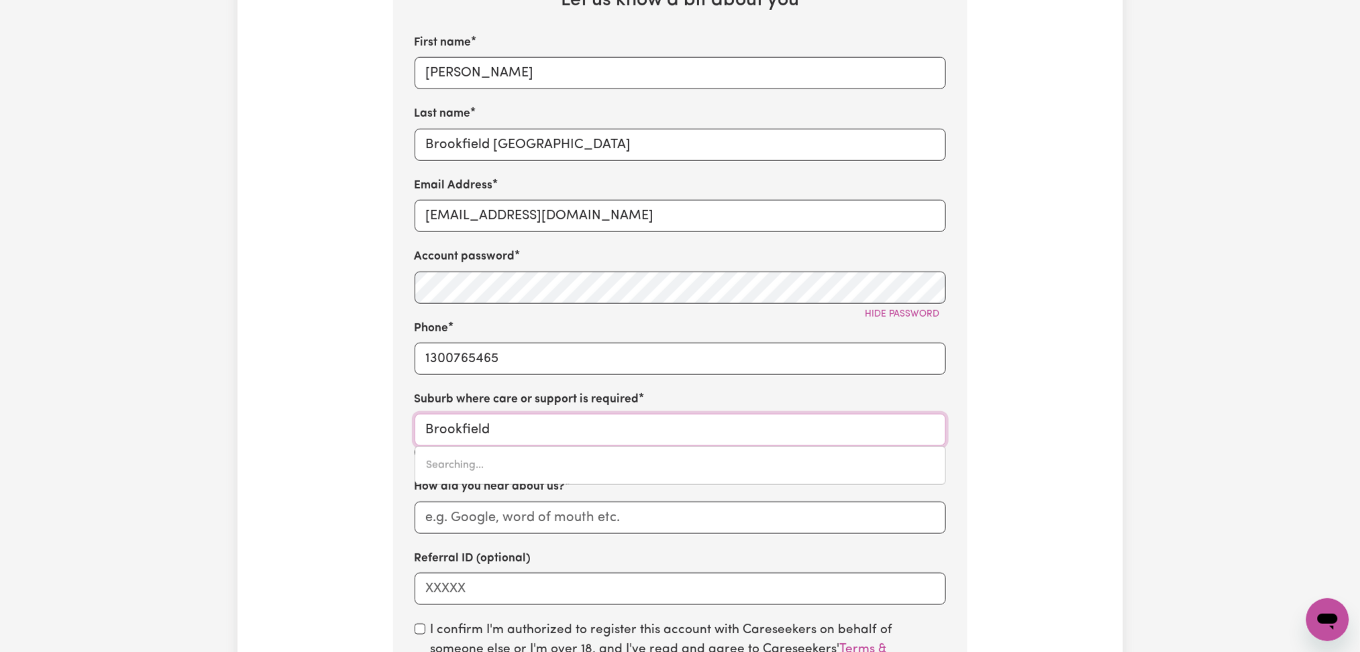
type input "[GEOGRAPHIC_DATA], [GEOGRAPHIC_DATA], 2420"
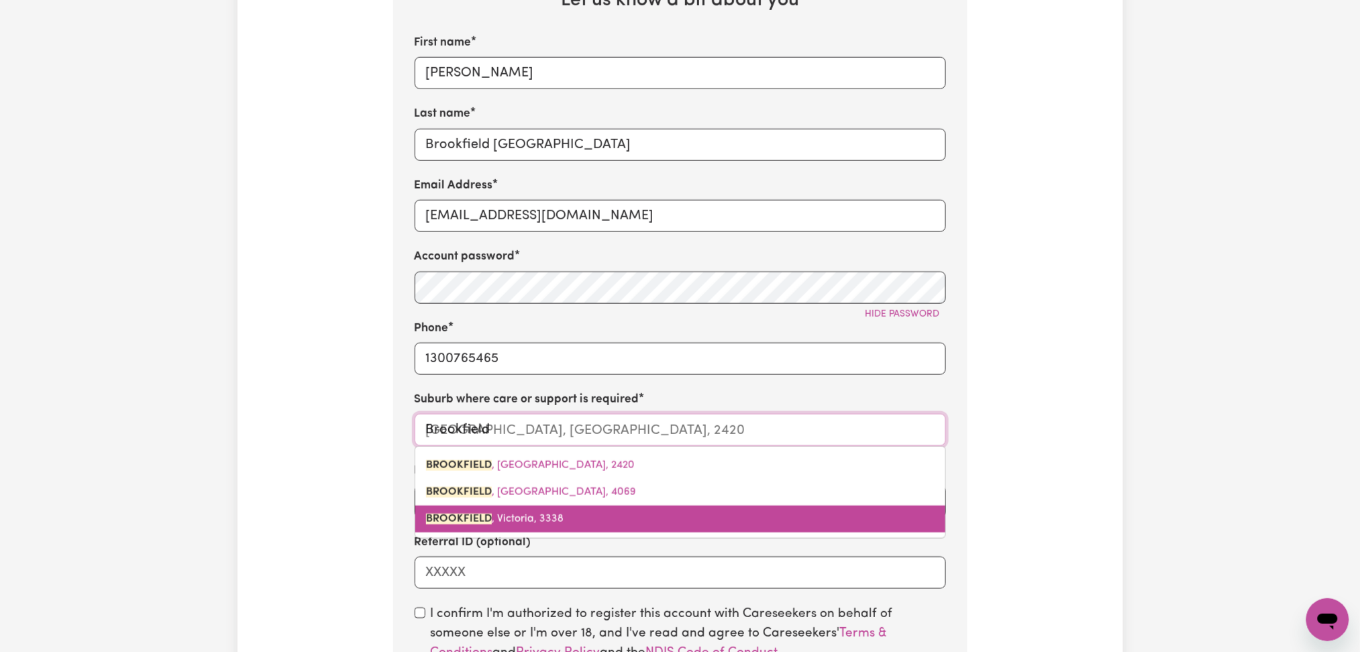
click at [484, 515] on link "[GEOGRAPHIC_DATA] , [GEOGRAPHIC_DATA], 3338" at bounding box center [680, 519] width 530 height 27
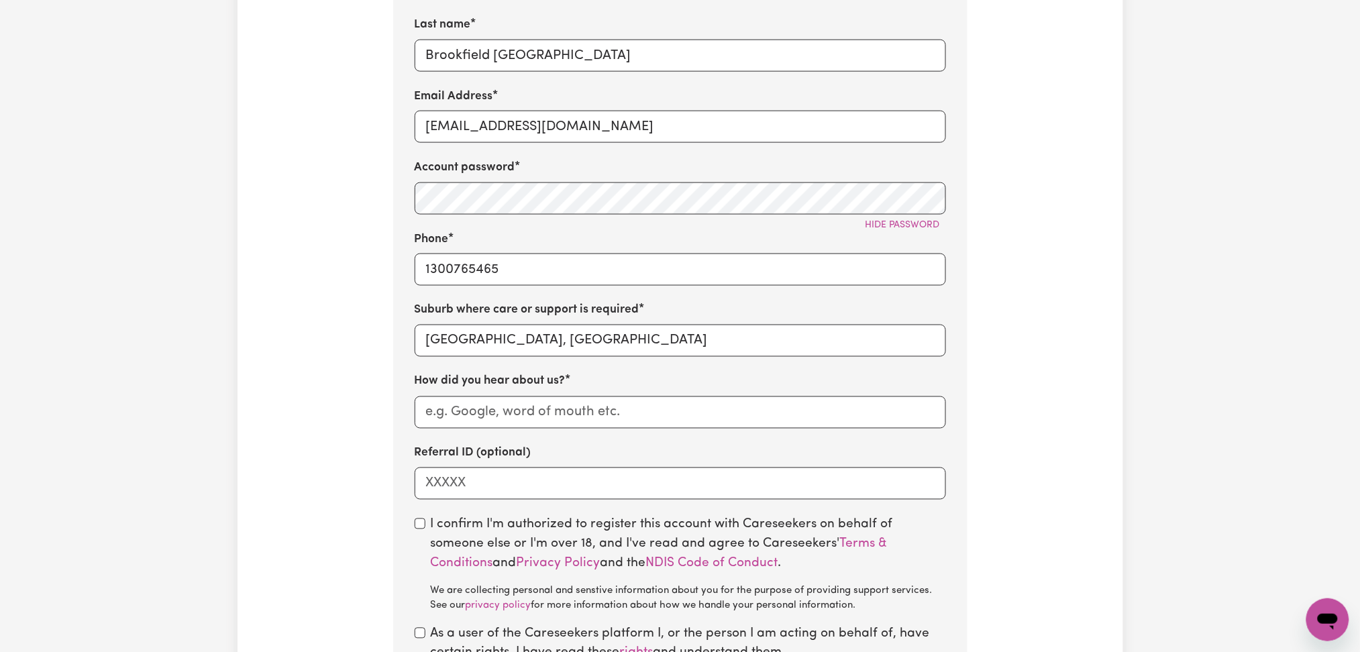
scroll to position [715, 0]
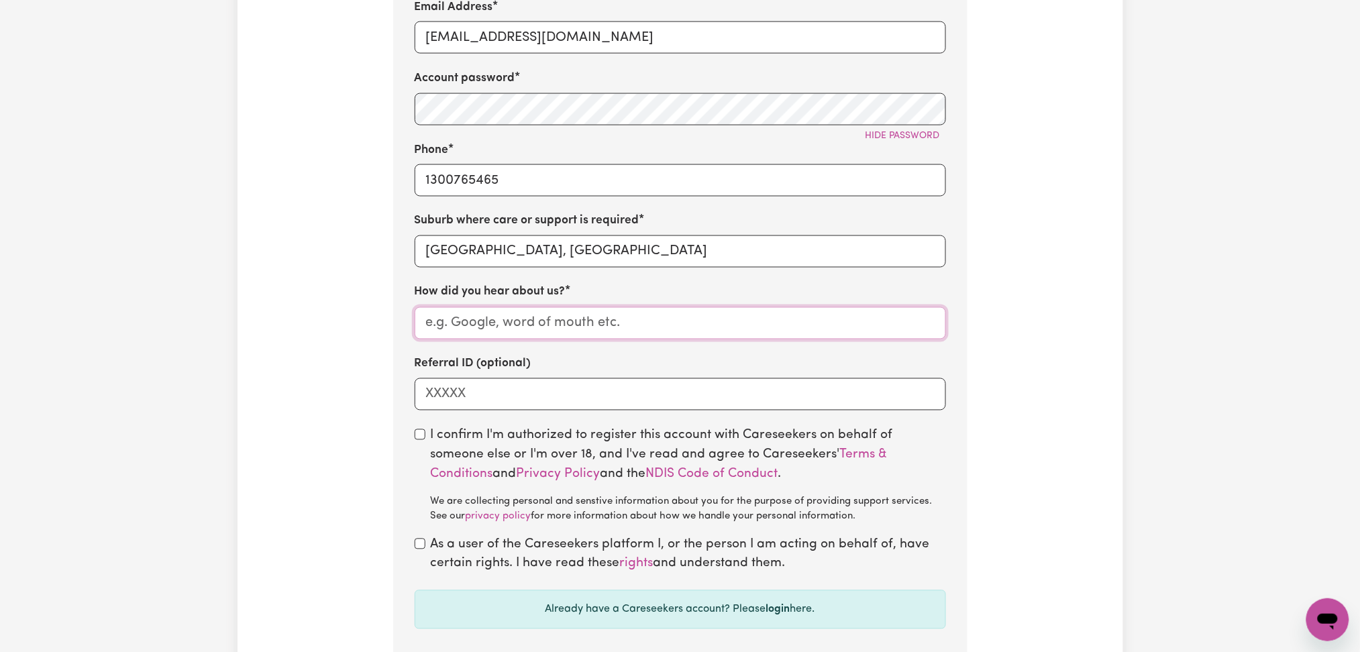
click at [484, 321] on input "How did you hear about us?" at bounding box center [680, 323] width 531 height 32
paste input "BDM referral"
type input "BDM referral"
click at [421, 440] on input "checkbox" at bounding box center [420, 434] width 11 height 11
checkbox input "true"
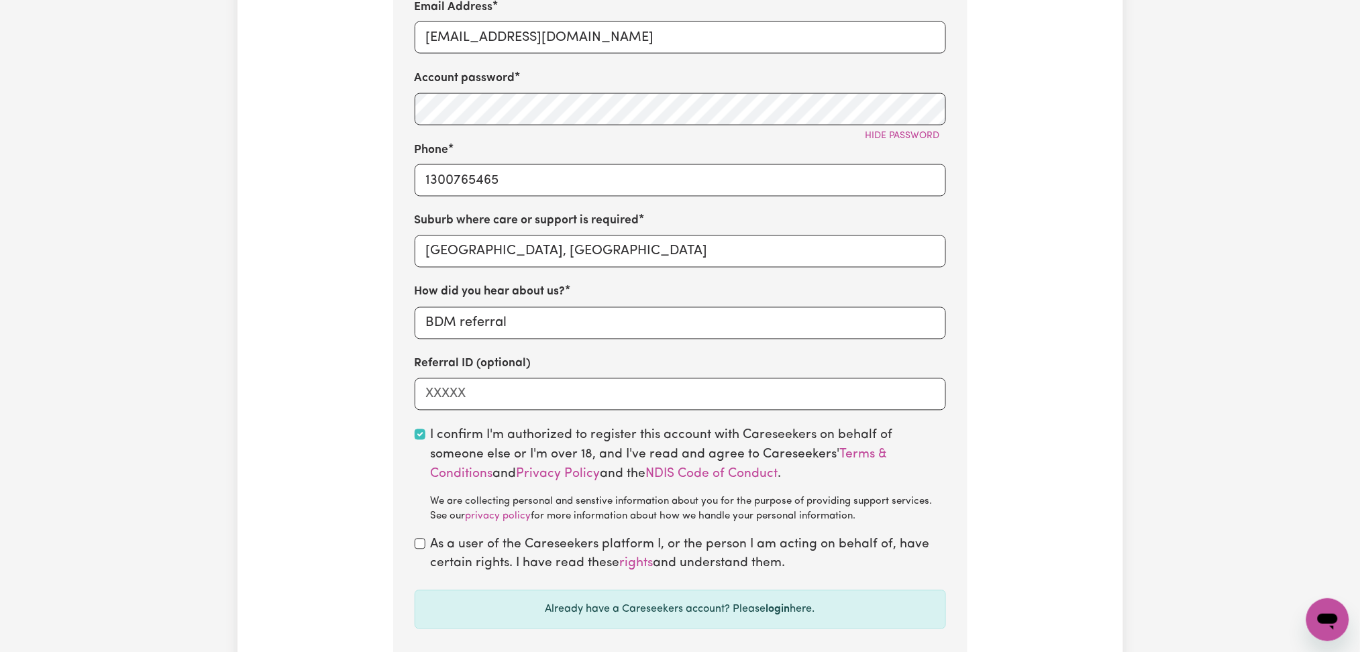
click at [426, 552] on div "As a user of the Careseekers platform I, or the person I am acting on behalf of…" at bounding box center [680, 555] width 531 height 39
click at [417, 549] on input "checkbox" at bounding box center [420, 544] width 11 height 11
checkbox input "true"
click at [352, 466] on div "Tell us your care and support requirements Welcome to Careseekers. We are excit…" at bounding box center [680, 41] width 886 height 1344
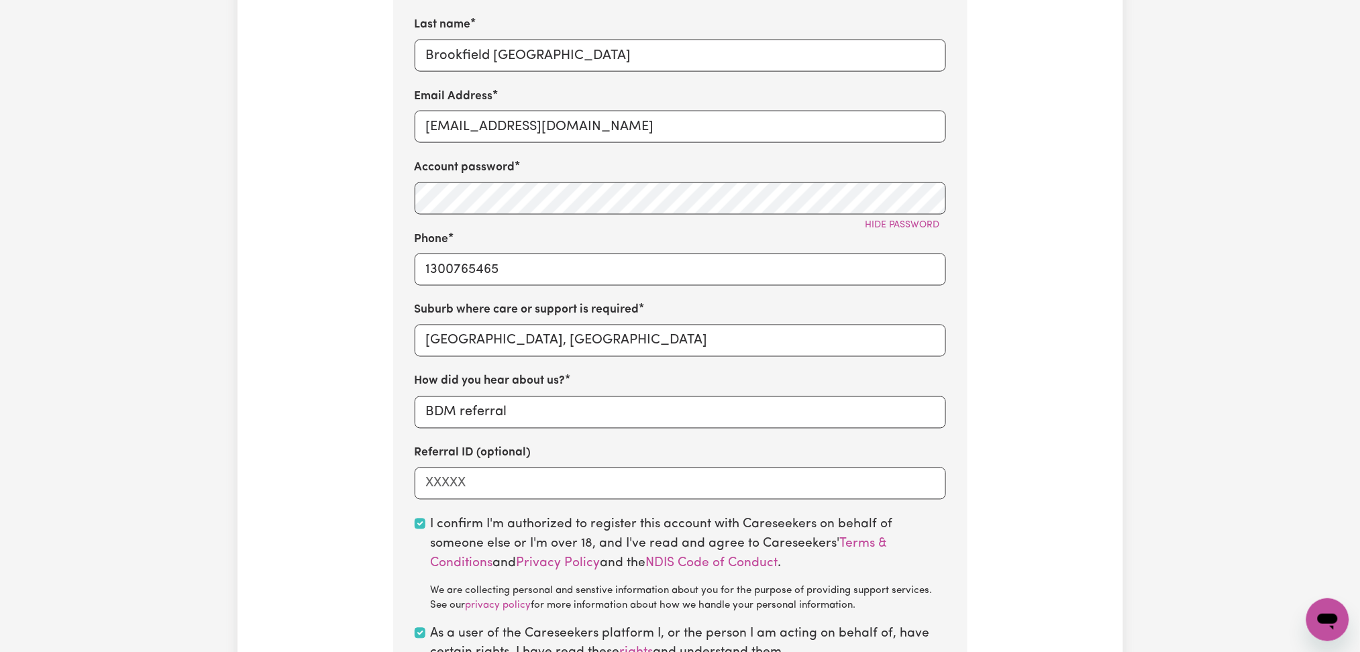
scroll to position [447, 0]
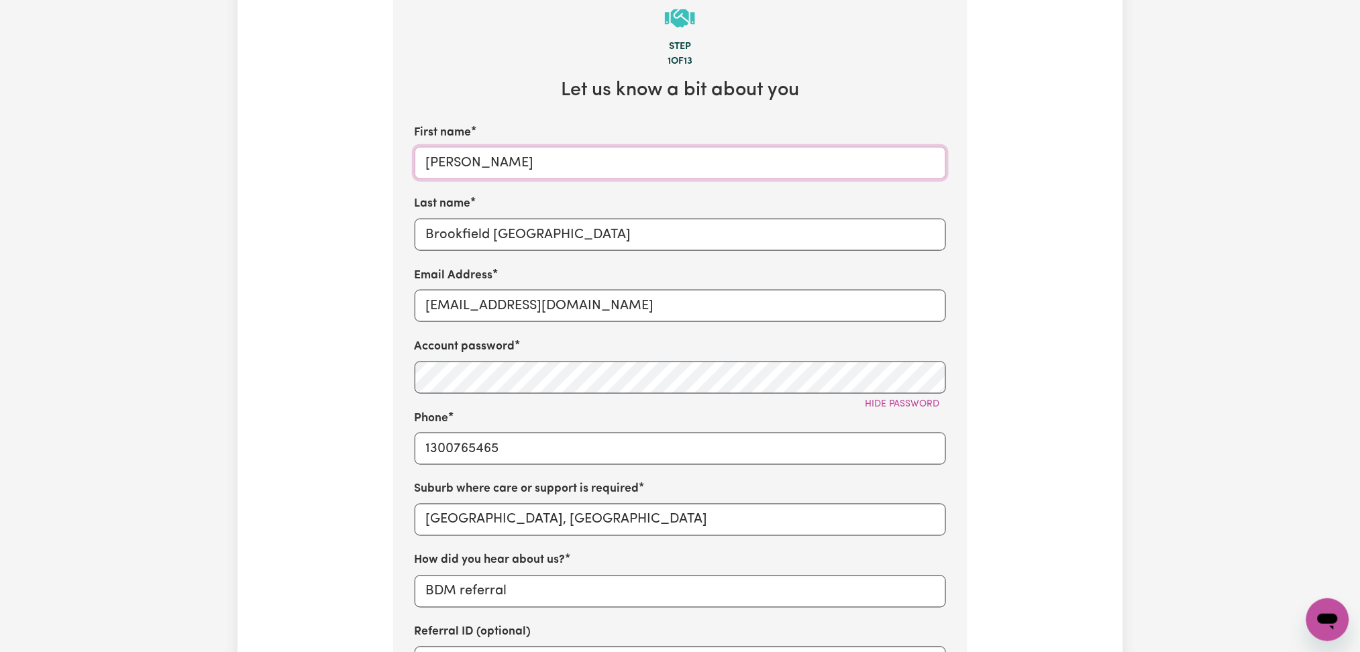
click at [500, 179] on input "[PERSON_NAME]" at bounding box center [680, 163] width 531 height 32
click at [502, 229] on input "Brookfield [GEOGRAPHIC_DATA]" at bounding box center [680, 235] width 531 height 32
click at [496, 299] on input "[EMAIL_ADDRESS][DOMAIN_NAME]" at bounding box center [680, 306] width 531 height 32
click at [480, 450] on input "1300765465" at bounding box center [680, 449] width 531 height 32
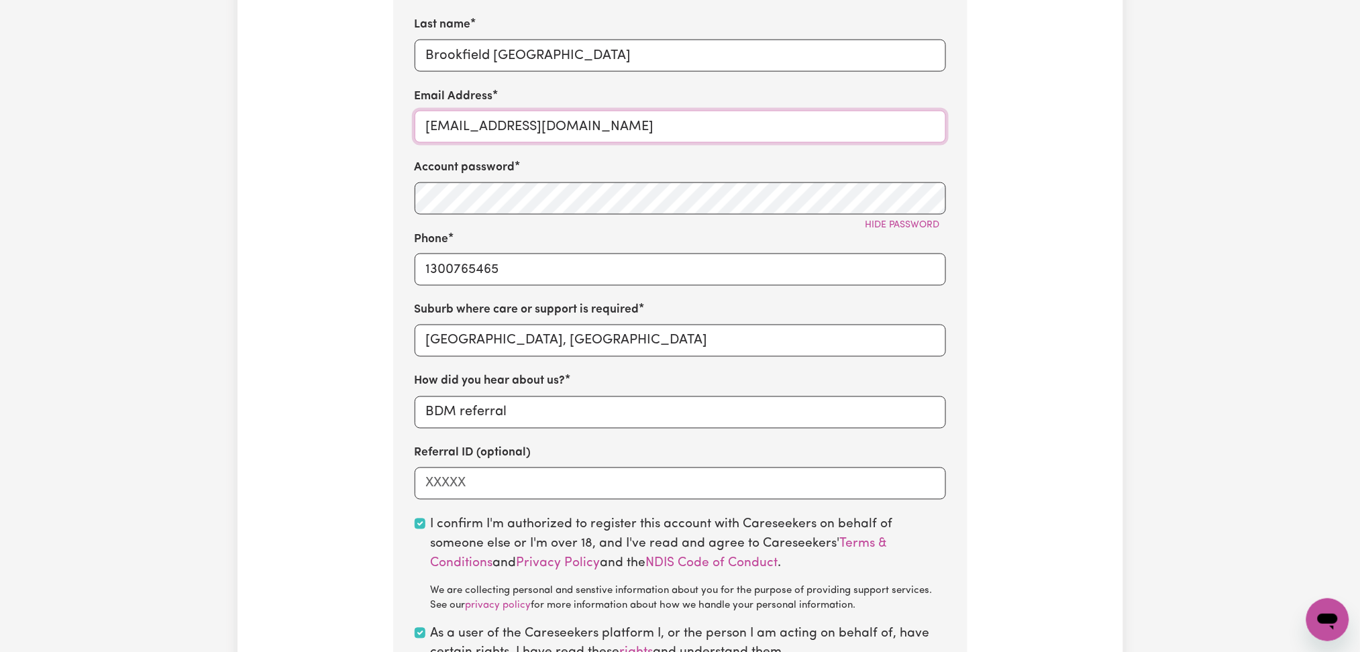
click at [529, 129] on input "[EMAIL_ADDRESS][DOMAIN_NAME]" at bounding box center [680, 127] width 531 height 32
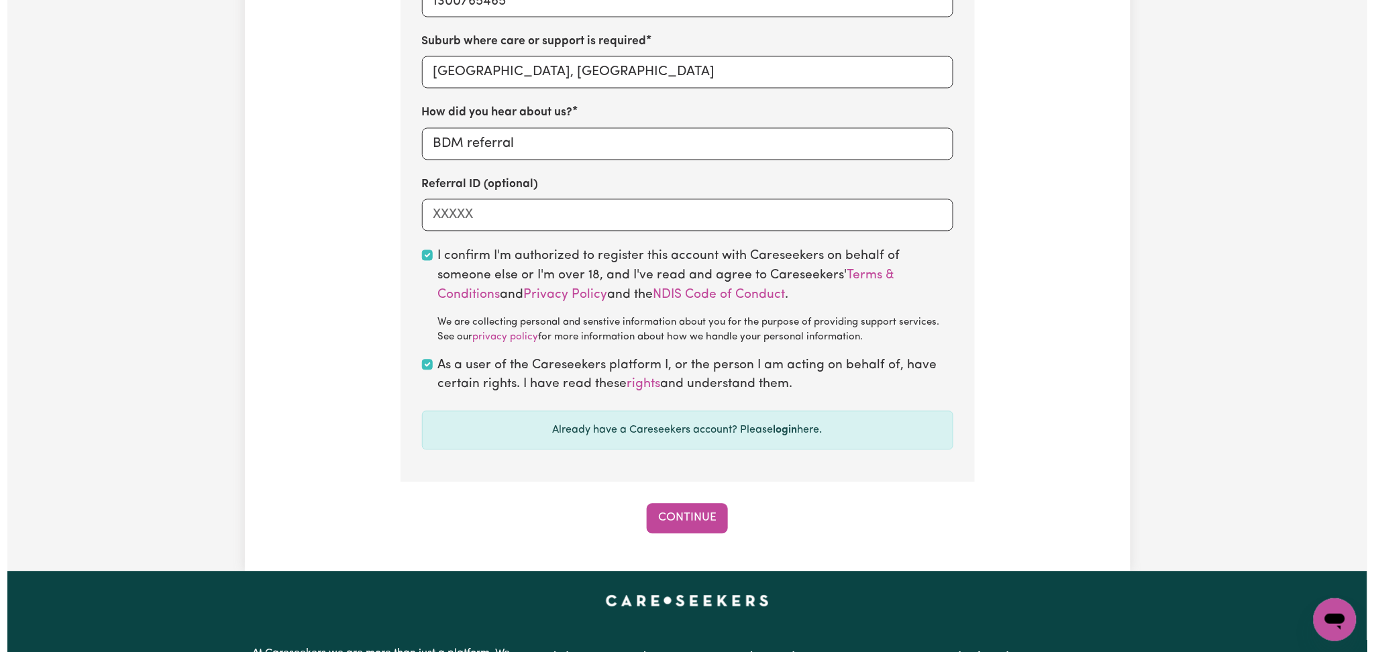
scroll to position [983, 0]
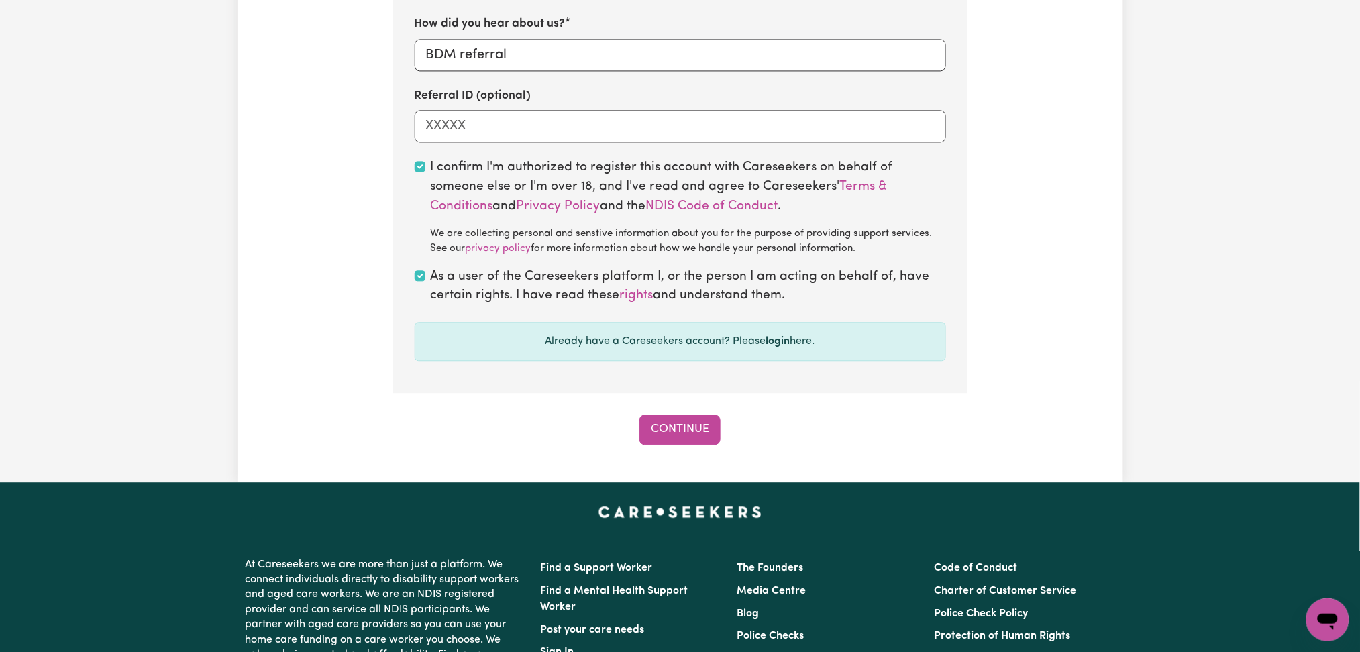
click at [691, 439] on button "Continue" at bounding box center [679, 430] width 81 height 30
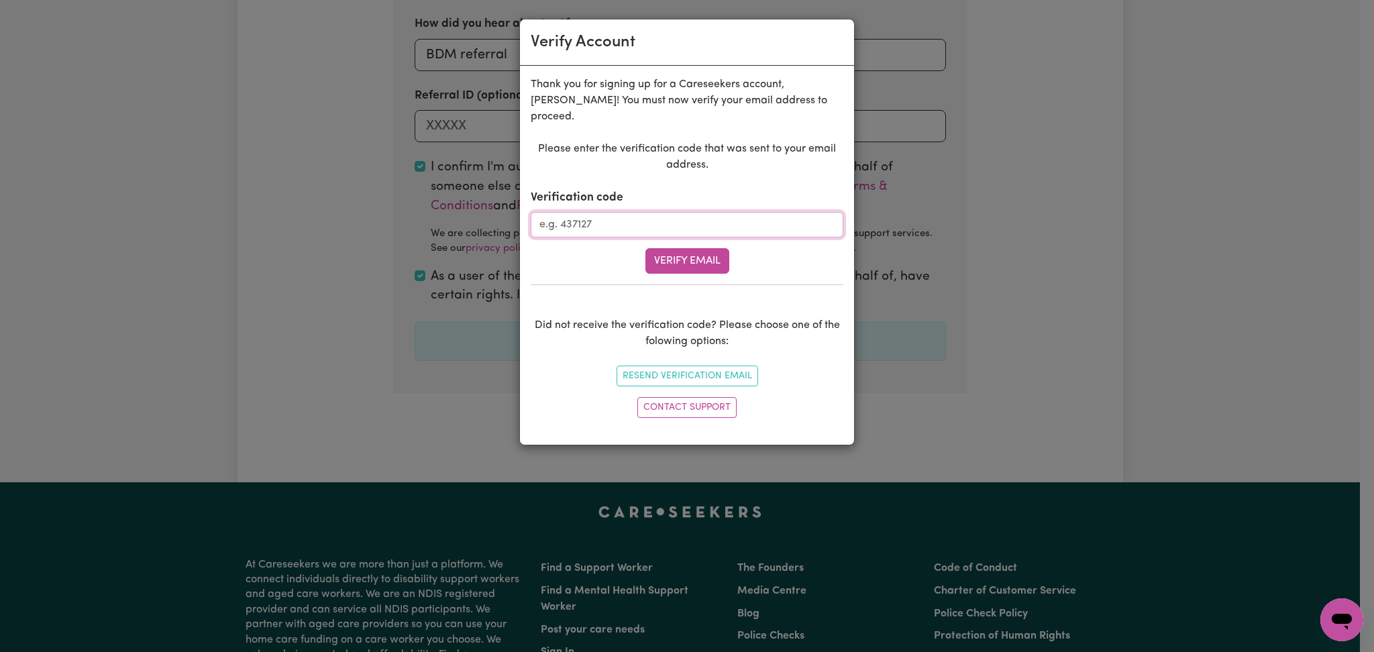
click at [741, 212] on input "Verification code" at bounding box center [687, 224] width 313 height 25
paste input "523318"
type input "523318"
click at [692, 252] on button "Verify Email" at bounding box center [687, 260] width 84 height 25
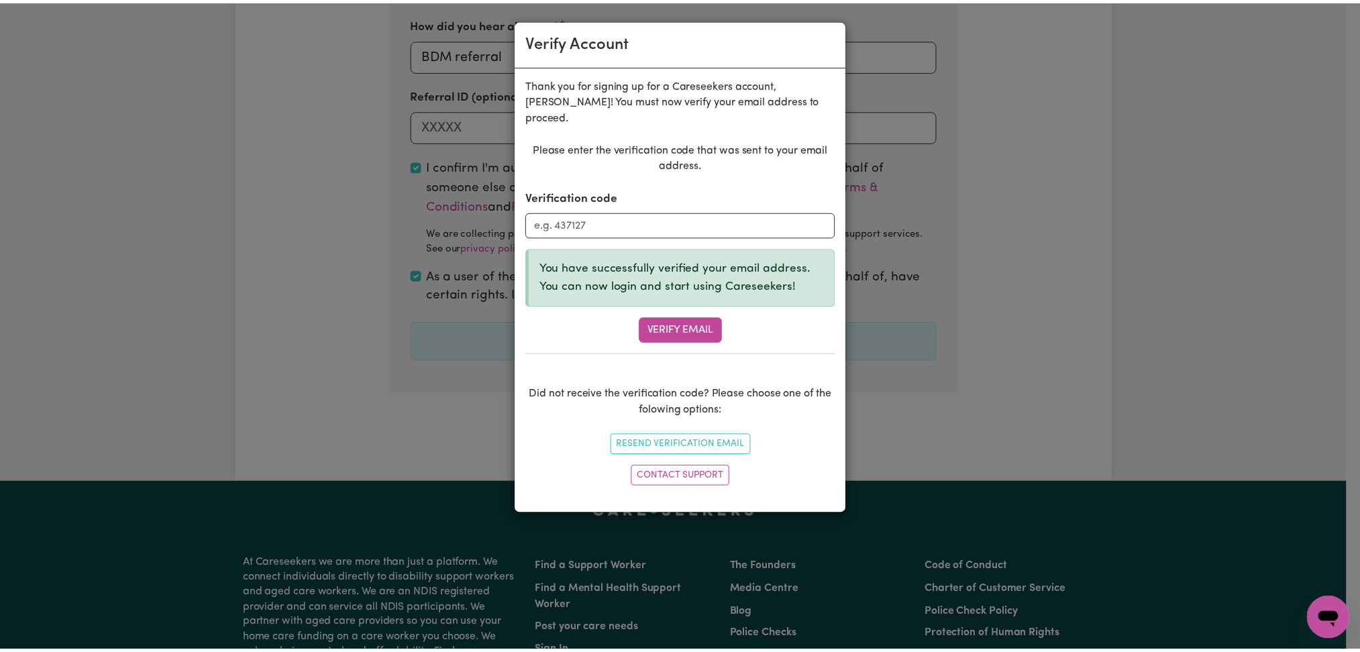
scroll to position [422, 0]
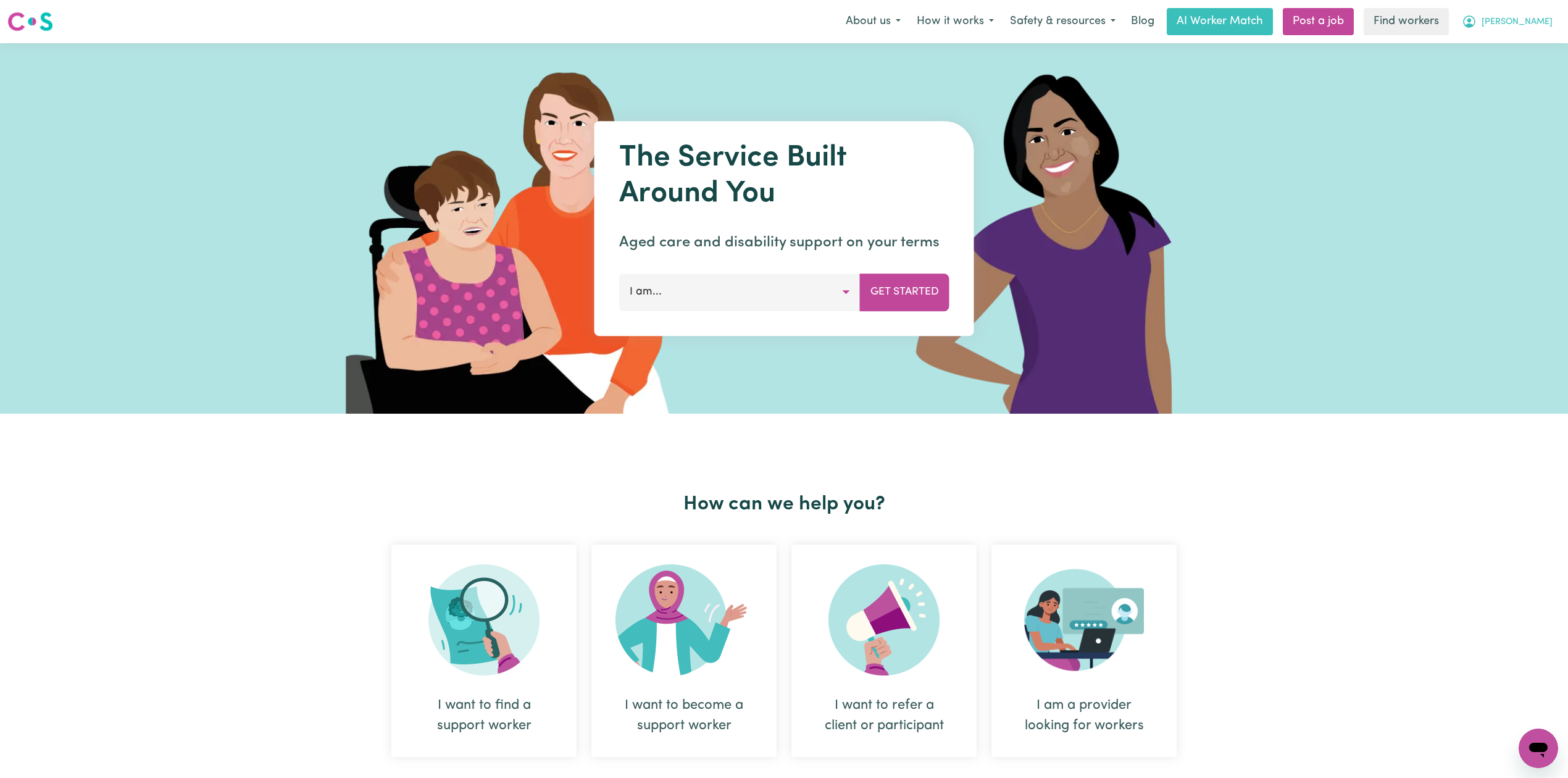
click at [1533, 20] on span "[PERSON_NAME]" at bounding box center [1516, 22] width 71 height 14
click at [1512, 68] on link "Logout" at bounding box center [1511, 70] width 98 height 23
click at [1539, 15] on link "Login" at bounding box center [1539, 22] width 42 height 28
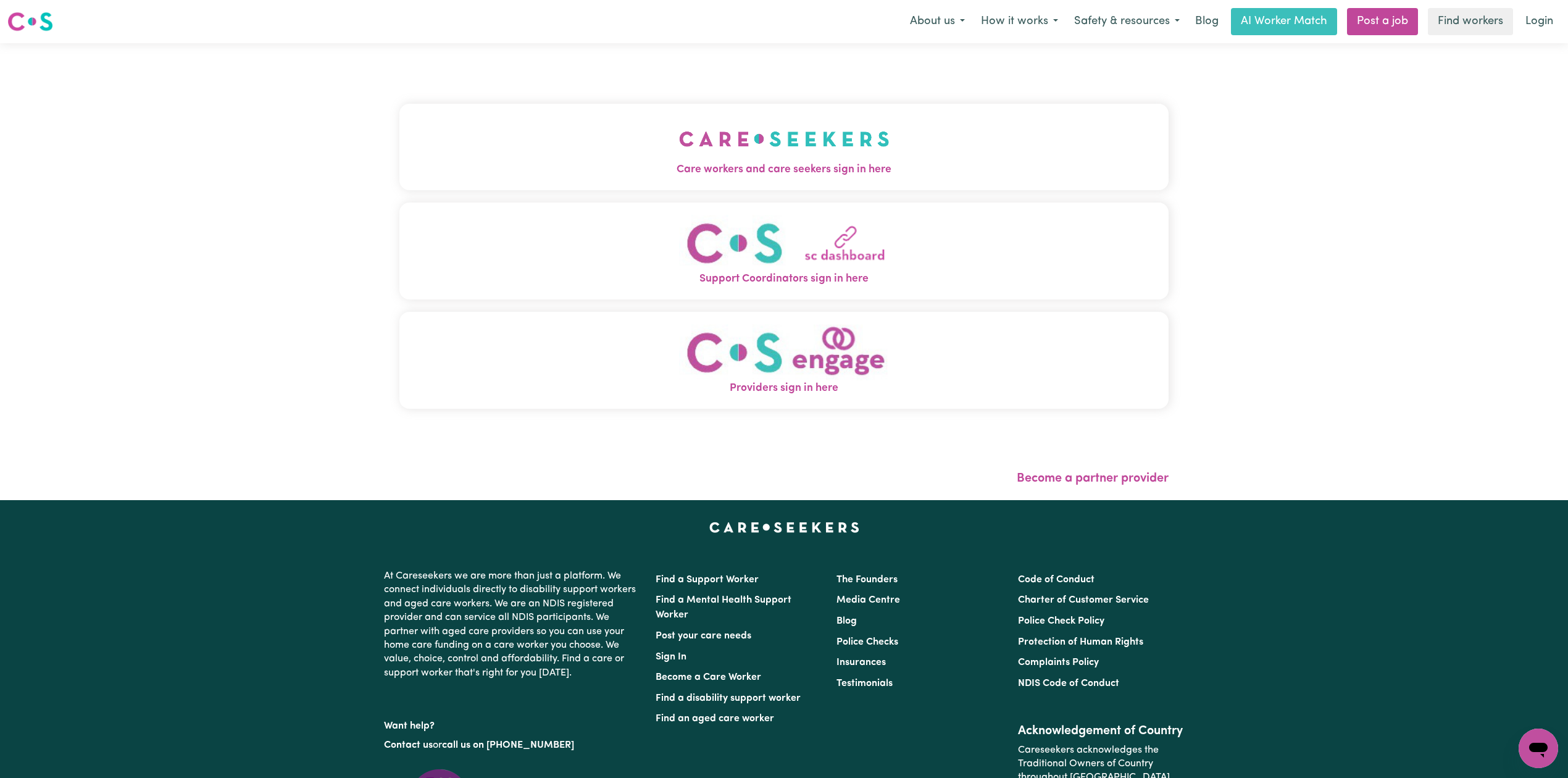
click at [673, 99] on div "Care workers and care seekers sign in here Support Coordinators sign in here Pr…" at bounding box center [784, 262] width 769 height 389
click at [642, 179] on button "Care workers and care seekers sign in here" at bounding box center [784, 147] width 769 height 87
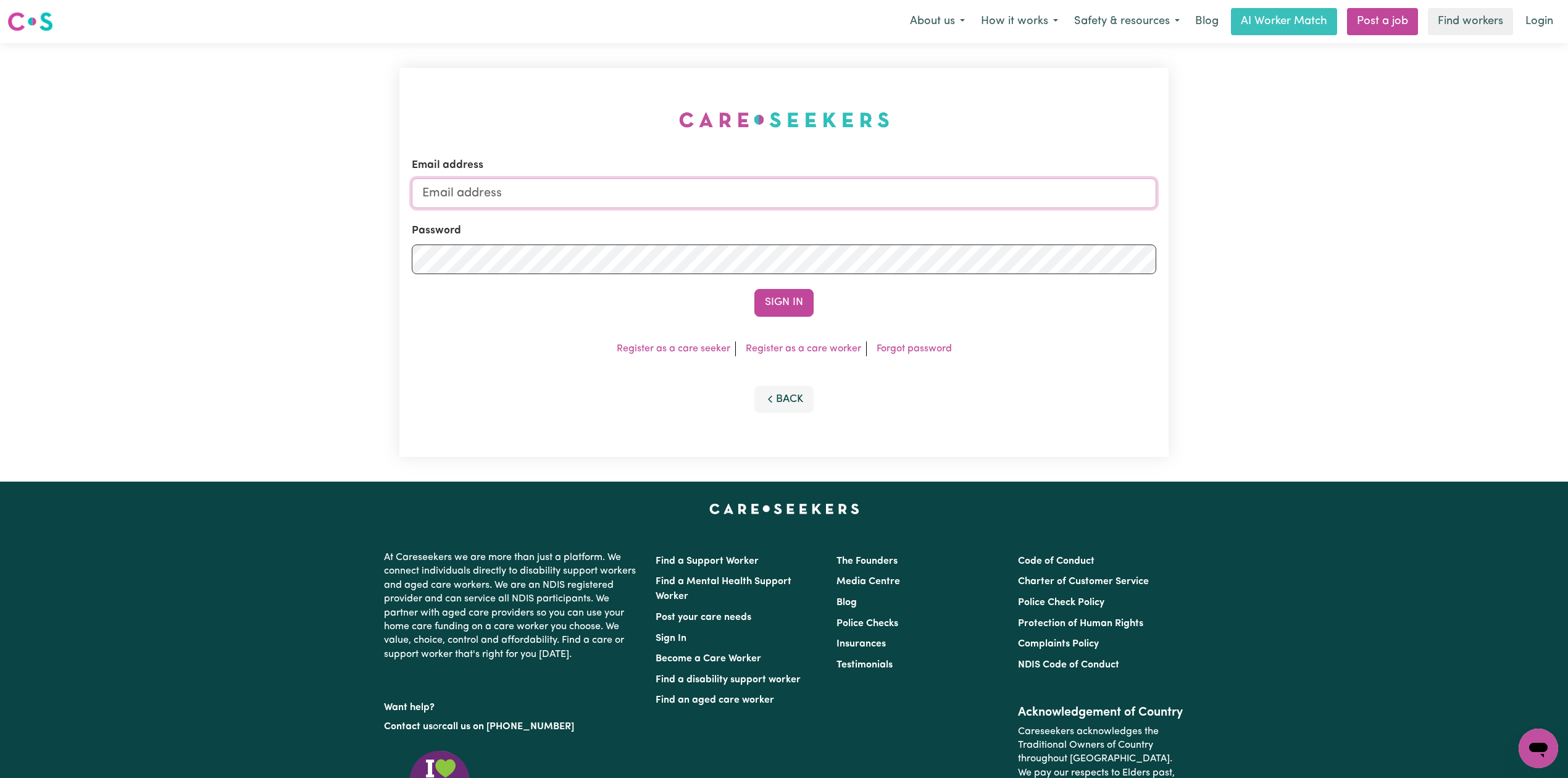
type input "[EMAIL_ADDRESS][DOMAIN_NAME]"
click at [802, 303] on button "Sign In" at bounding box center [784, 303] width 59 height 28
